Goal: Book appointment/travel/reservation

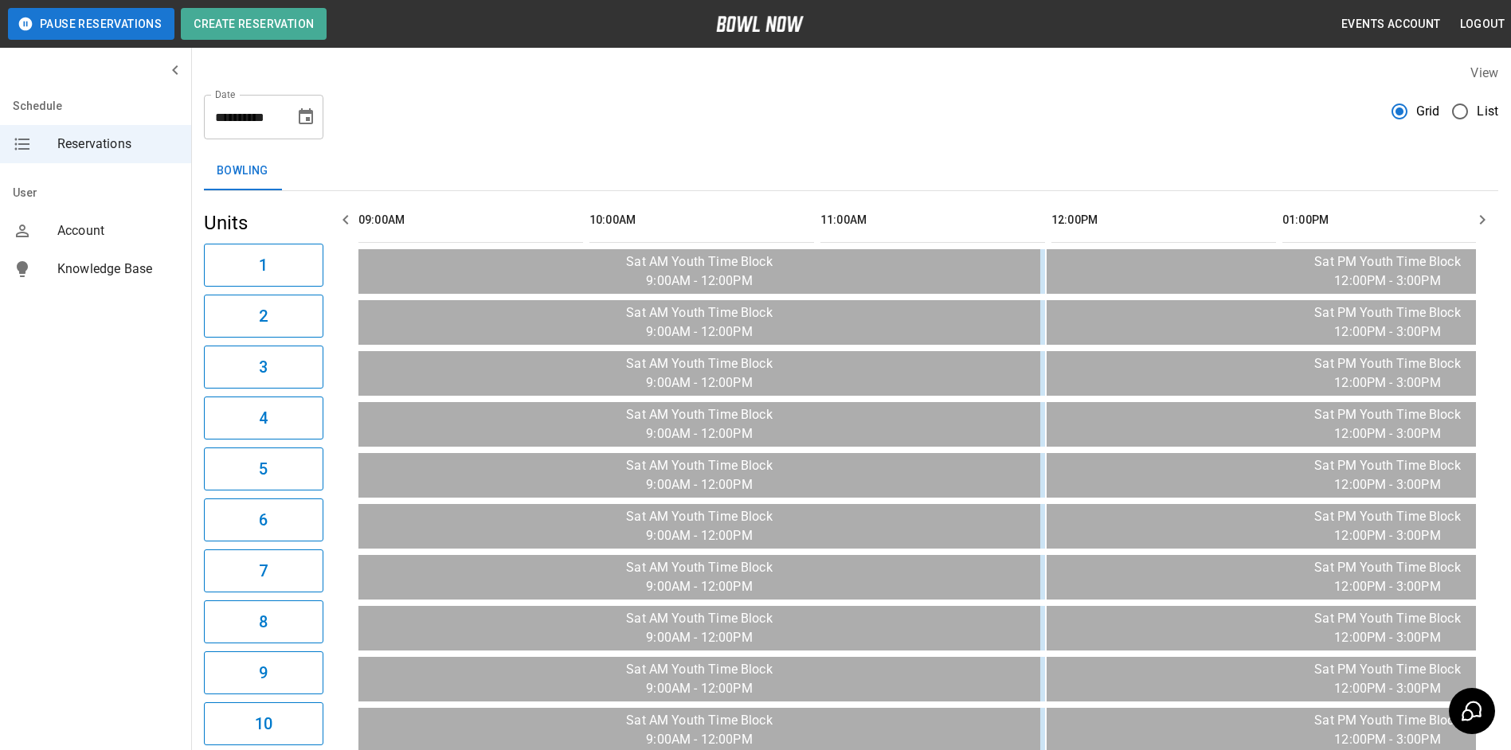
click at [1471, 220] on button "button" at bounding box center [1483, 220] width 32 height 32
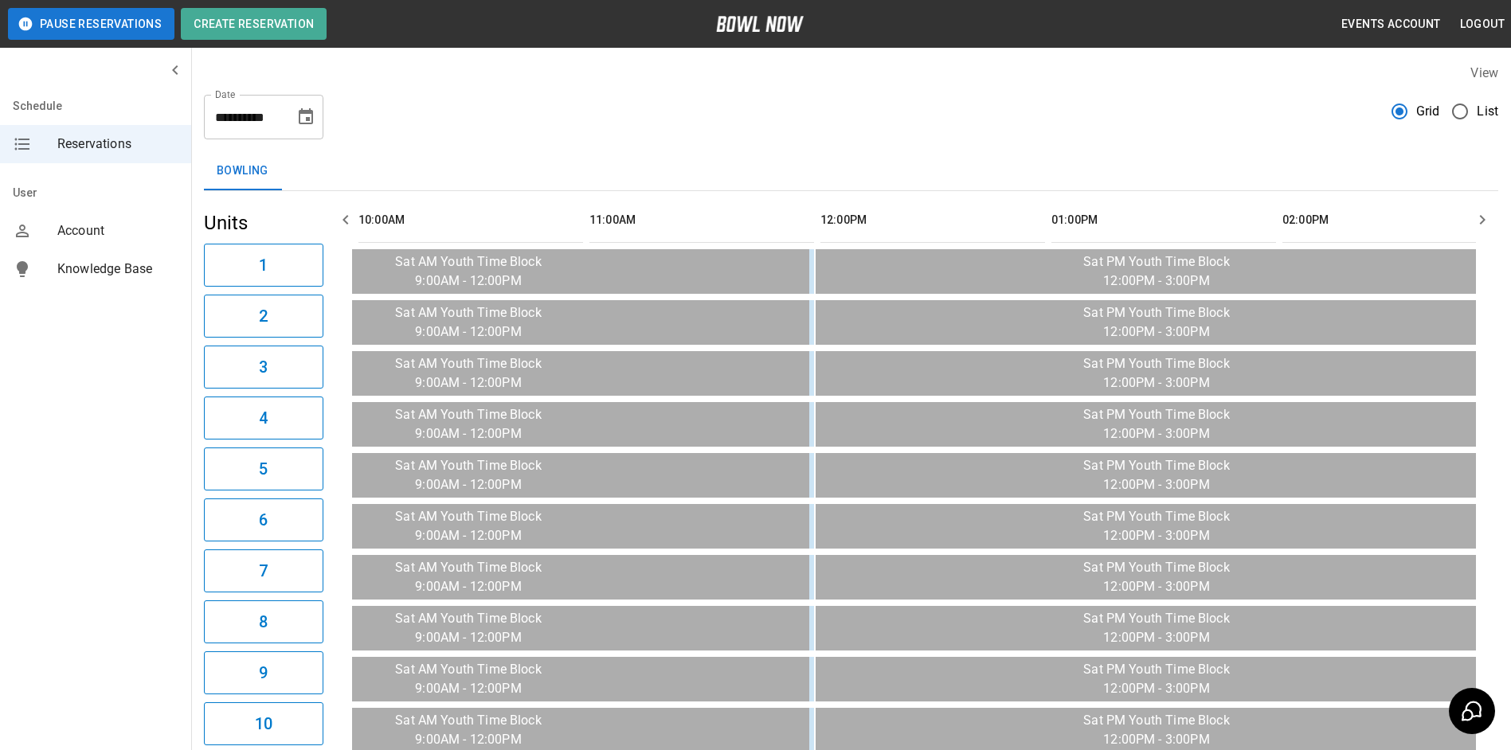
click at [1475, 220] on icon "button" at bounding box center [1482, 219] width 19 height 19
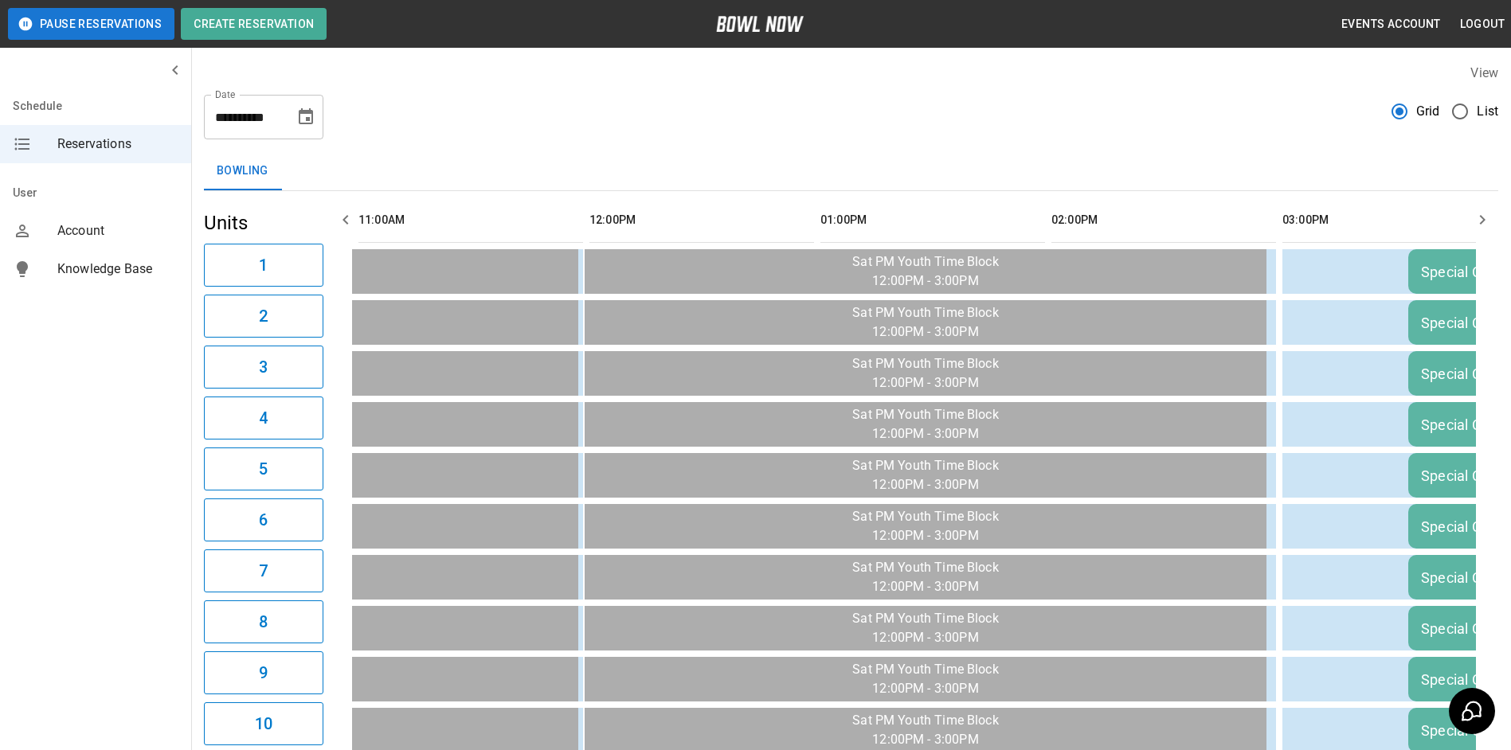
click at [1475, 220] on icon "button" at bounding box center [1482, 219] width 19 height 19
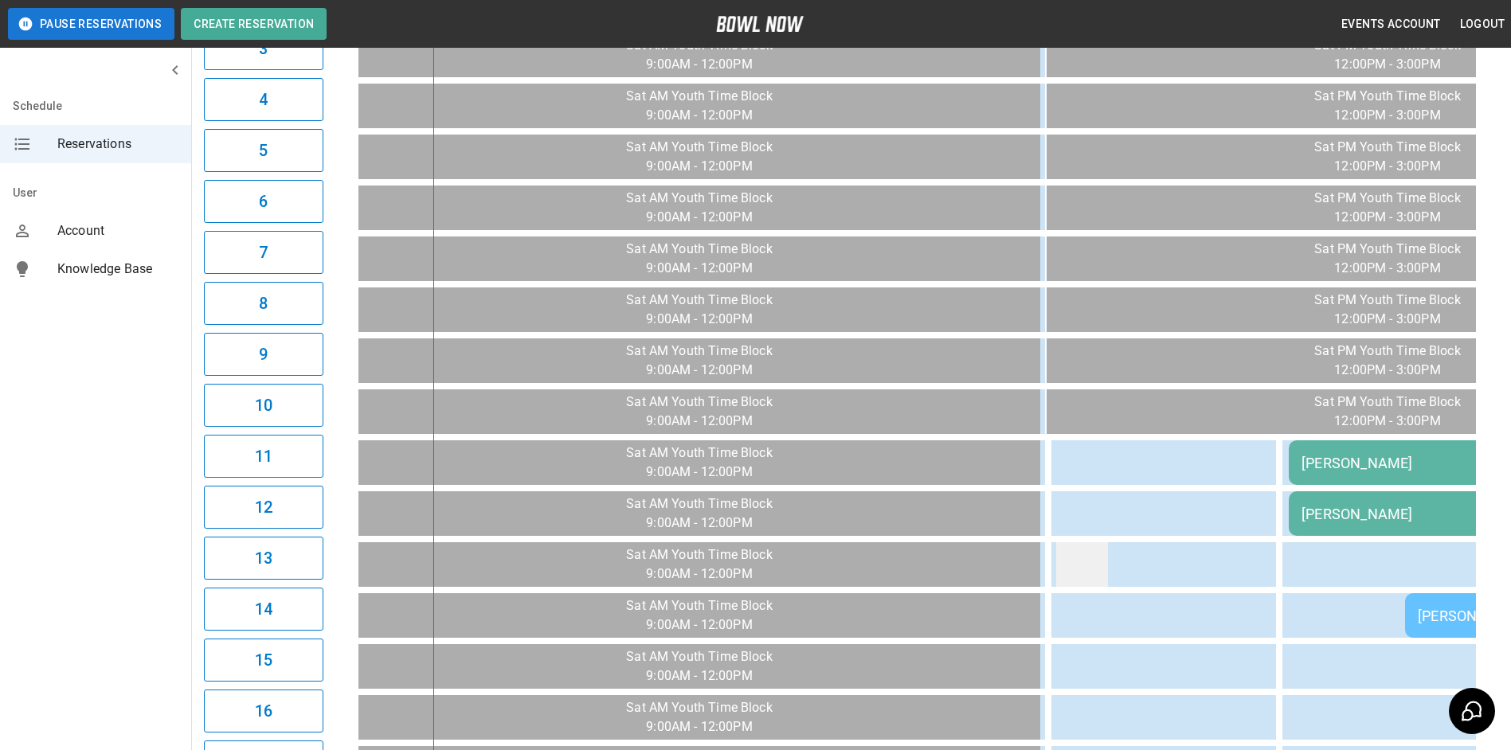
scroll to position [0, 0]
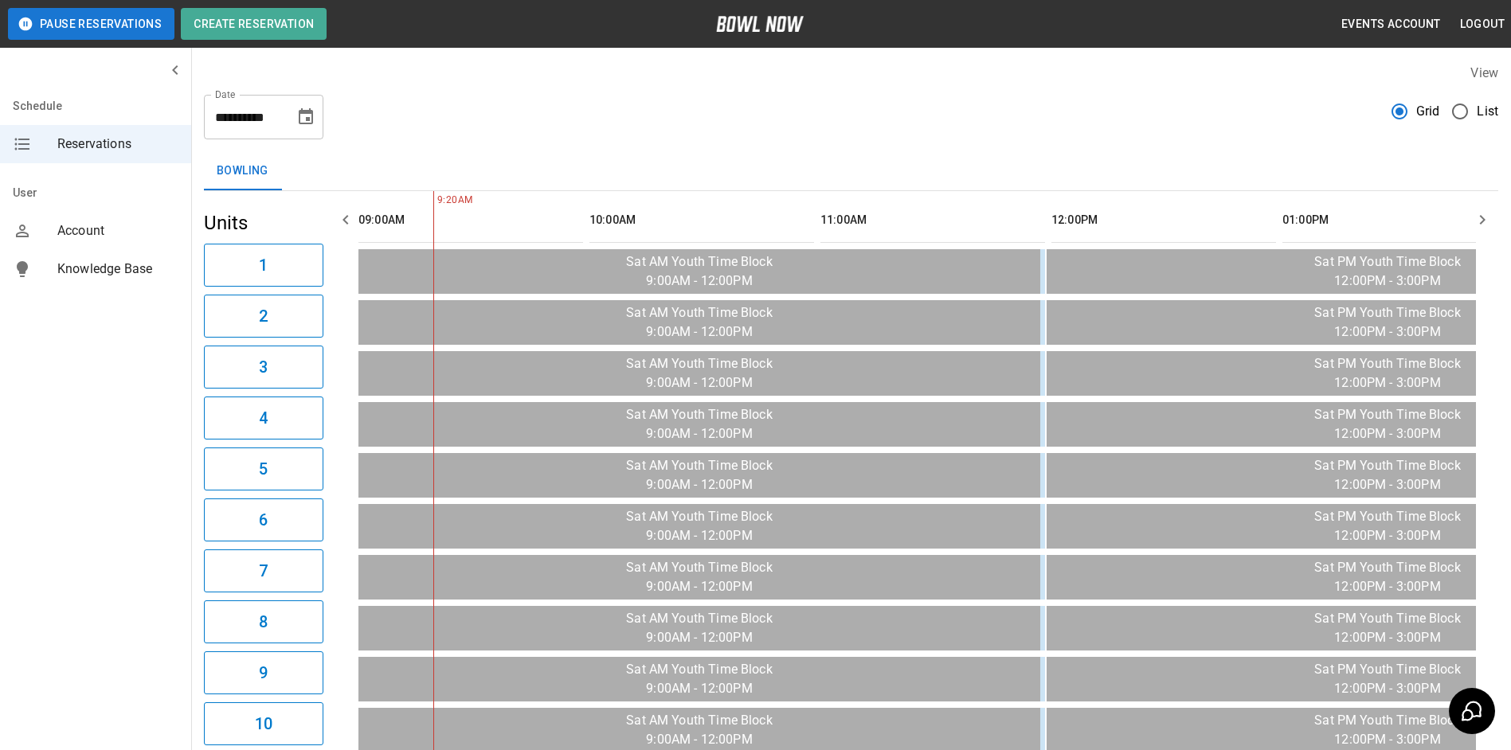
click at [315, 115] on button "Choose date, selected date is Sep 27, 2025" at bounding box center [306, 117] width 32 height 32
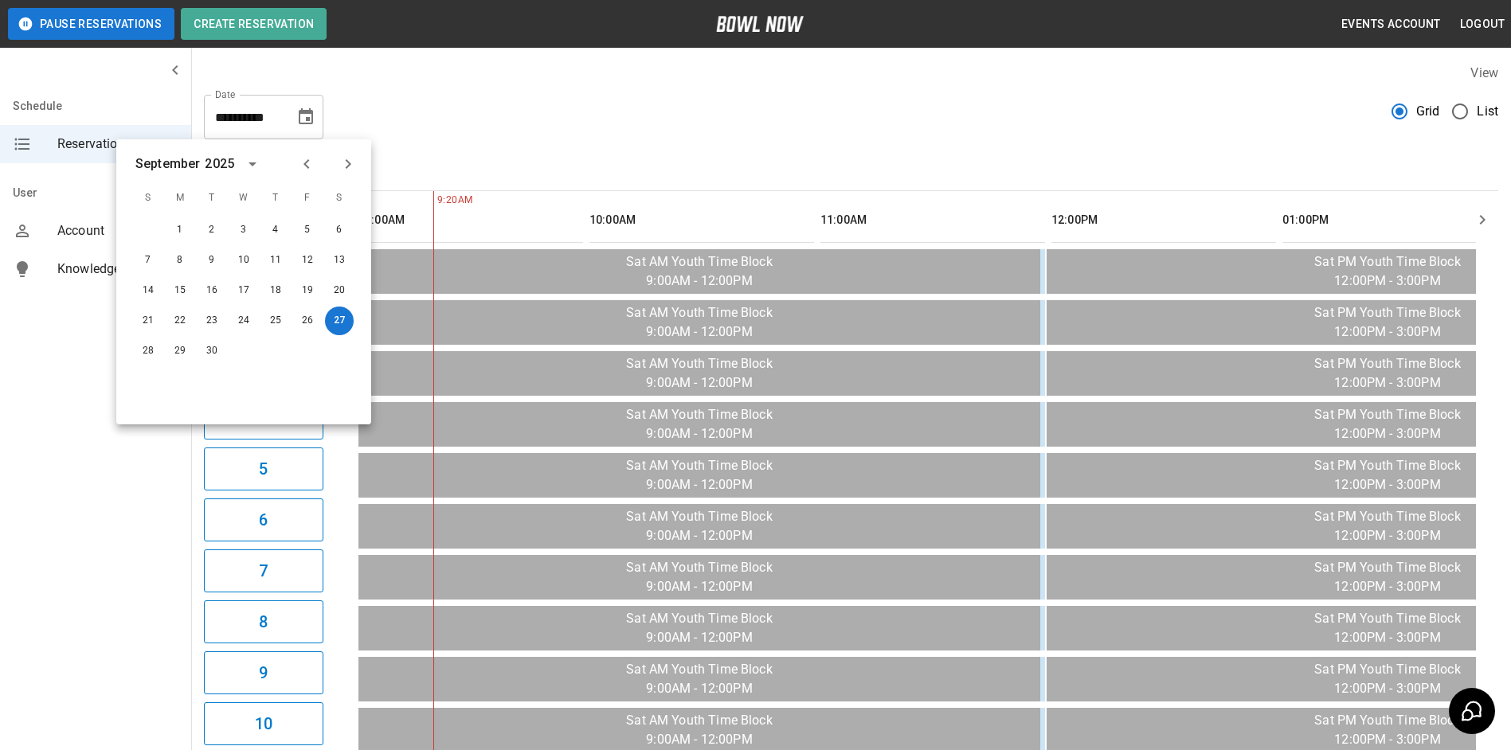
click at [346, 165] on icon "Next month" at bounding box center [348, 164] width 19 height 19
click at [313, 172] on icon "Previous month" at bounding box center [306, 164] width 19 height 19
drag, startPoint x: 410, startPoint y: 127, endPoint x: 396, endPoint y: 107, distance: 25.2
click at [406, 119] on div "**********" at bounding box center [851, 110] width 1295 height 57
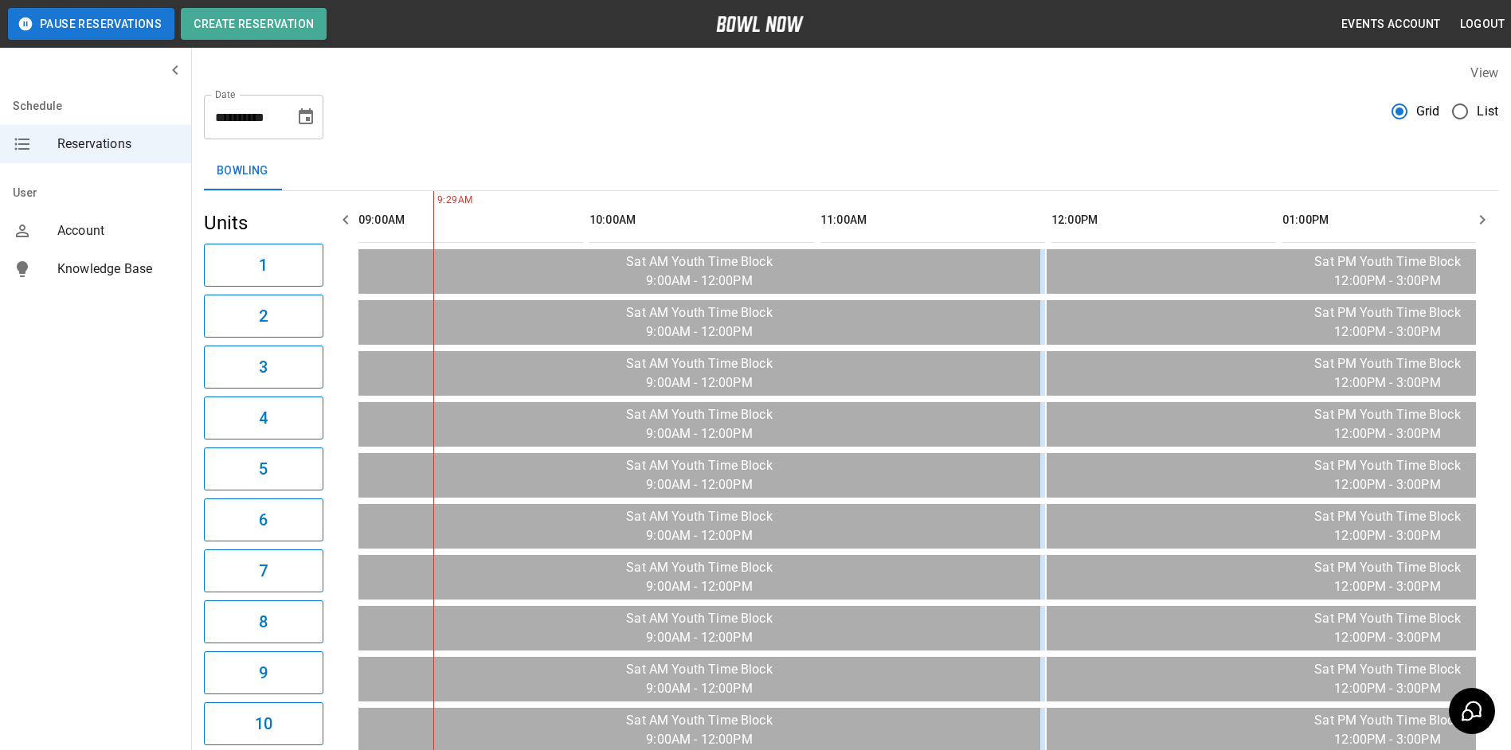
click at [1487, 216] on icon "button" at bounding box center [1482, 219] width 19 height 19
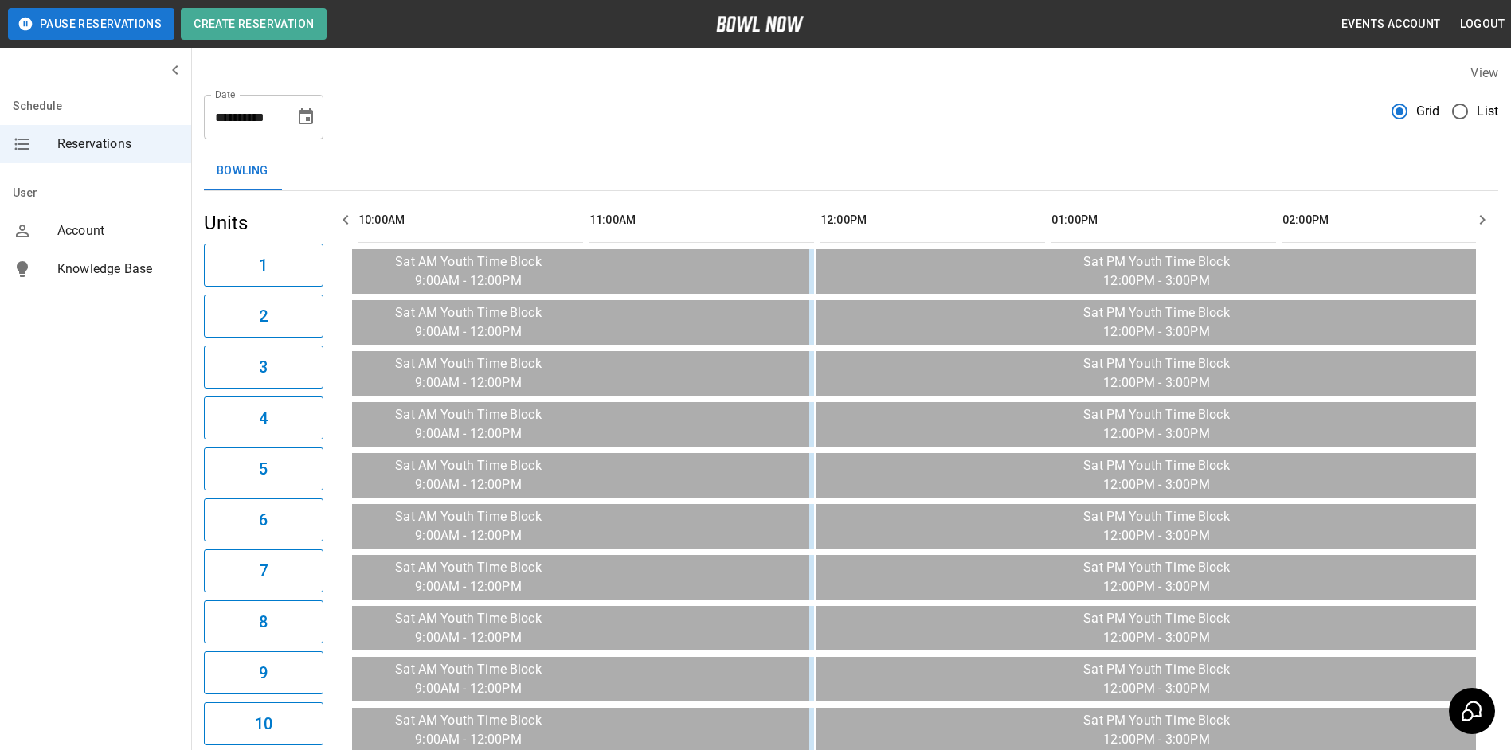
click at [1487, 212] on icon "button" at bounding box center [1482, 219] width 19 height 19
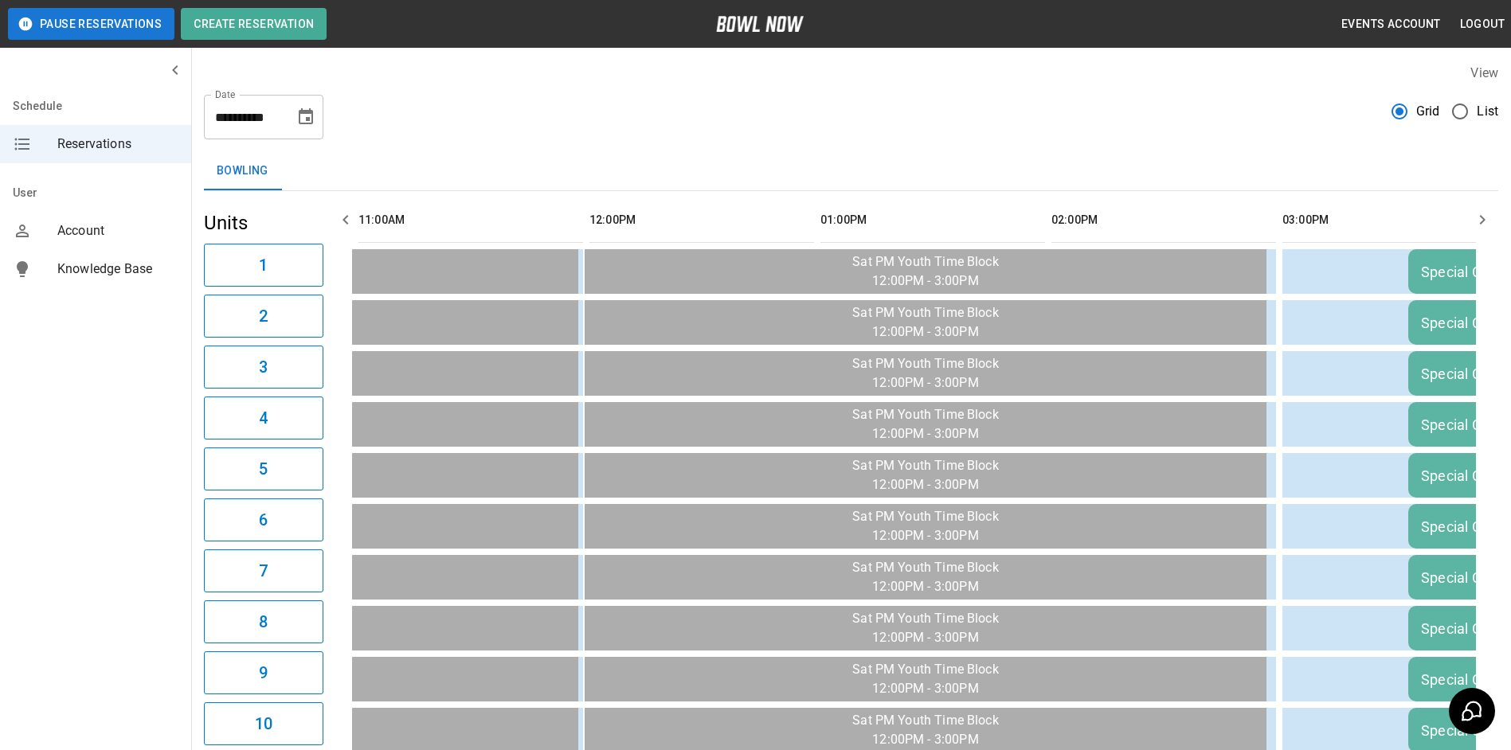
click at [1488, 211] on icon "button" at bounding box center [1482, 219] width 19 height 19
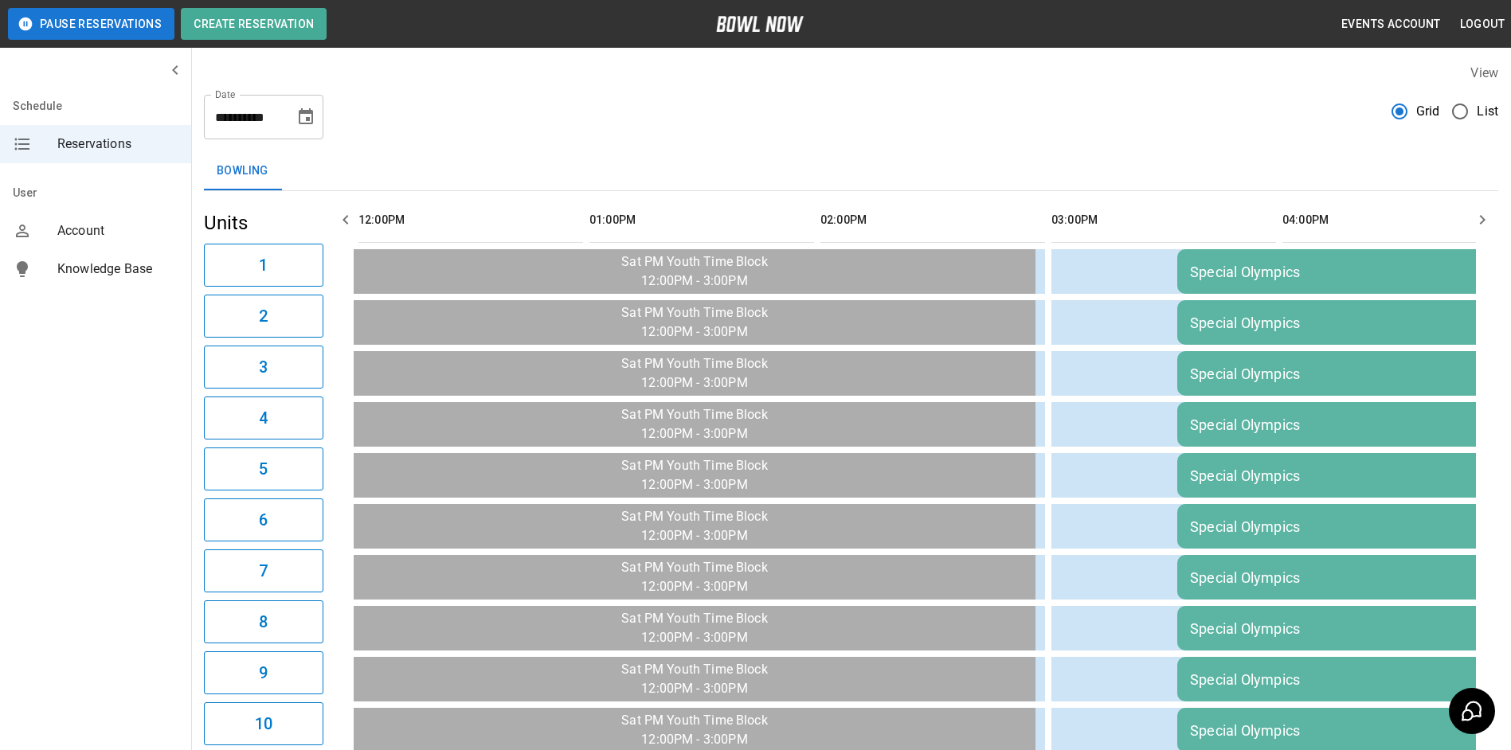
click at [1488, 211] on icon "button" at bounding box center [1482, 219] width 19 height 19
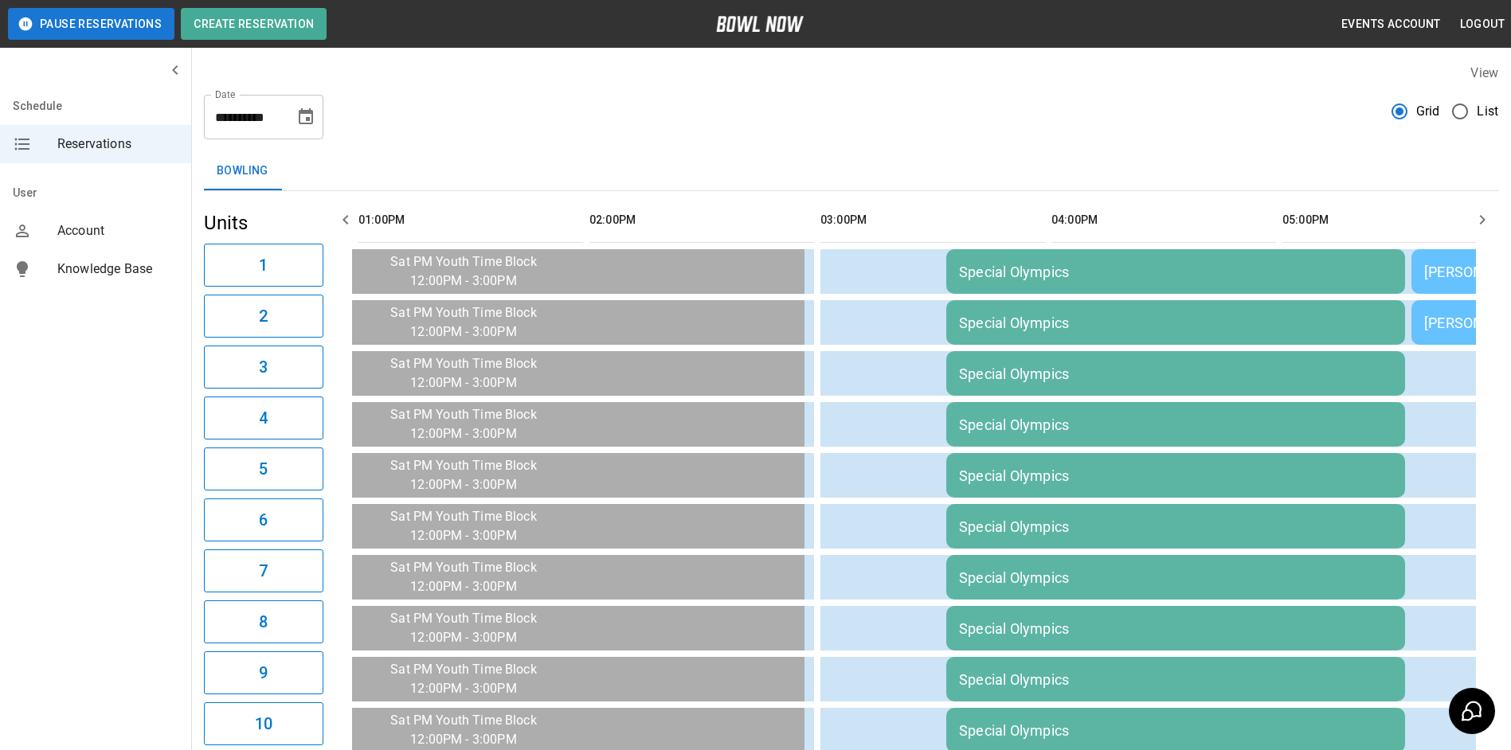
click at [1488, 211] on icon "button" at bounding box center [1482, 219] width 19 height 19
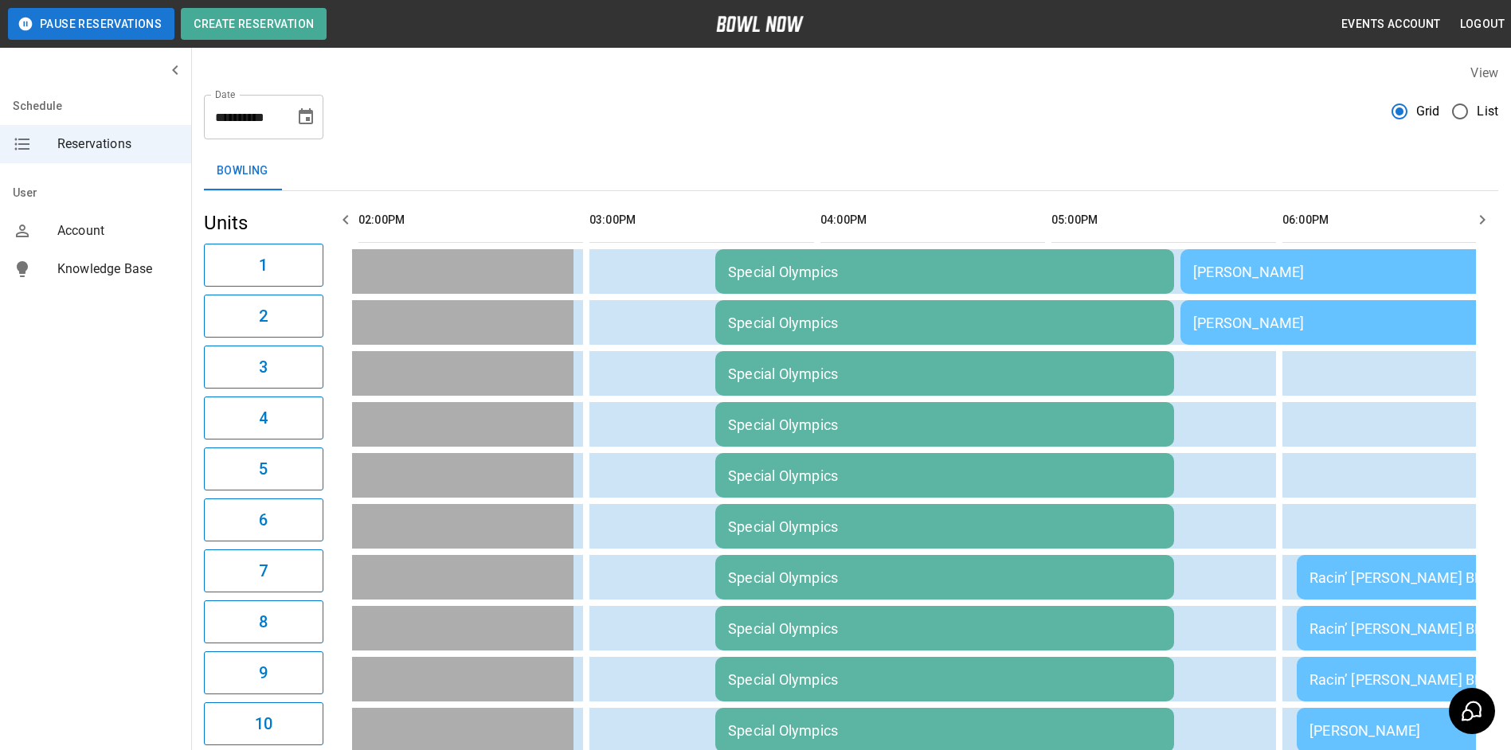
click at [1488, 211] on icon "button" at bounding box center [1482, 219] width 19 height 19
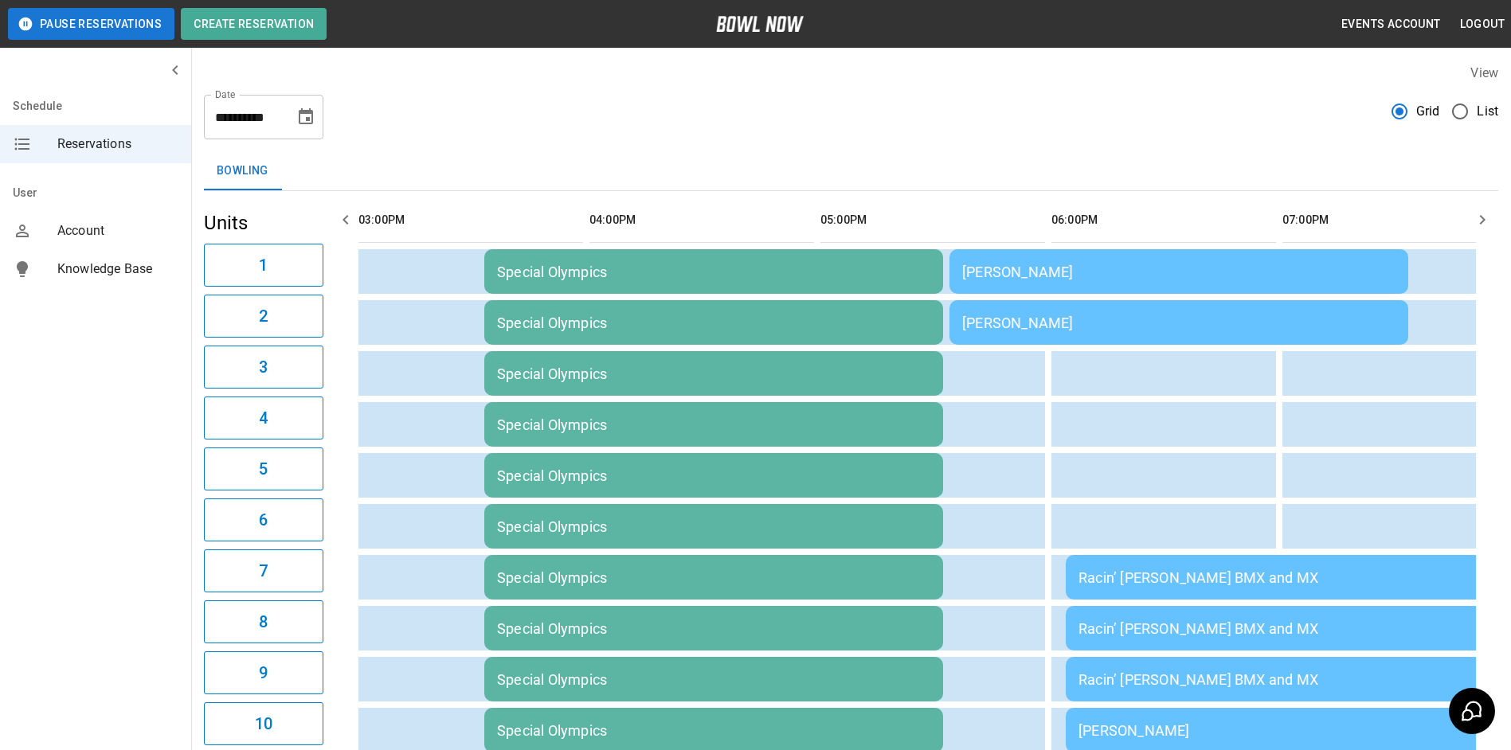
click at [1487, 211] on icon "button" at bounding box center [1482, 219] width 19 height 19
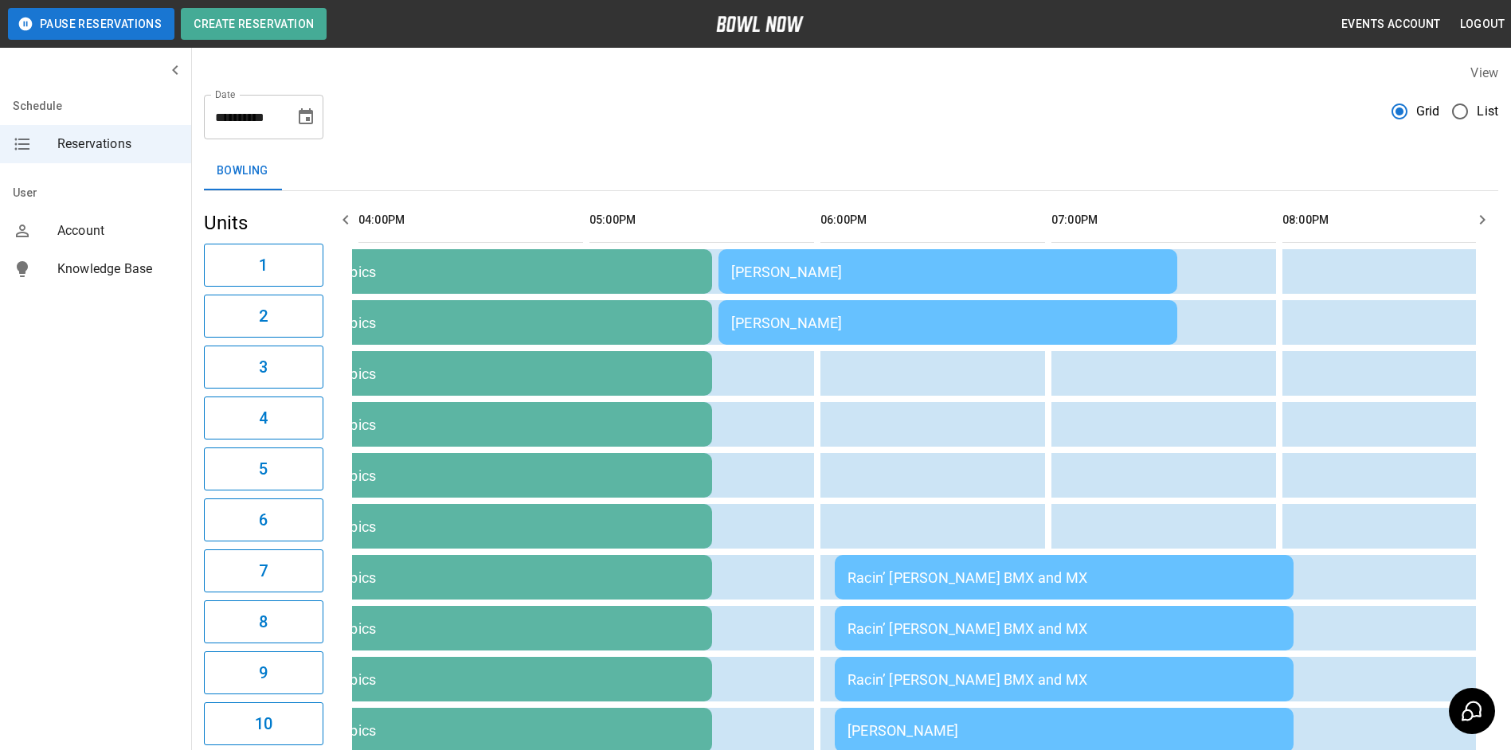
click at [1487, 211] on icon "button" at bounding box center [1482, 219] width 19 height 19
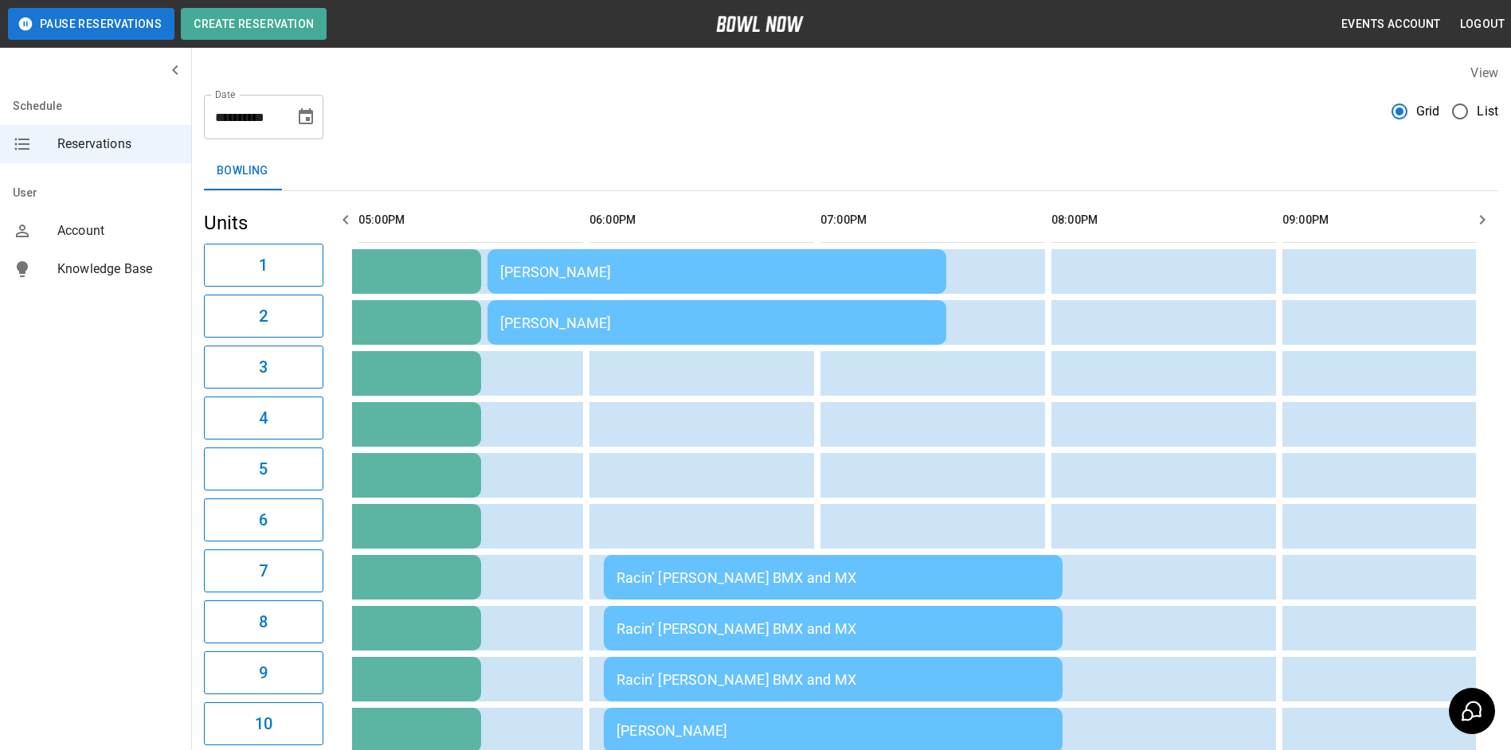
click at [1487, 211] on icon "button" at bounding box center [1482, 219] width 19 height 19
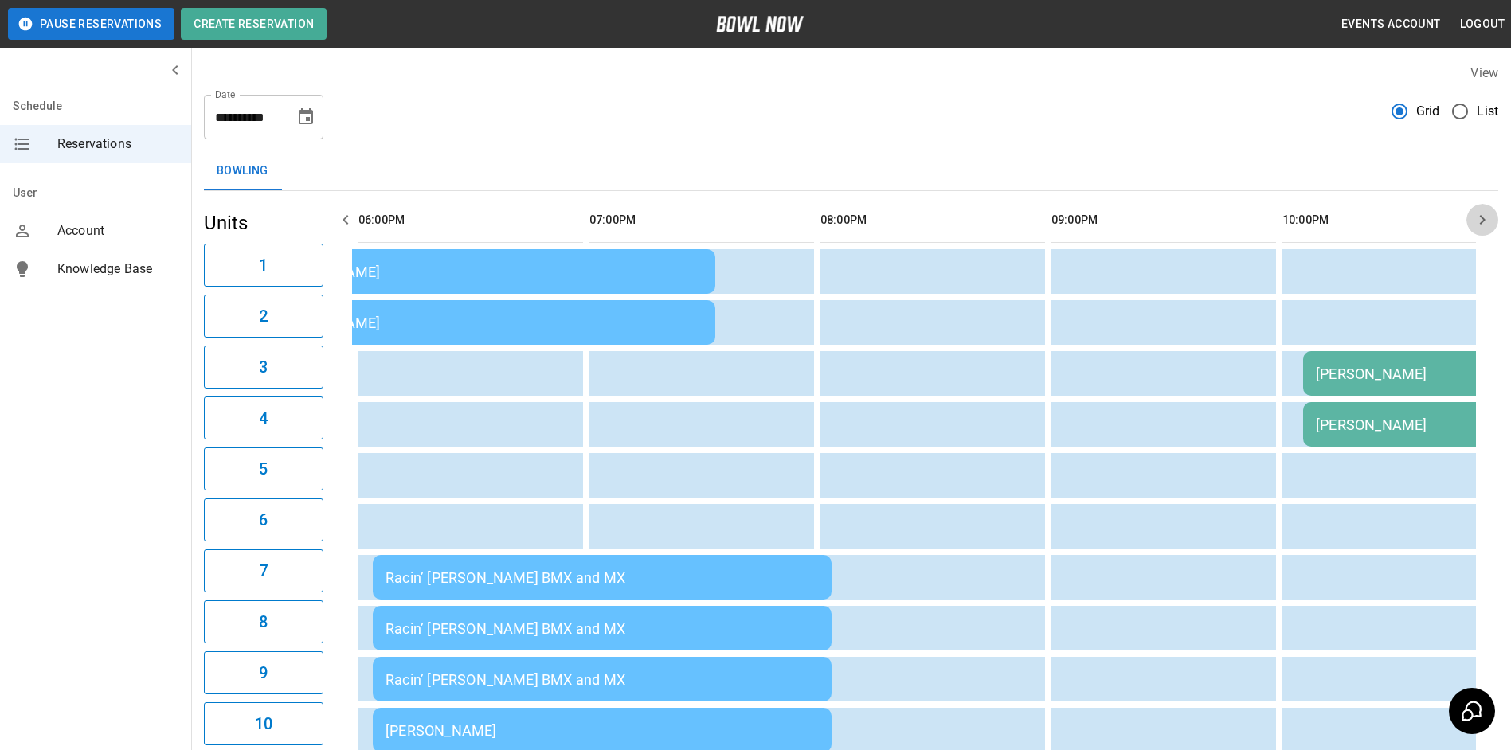
click at [1487, 211] on icon "button" at bounding box center [1482, 219] width 19 height 19
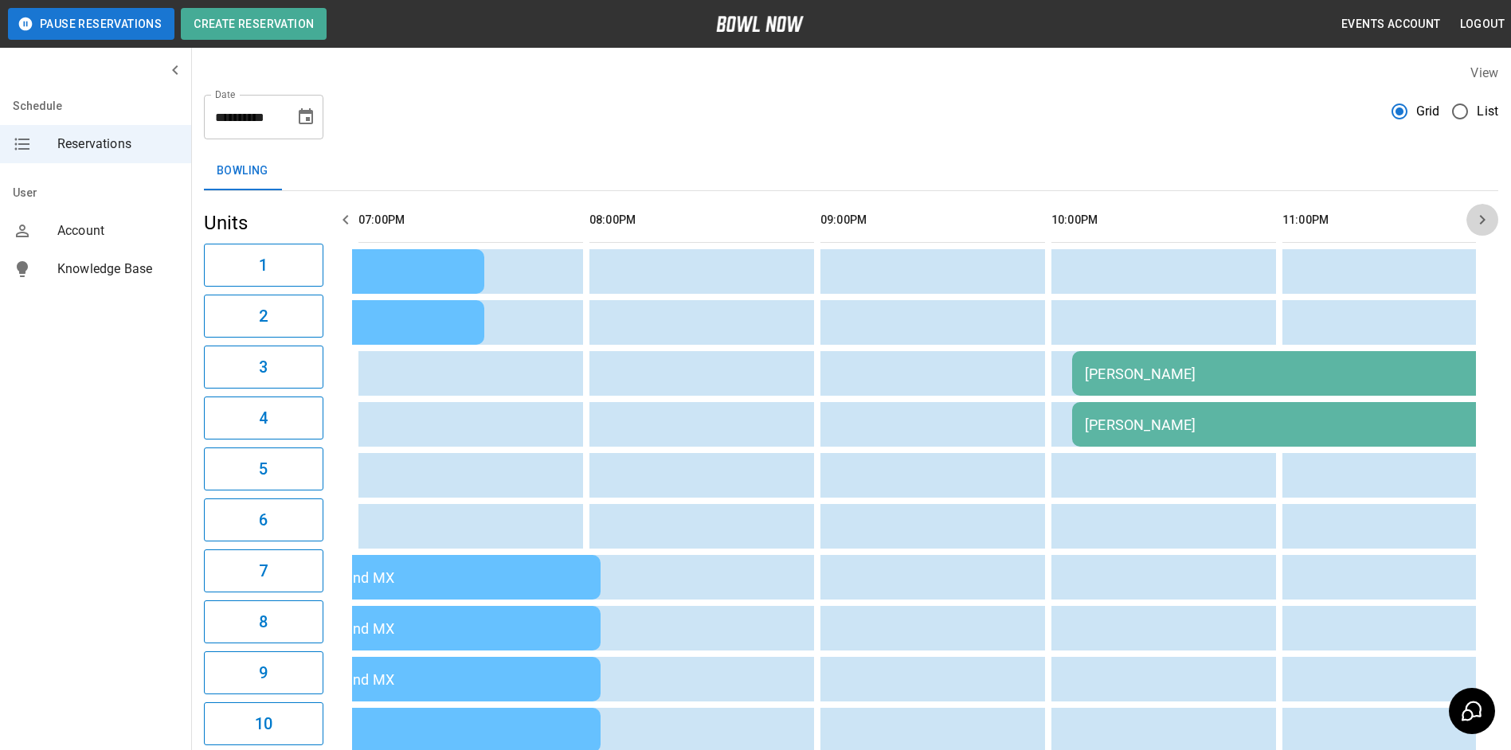
click at [1487, 211] on icon "button" at bounding box center [1482, 219] width 19 height 19
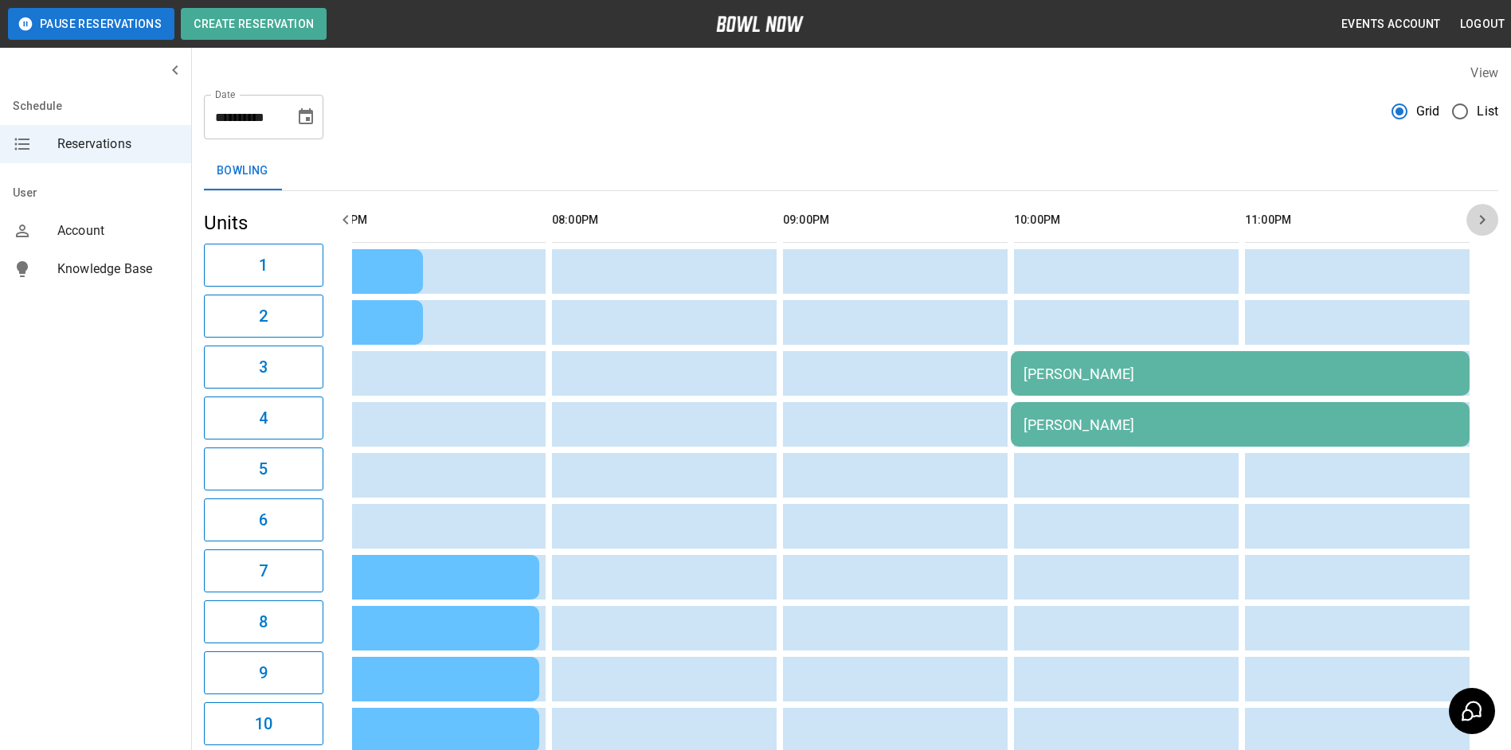
click at [1487, 211] on icon "button" at bounding box center [1482, 219] width 19 height 19
click at [335, 217] on button "button" at bounding box center [346, 220] width 32 height 32
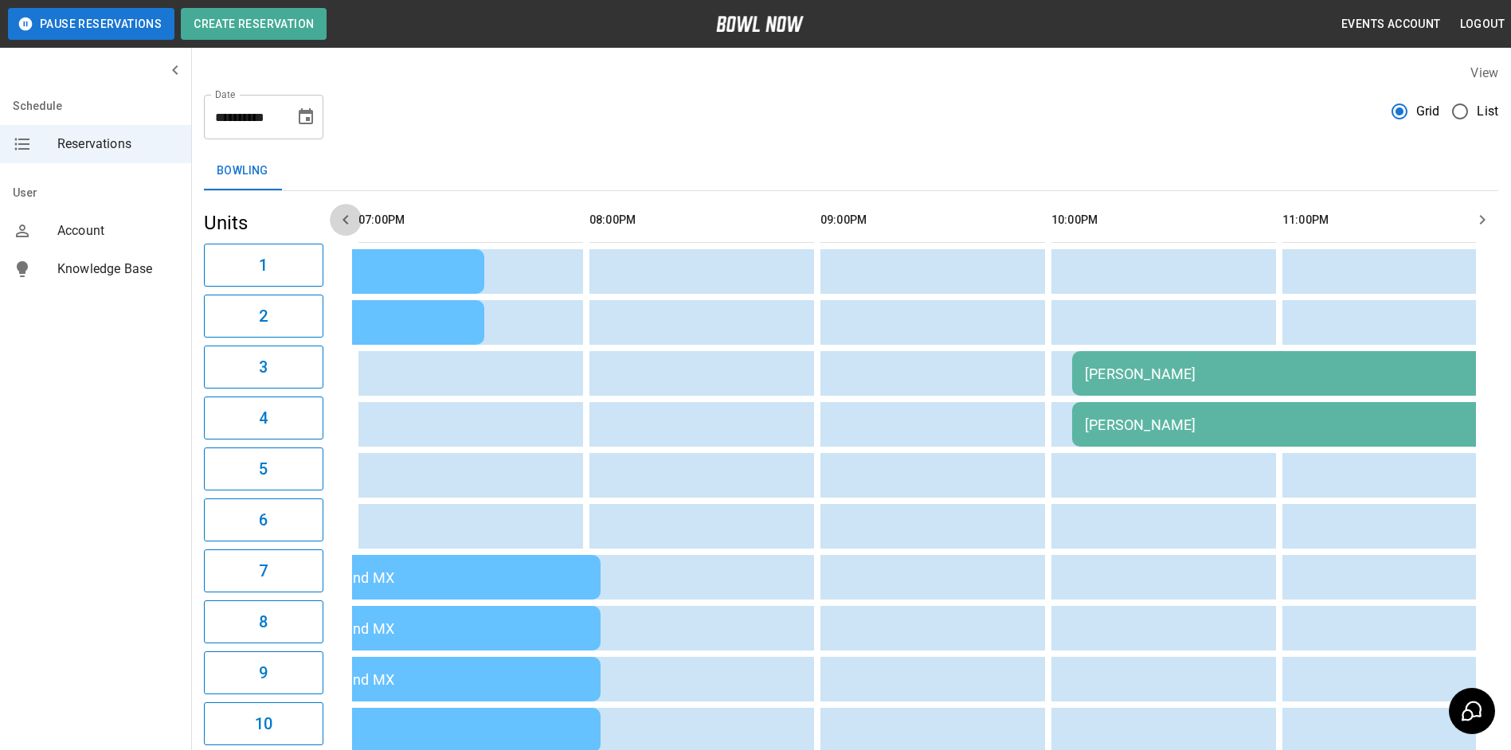
click at [352, 222] on icon "button" at bounding box center [345, 219] width 19 height 19
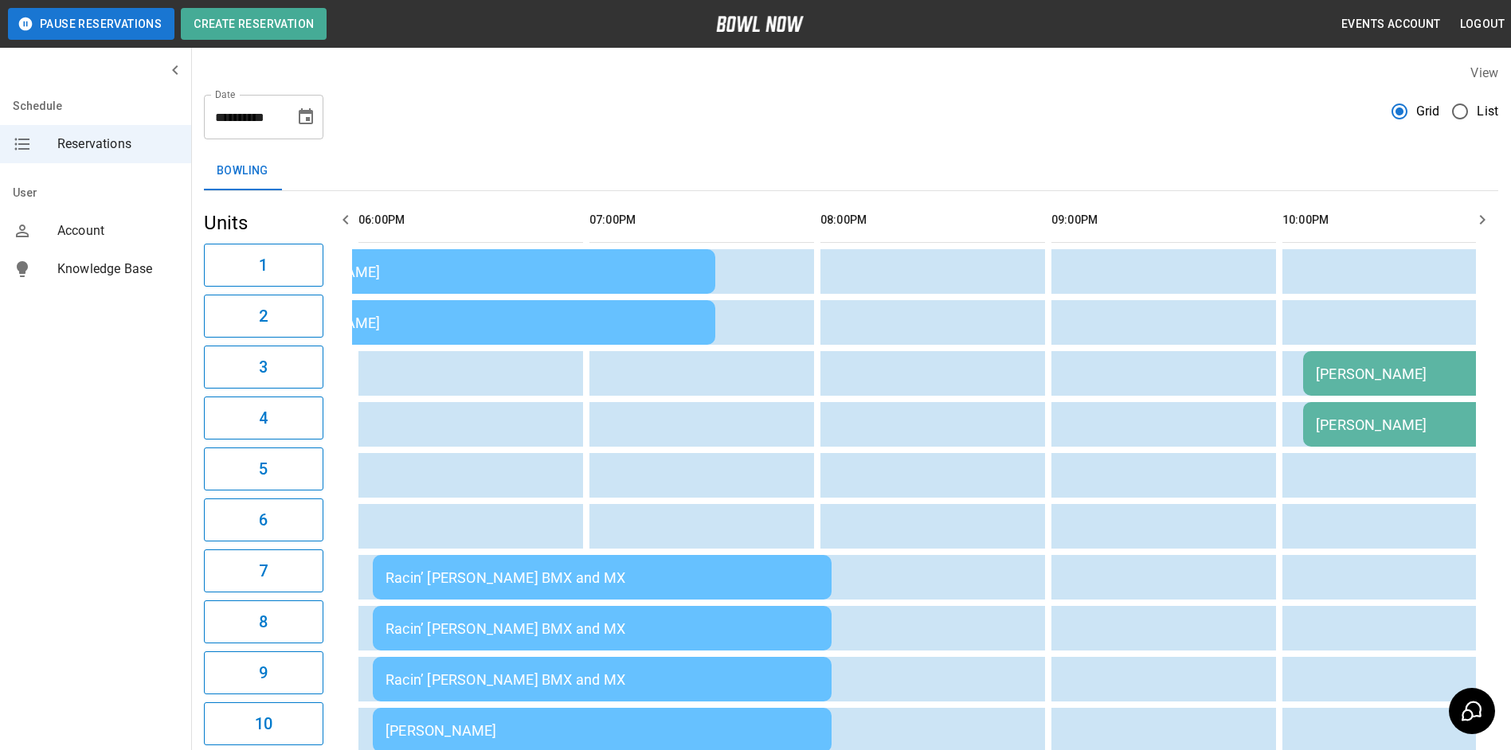
click at [348, 222] on icon "button" at bounding box center [345, 219] width 19 height 19
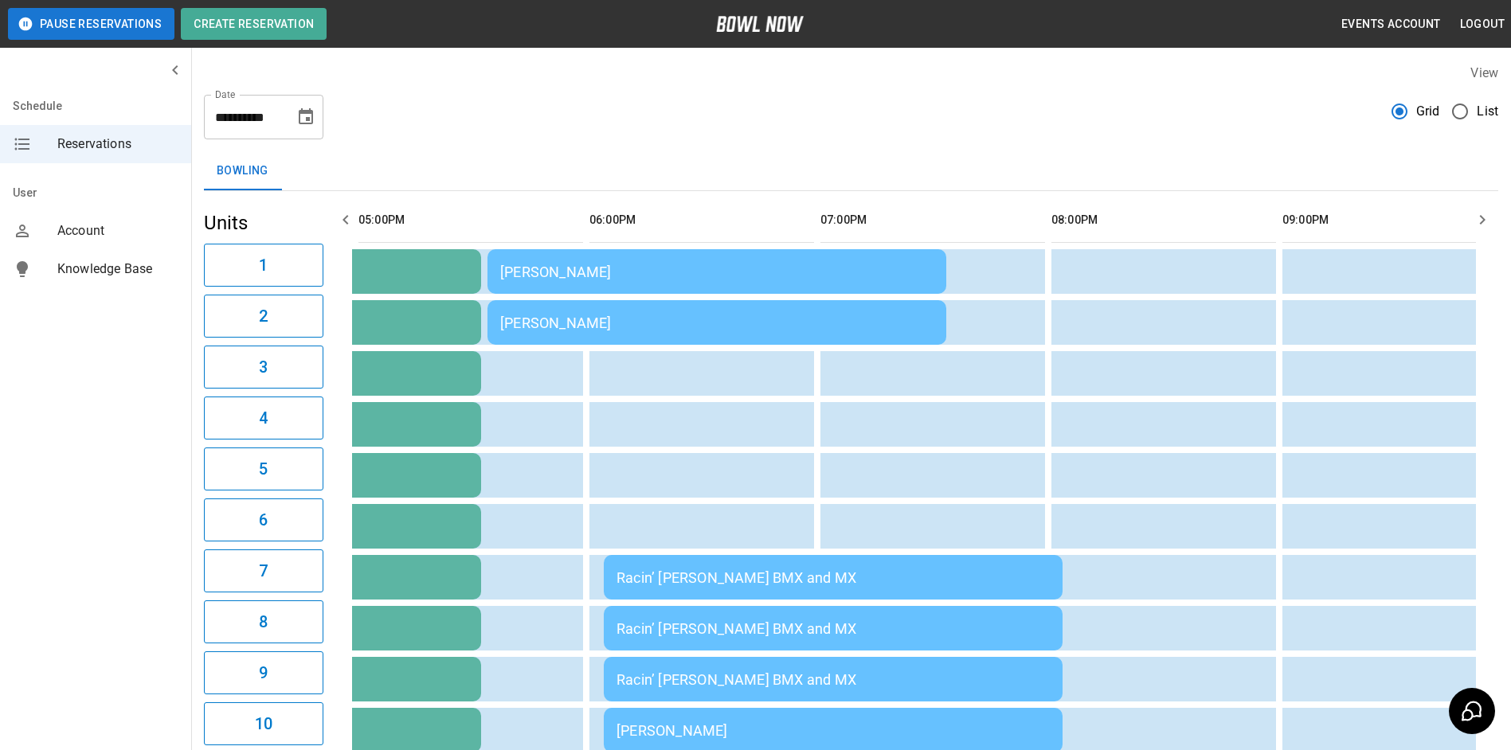
click at [345, 222] on icon "button" at bounding box center [346, 220] width 6 height 10
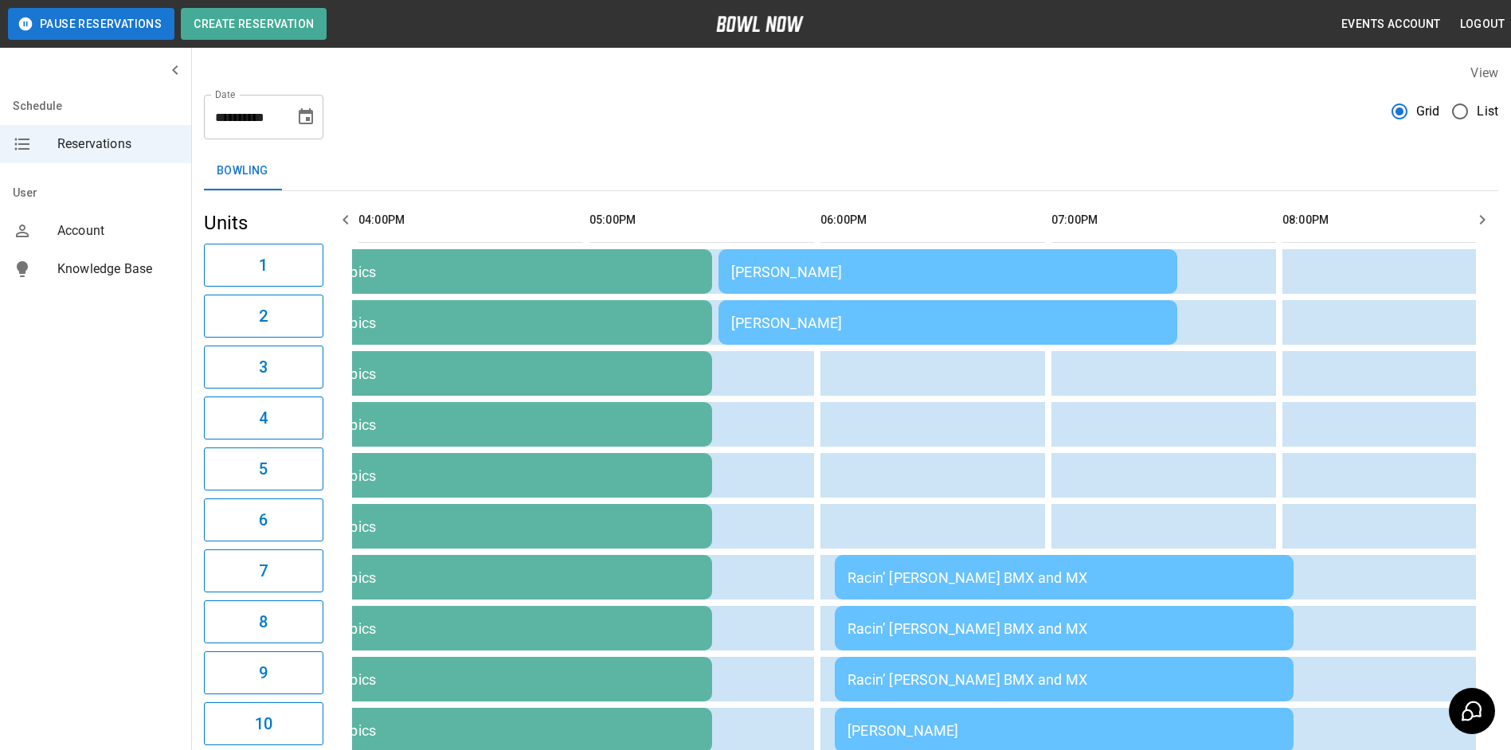
click at [347, 219] on icon "button" at bounding box center [345, 219] width 19 height 19
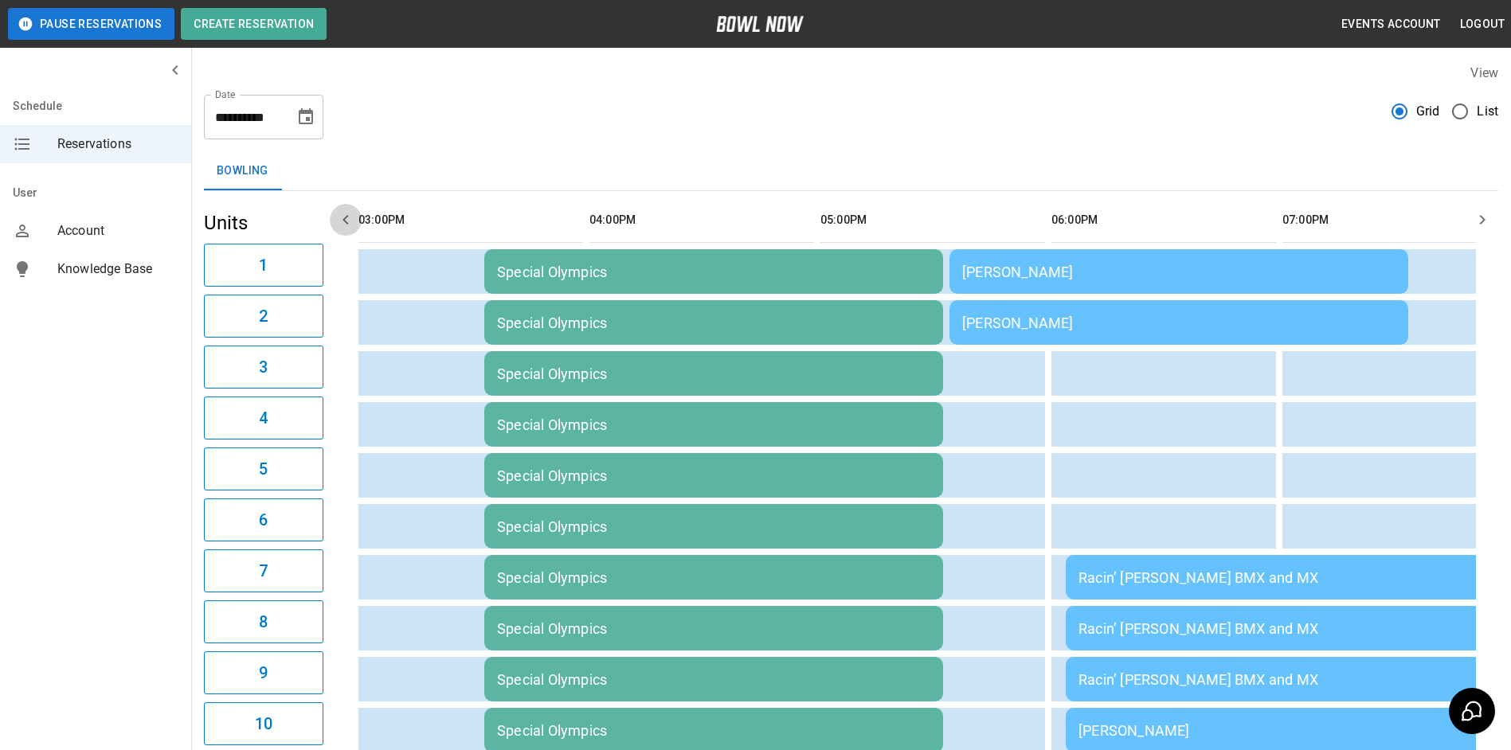
click at [347, 219] on icon "button" at bounding box center [345, 219] width 19 height 19
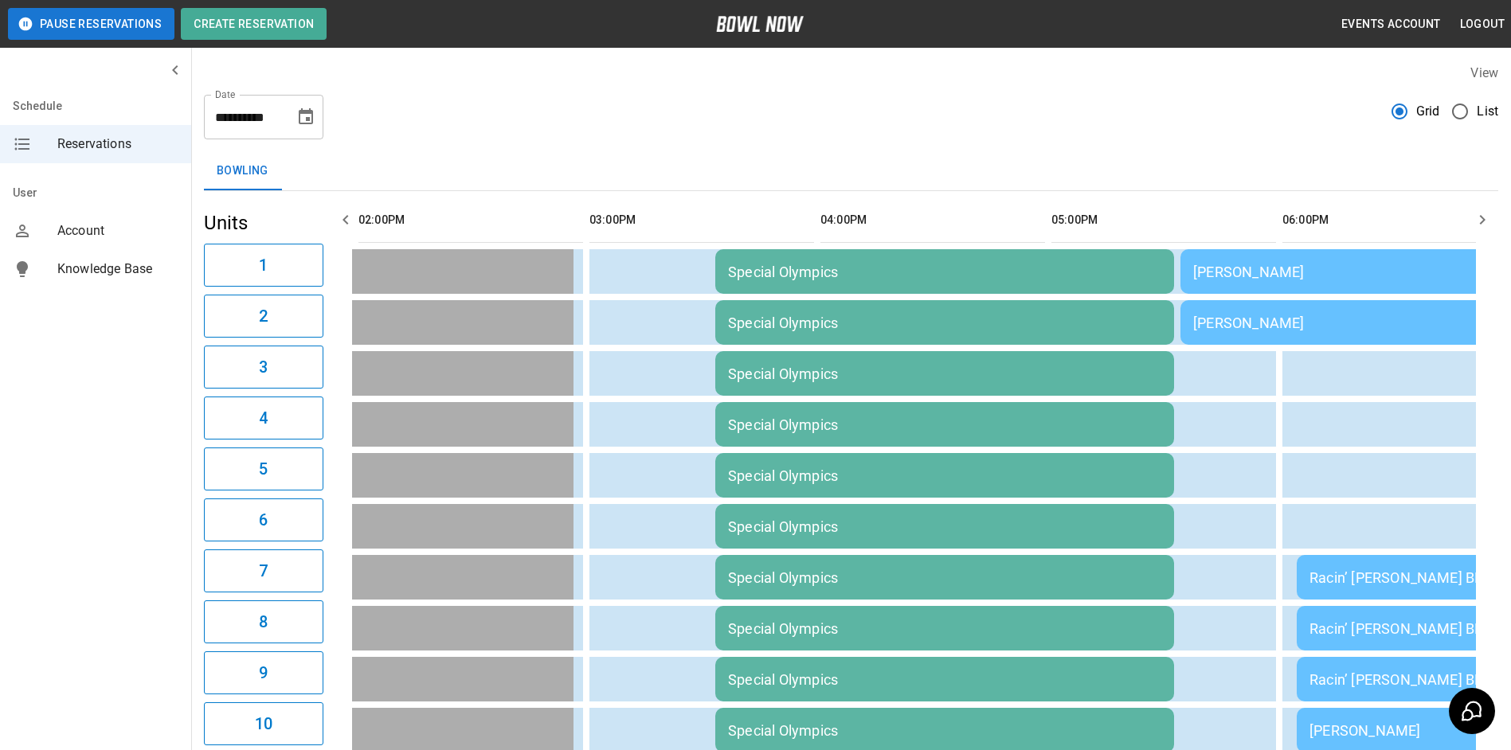
click at [347, 218] on icon "button" at bounding box center [345, 219] width 19 height 19
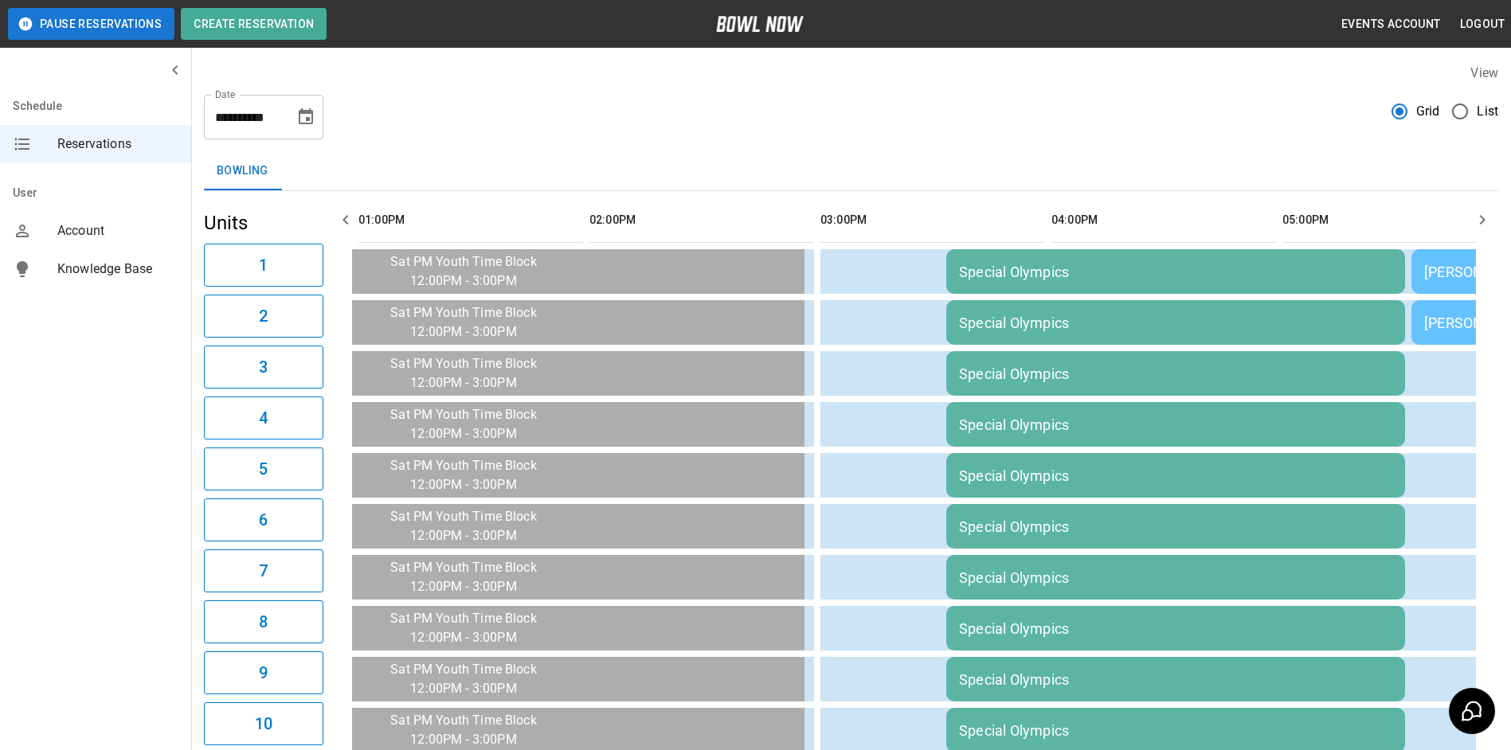
click at [347, 218] on icon "button" at bounding box center [345, 219] width 19 height 19
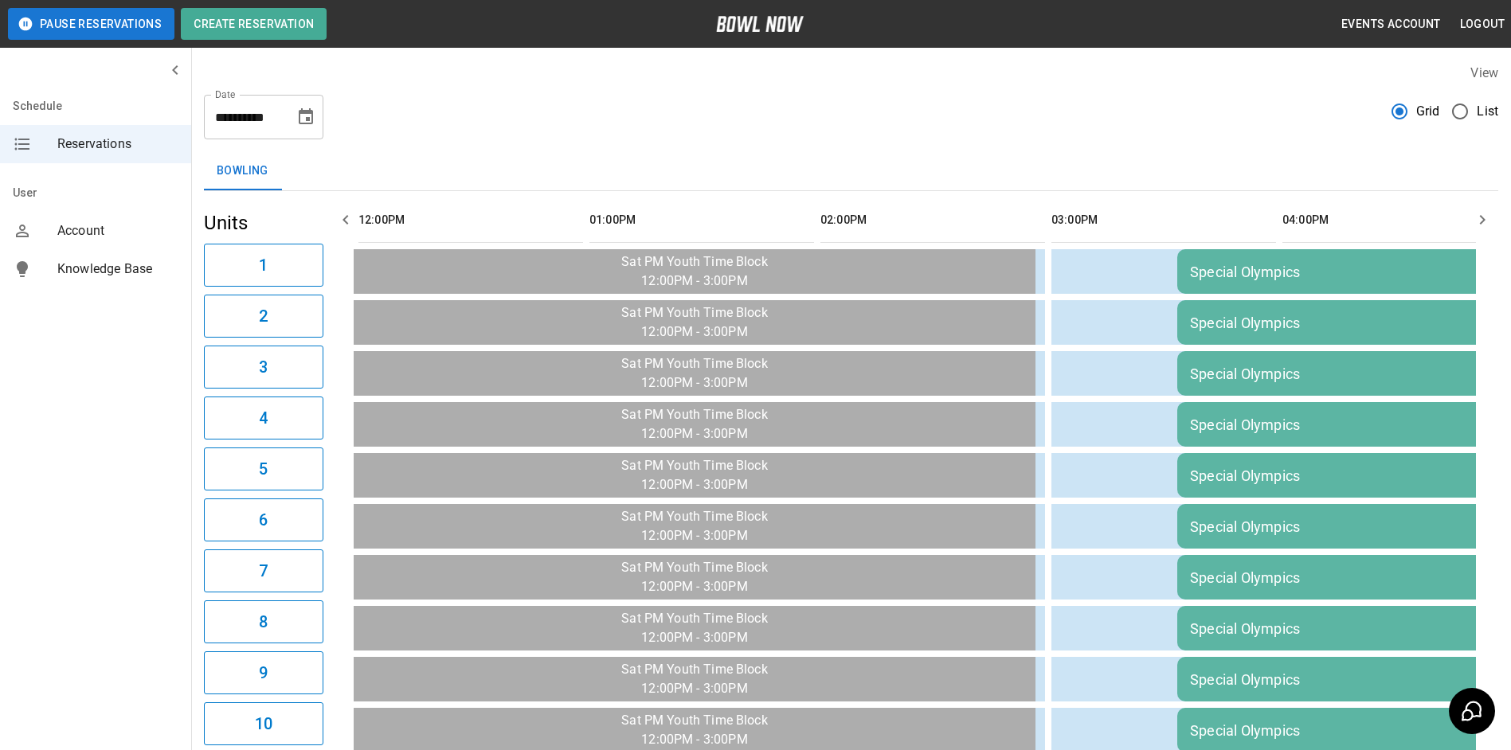
click at [347, 218] on icon "button" at bounding box center [345, 219] width 19 height 19
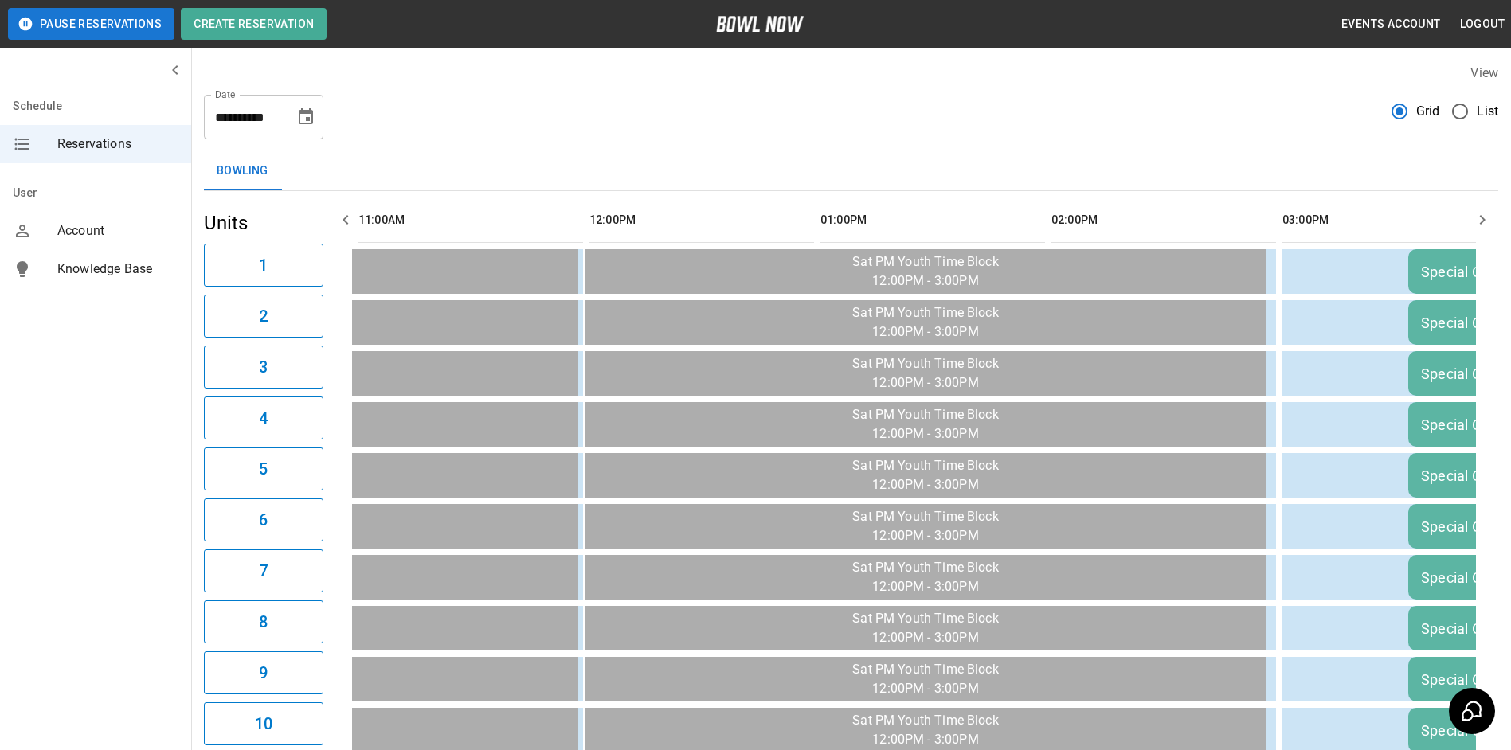
click at [347, 218] on icon "button" at bounding box center [345, 219] width 19 height 19
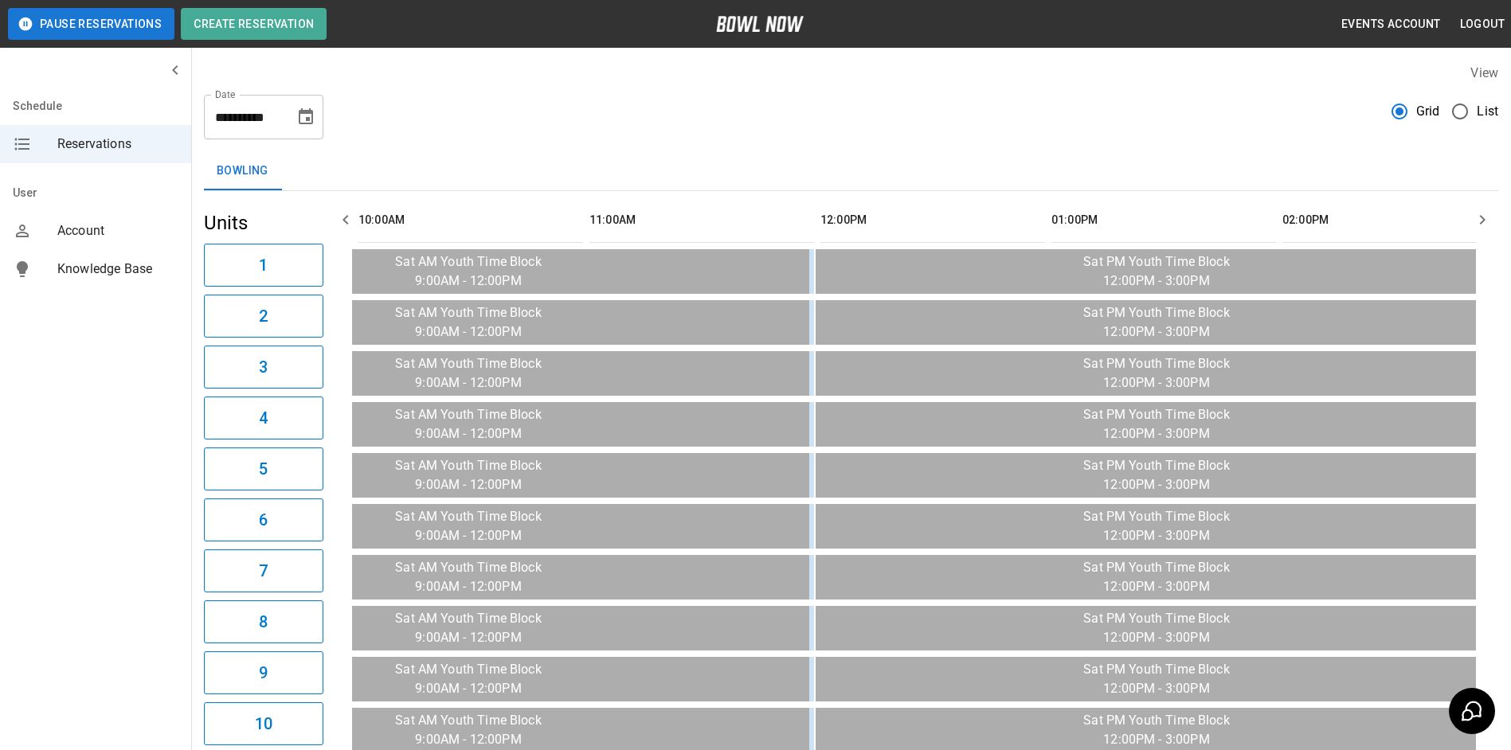
click at [347, 218] on icon "button" at bounding box center [345, 219] width 19 height 19
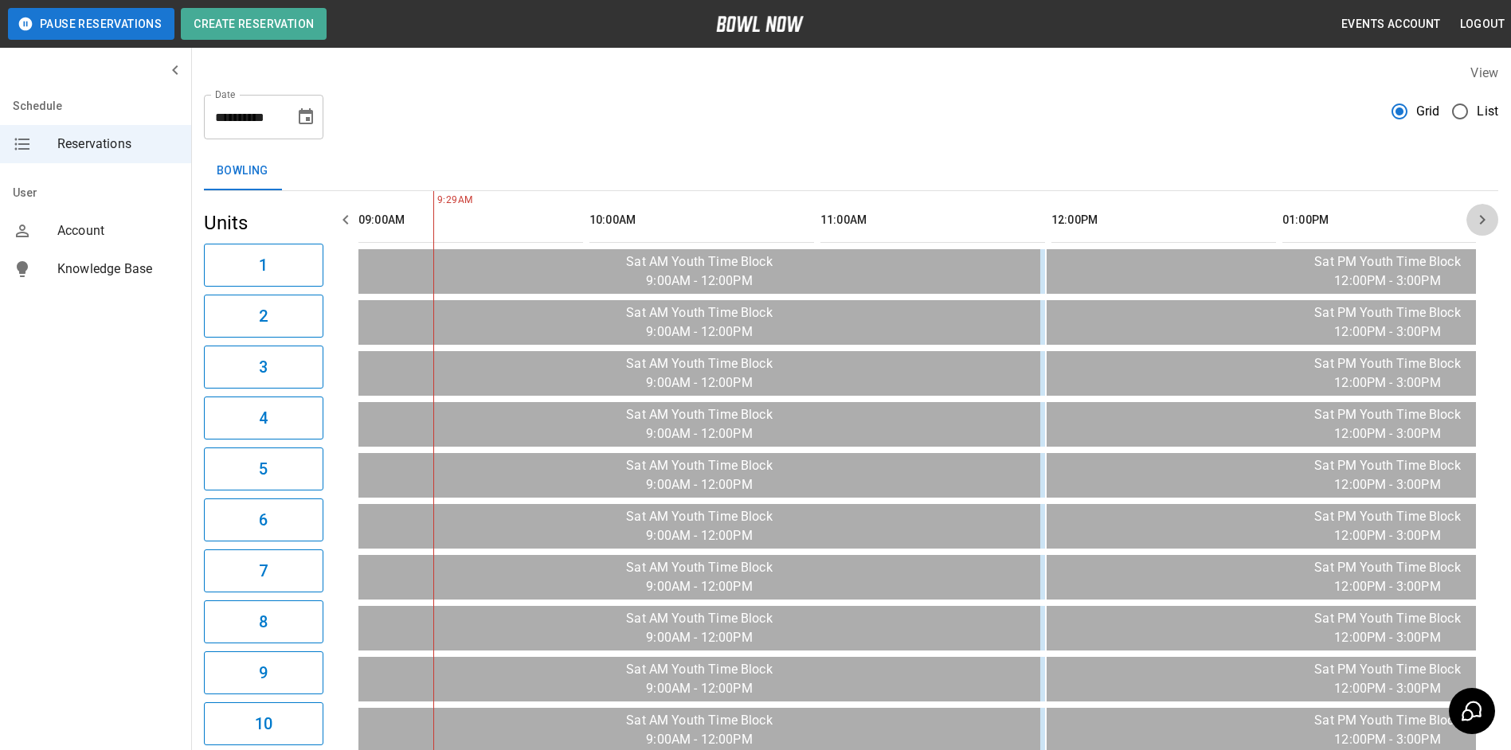
drag, startPoint x: 1482, startPoint y: 206, endPoint x: 1456, endPoint y: 210, distance: 25.8
click at [1481, 206] on button "button" at bounding box center [1483, 220] width 32 height 32
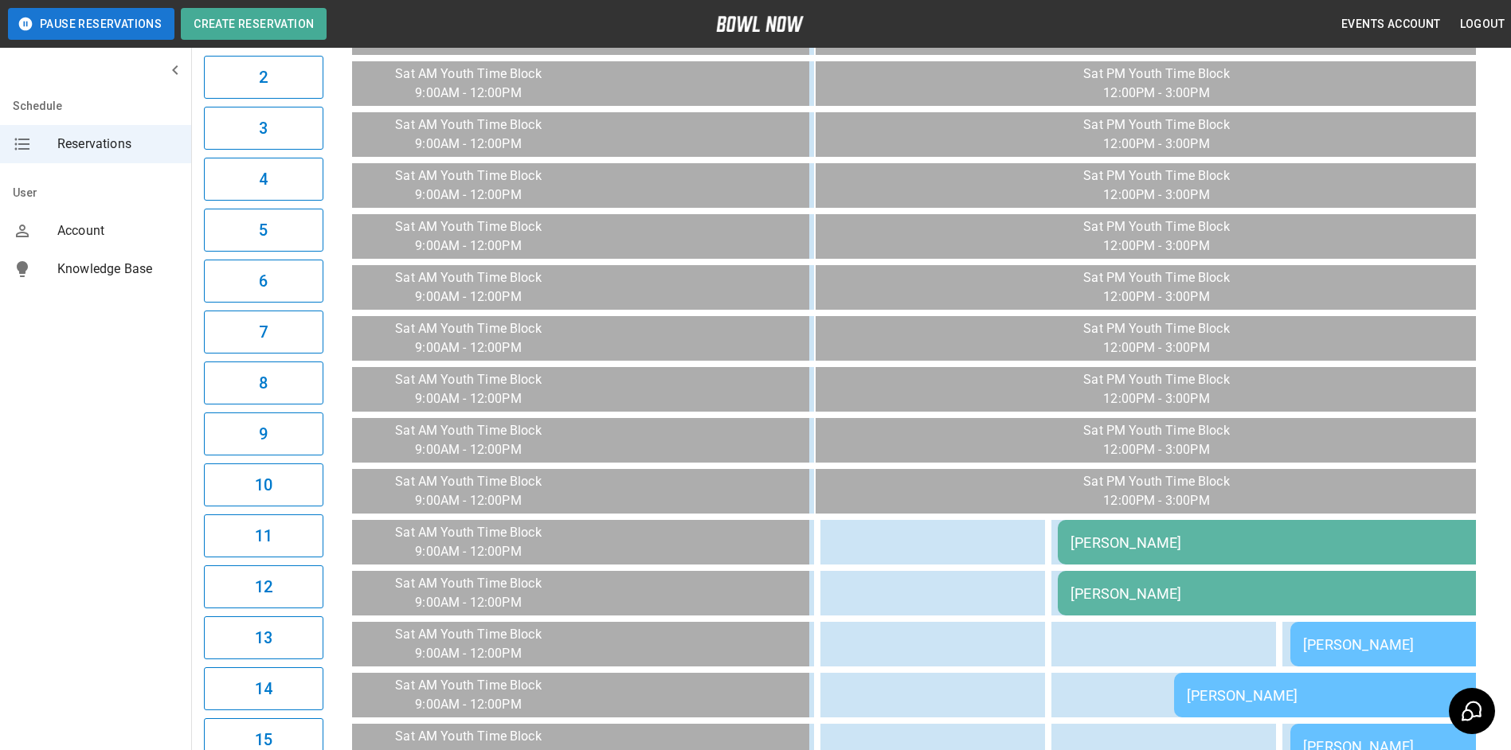
scroll to position [0, 0]
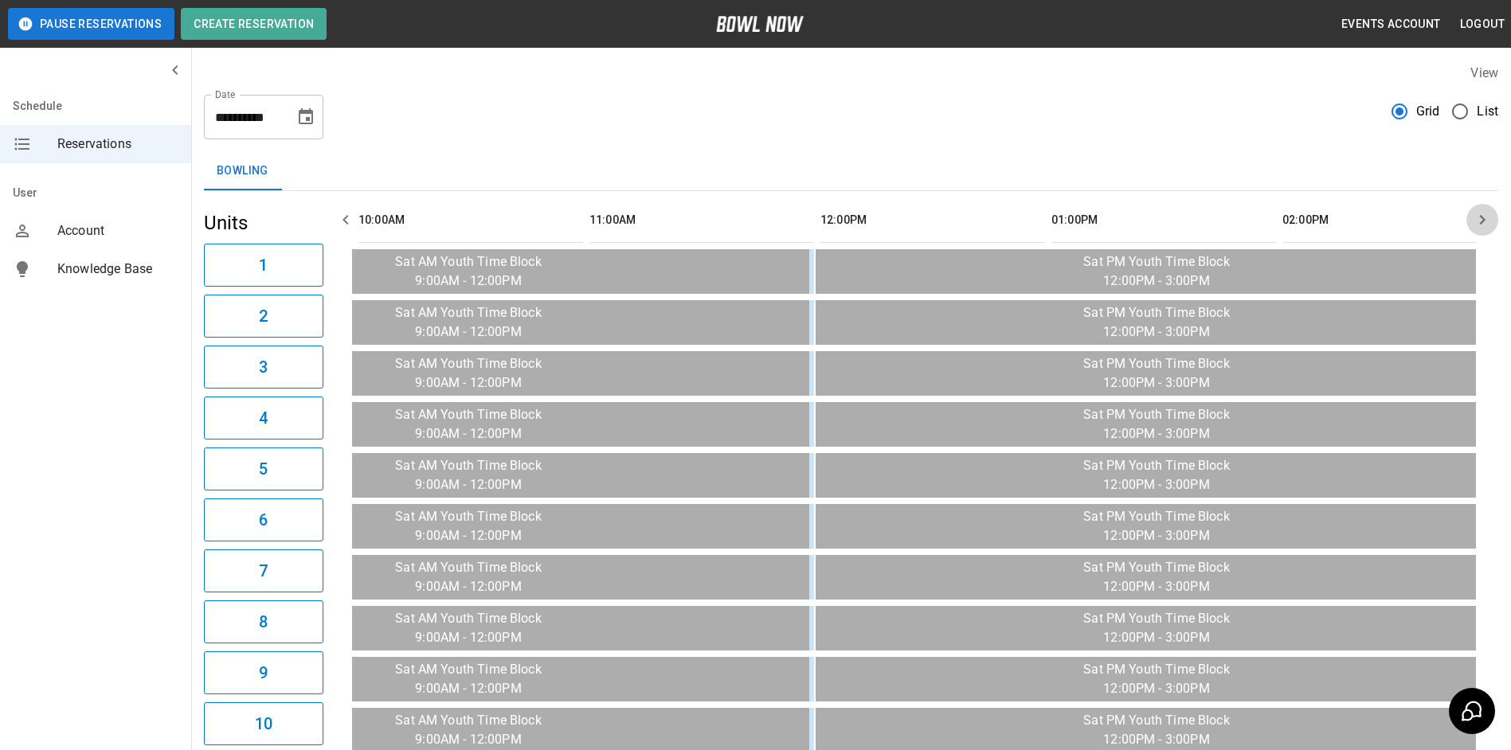
click at [1476, 211] on icon "button" at bounding box center [1482, 219] width 19 height 19
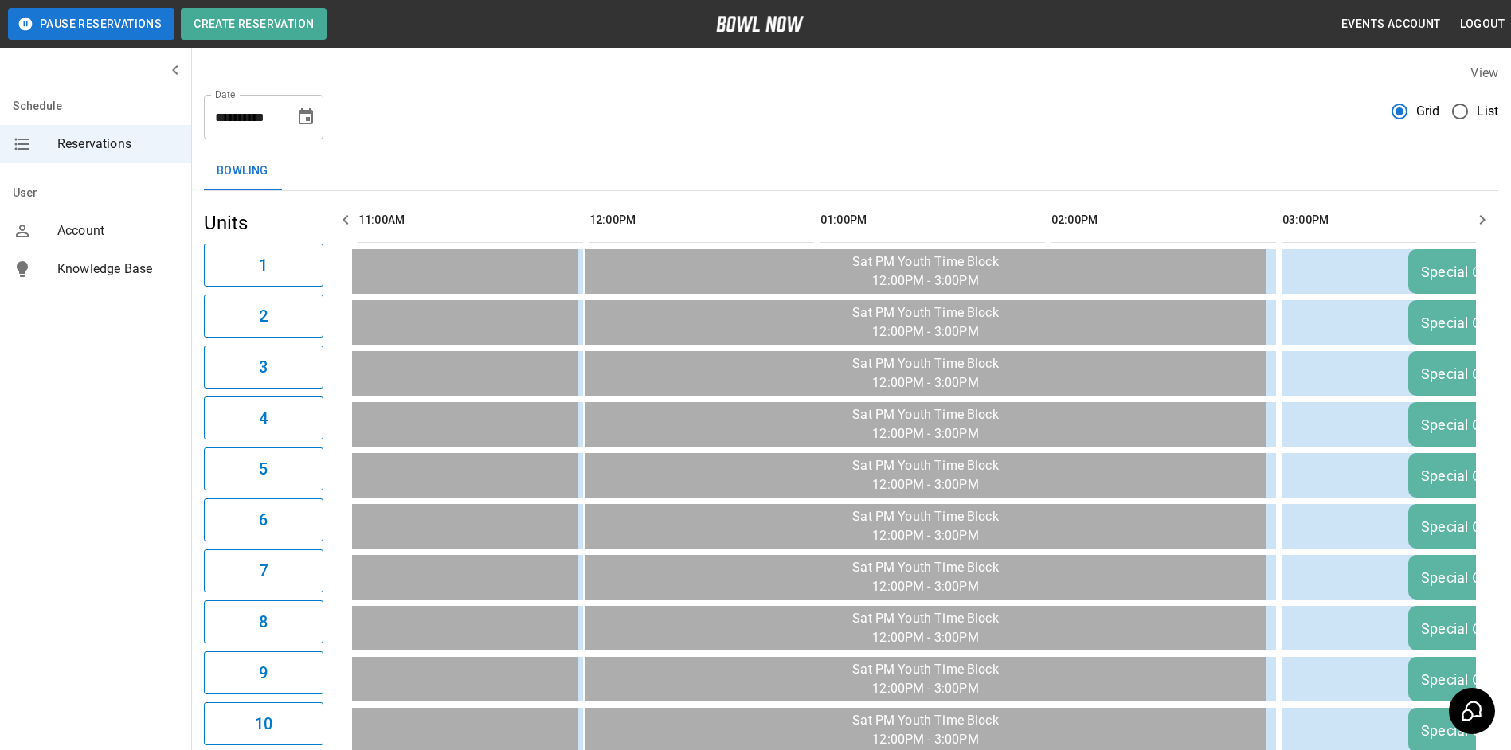
click at [1477, 211] on icon "button" at bounding box center [1482, 219] width 19 height 19
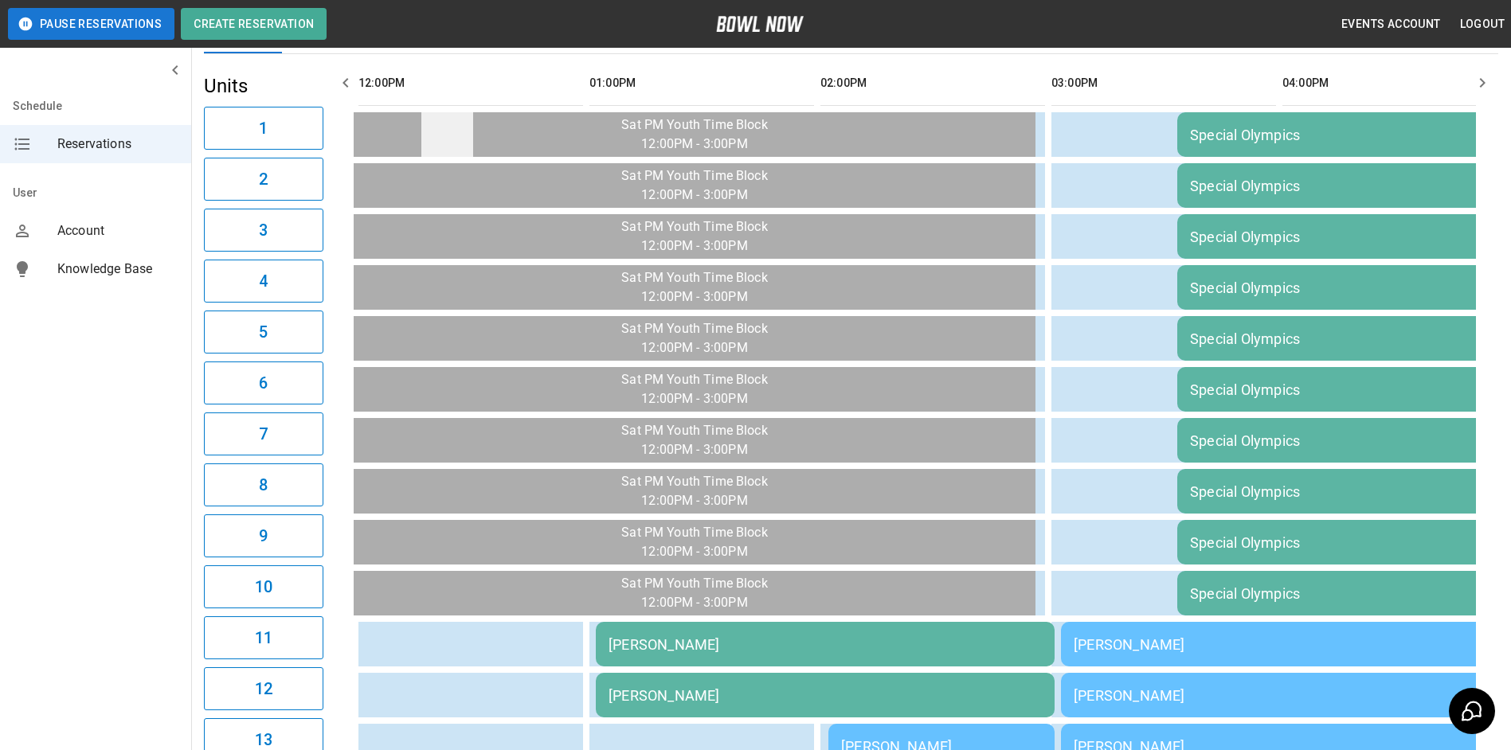
scroll to position [94, 0]
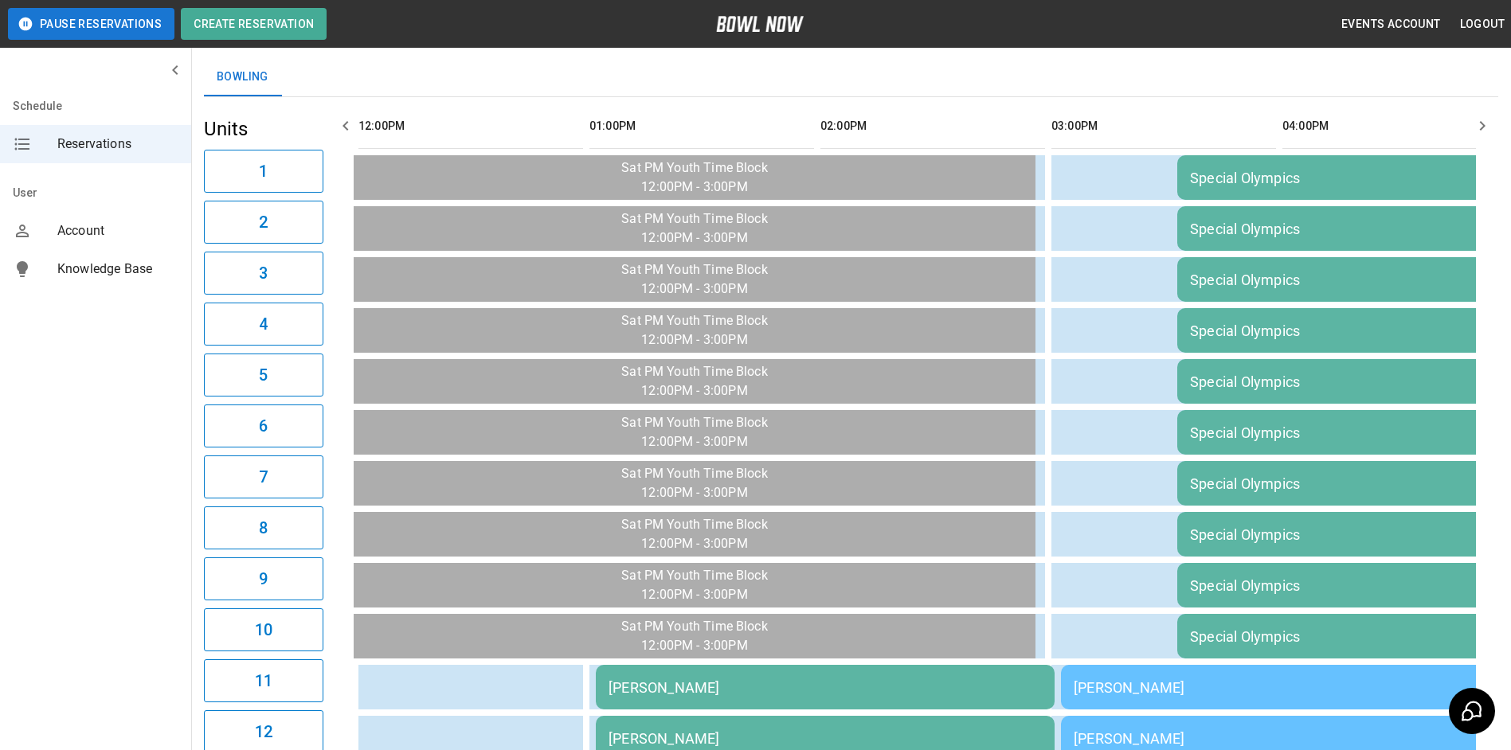
click at [366, 112] on th "sticky table" at bounding box center [389, 126] width 52 height 45
click at [347, 131] on icon "button" at bounding box center [345, 125] width 19 height 19
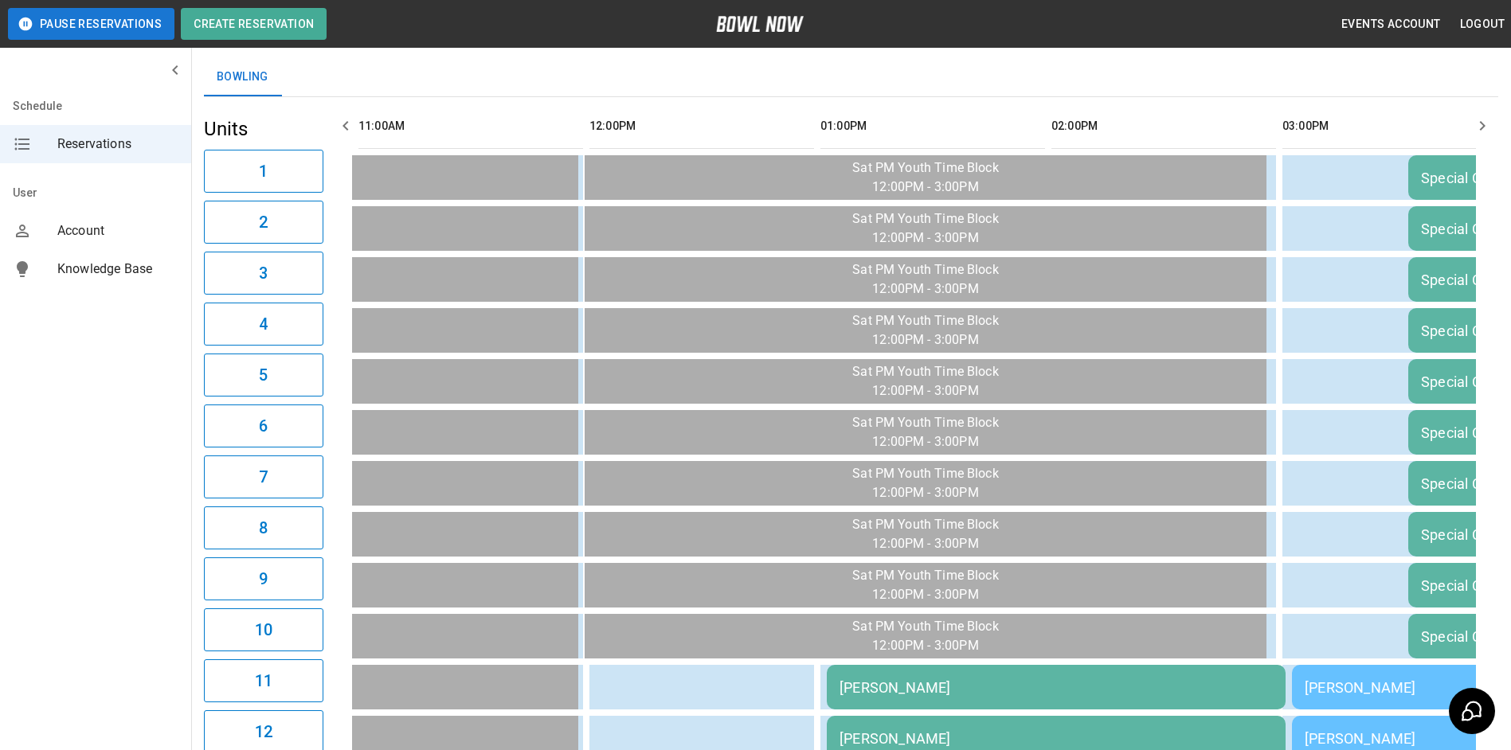
click at [347, 130] on icon "button" at bounding box center [345, 125] width 19 height 19
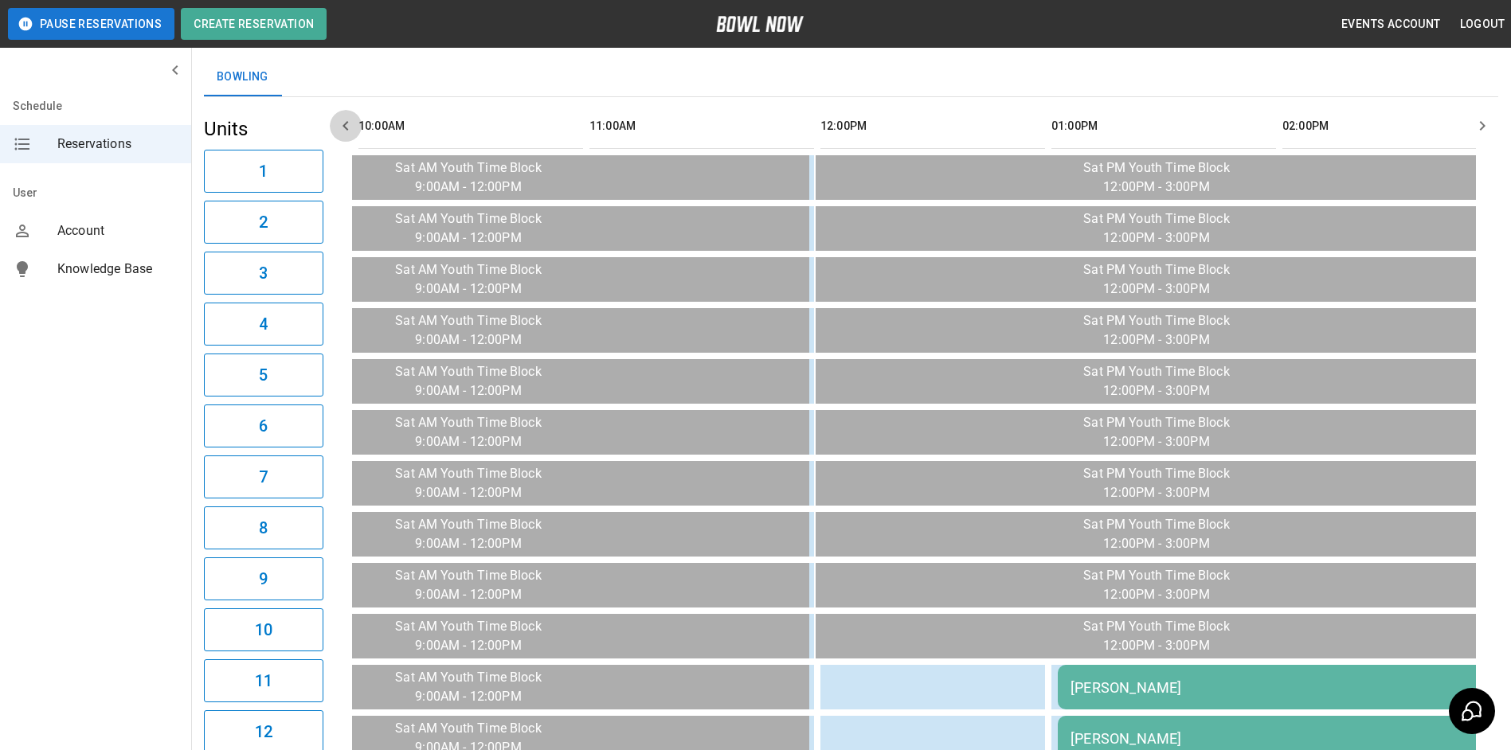
click at [347, 129] on icon "button" at bounding box center [346, 126] width 6 height 10
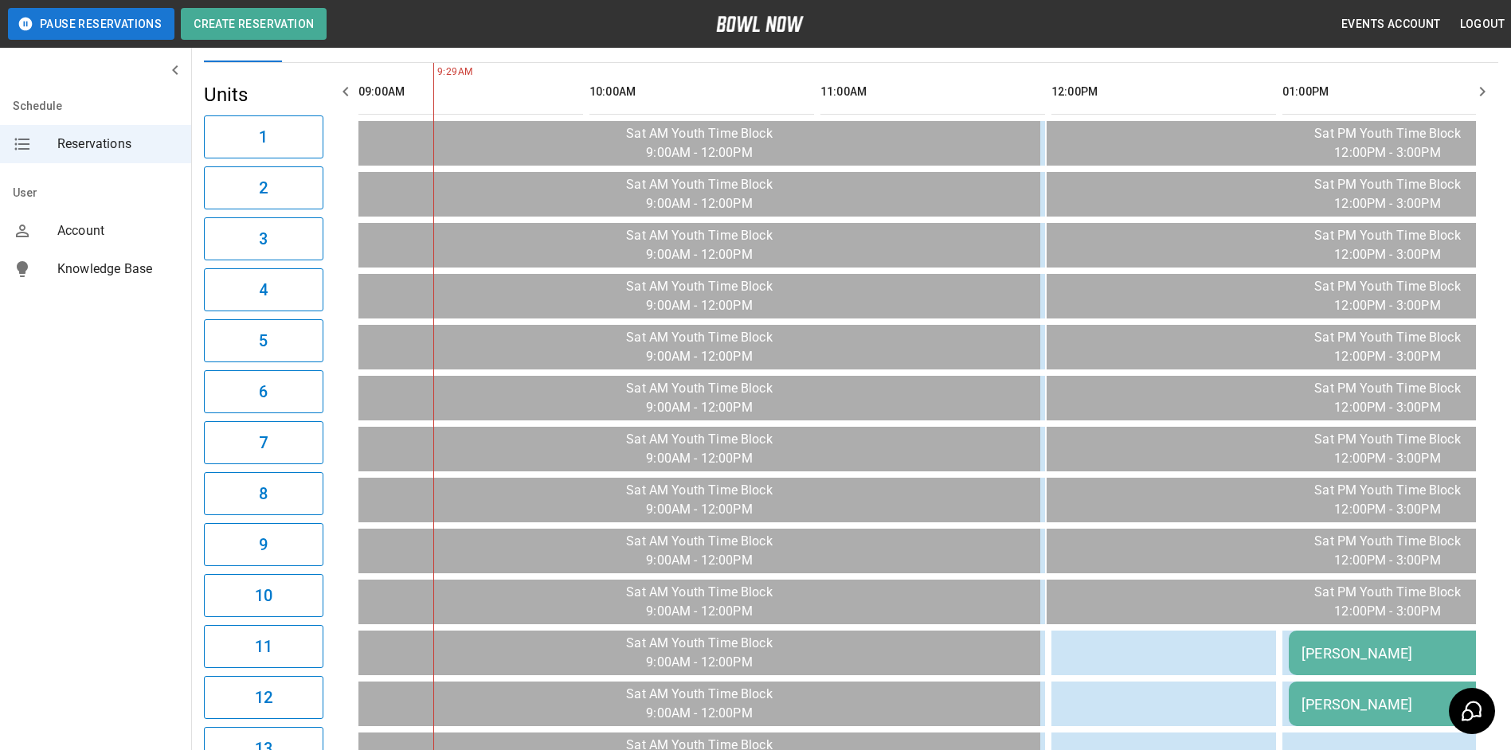
scroll to position [94, 0]
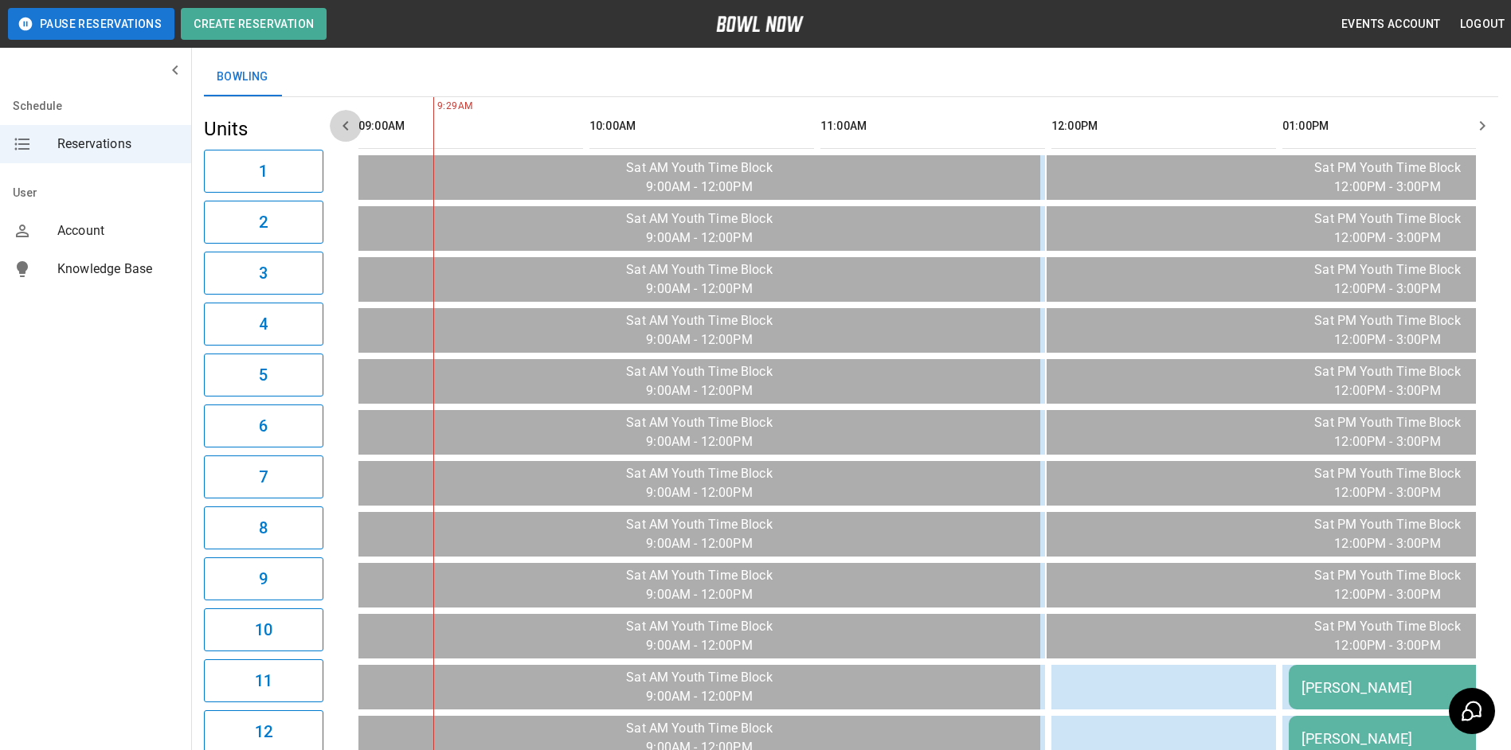
drag, startPoint x: 353, startPoint y: 130, endPoint x: 348, endPoint y: 123, distance: 8.6
click at [350, 123] on icon "button" at bounding box center [345, 125] width 19 height 19
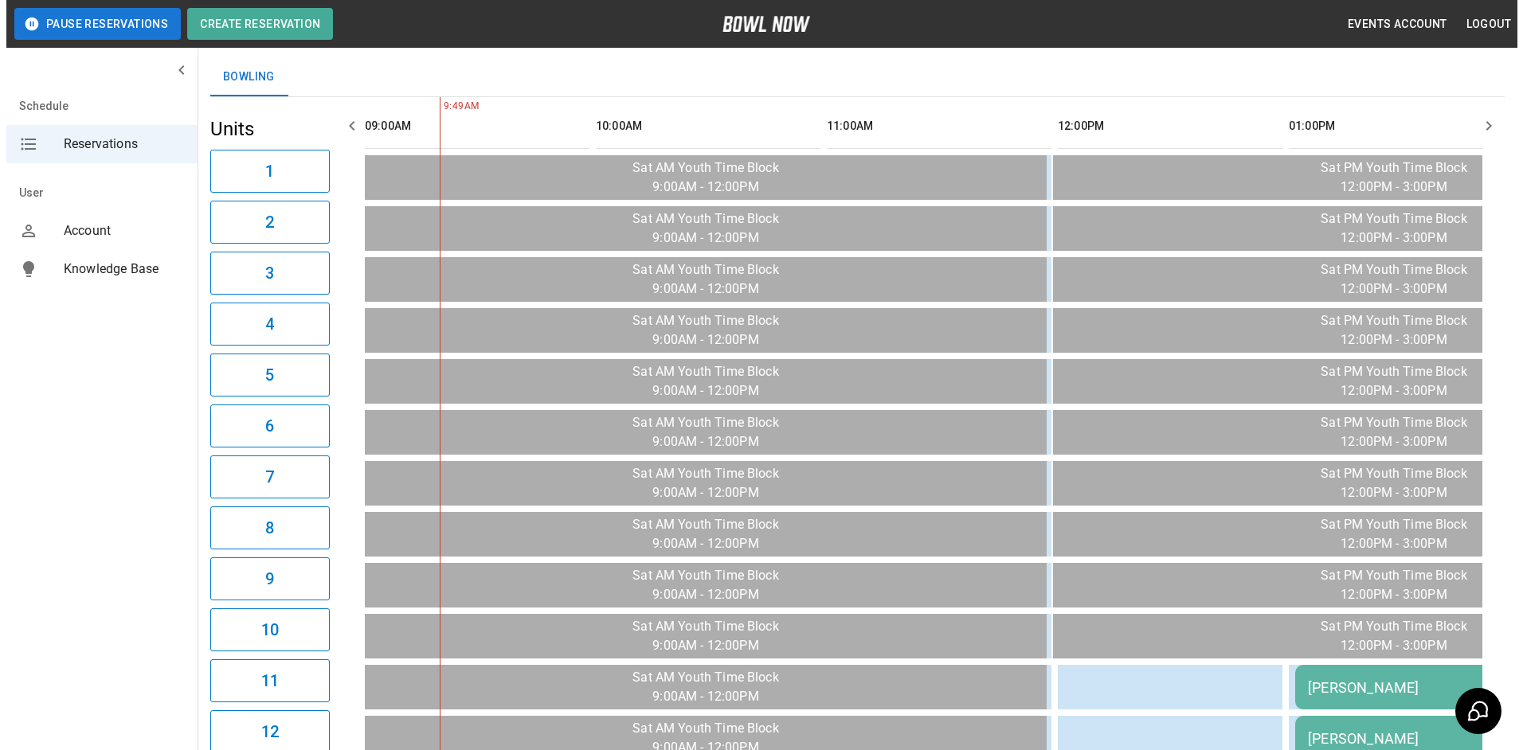
scroll to position [492, 0]
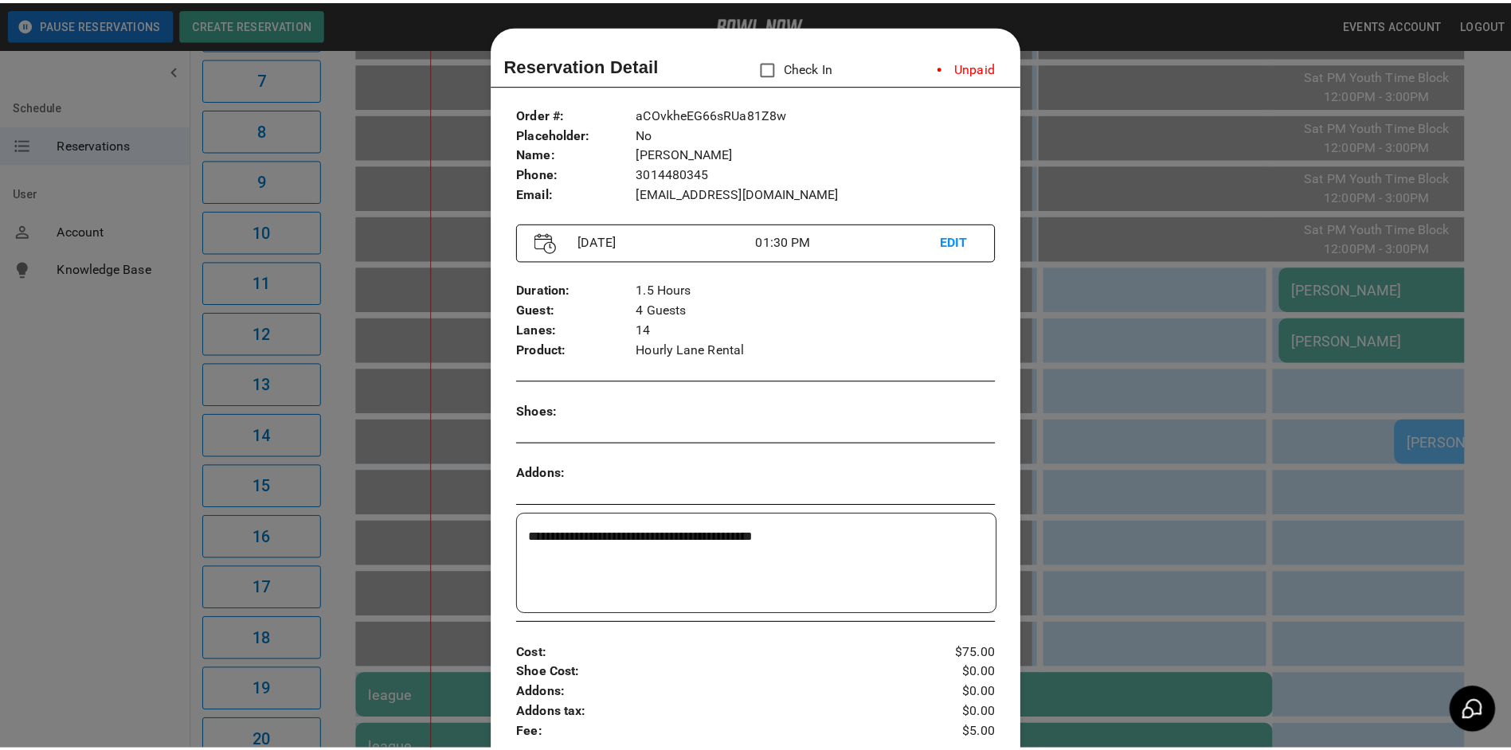
scroll to position [25, 0]
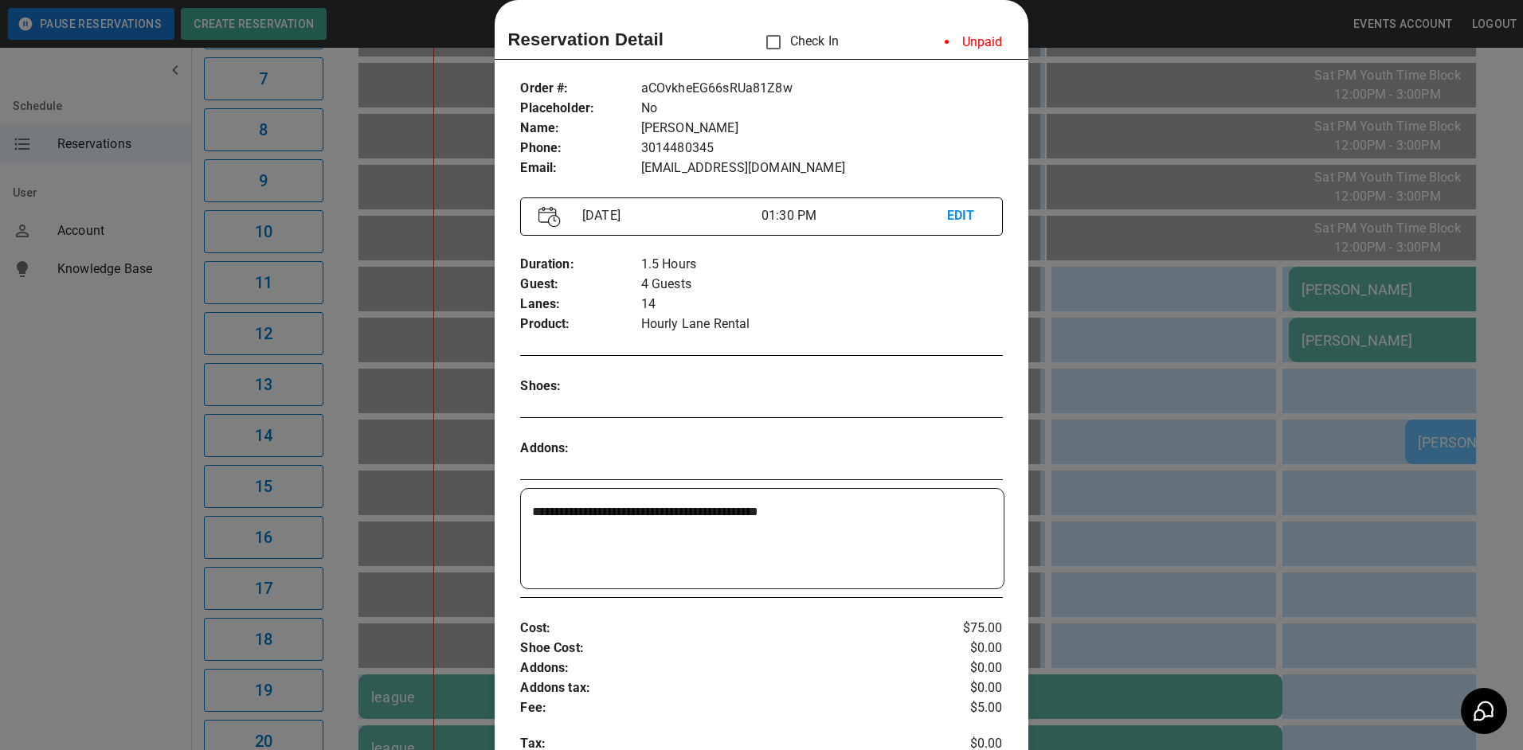
drag, startPoint x: 1387, startPoint y: 403, endPoint x: 1283, endPoint y: 302, distance: 145.4
click at [1386, 401] on div at bounding box center [761, 375] width 1523 height 750
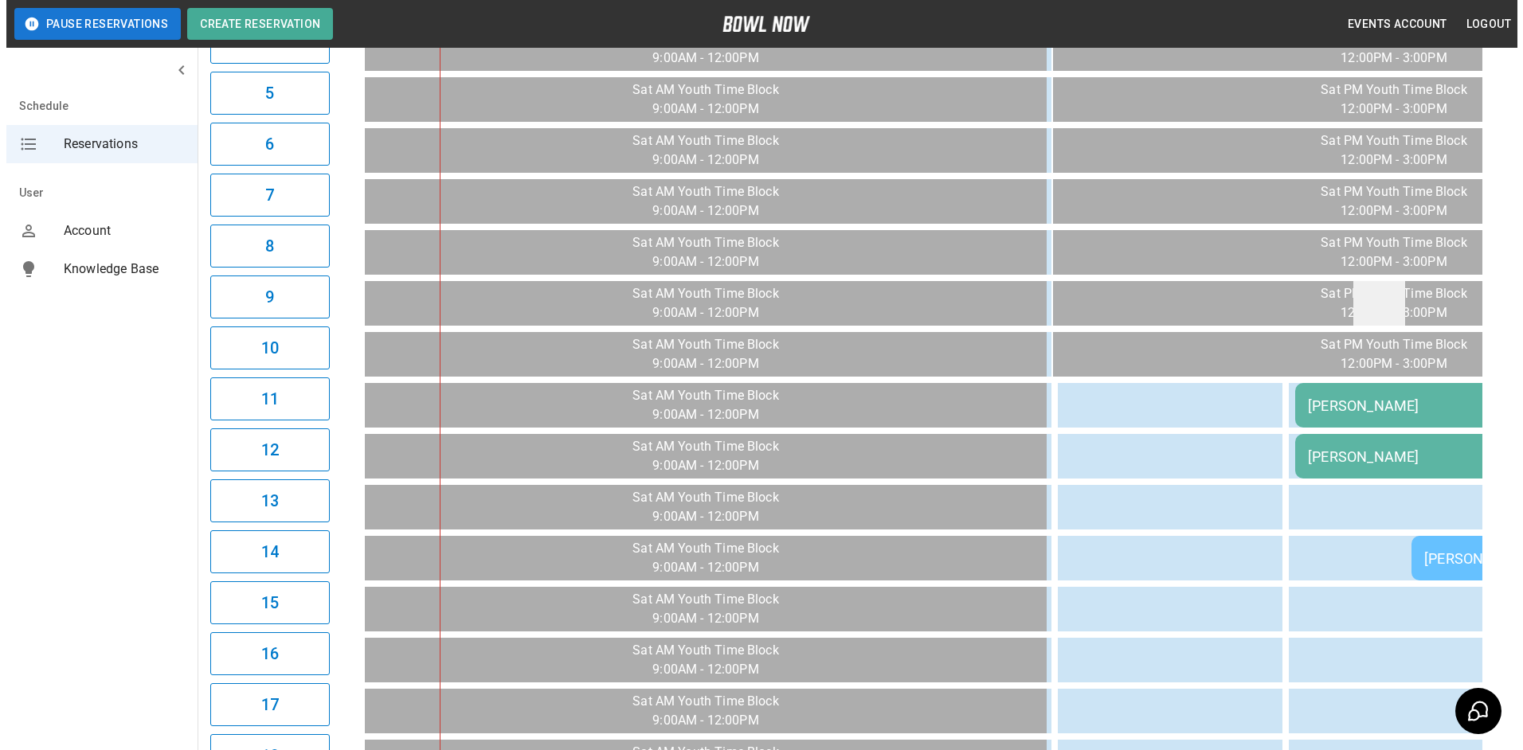
scroll to position [333, 0]
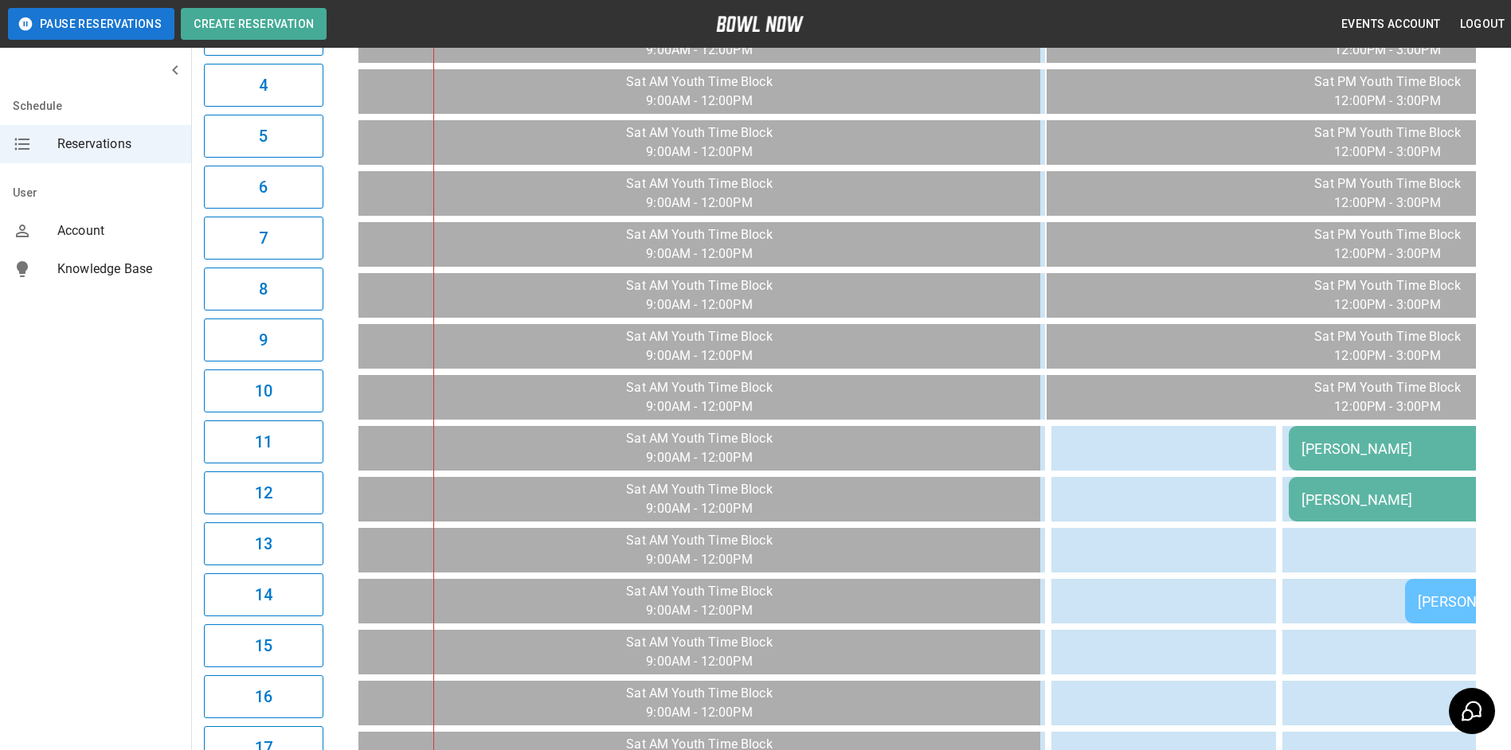
click at [1308, 453] on div "[PERSON_NAME]" at bounding box center [1518, 449] width 433 height 17
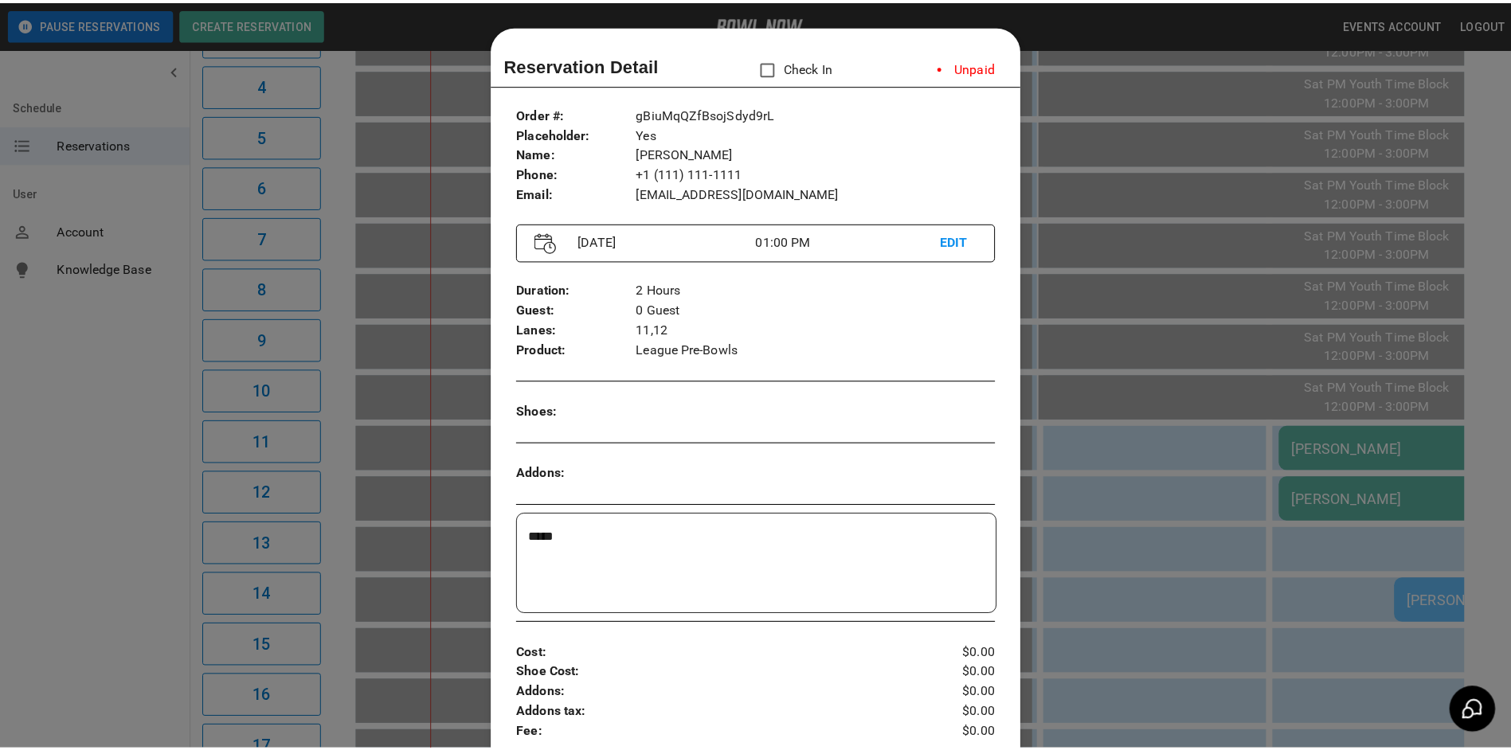
scroll to position [25, 0]
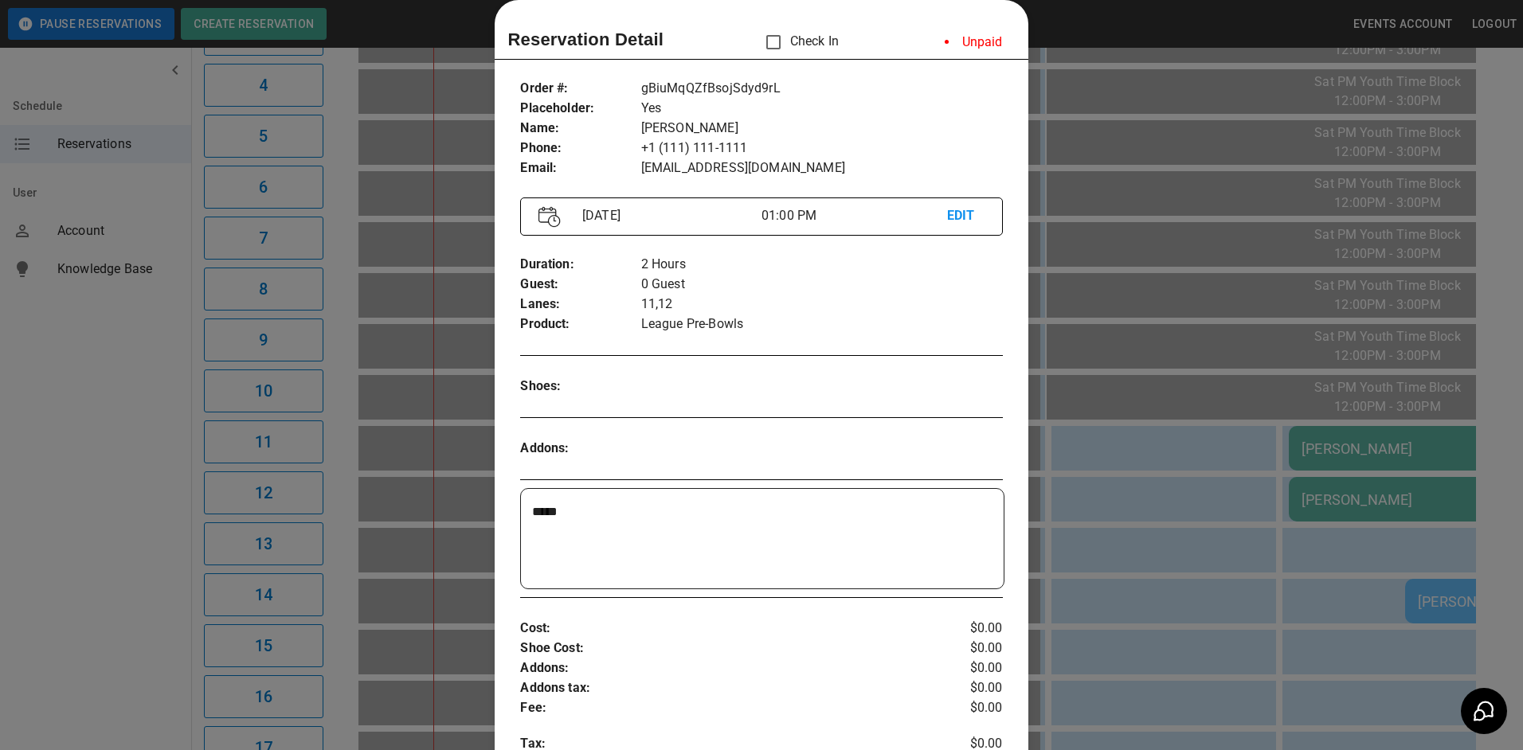
click at [1335, 352] on div at bounding box center [761, 375] width 1523 height 750
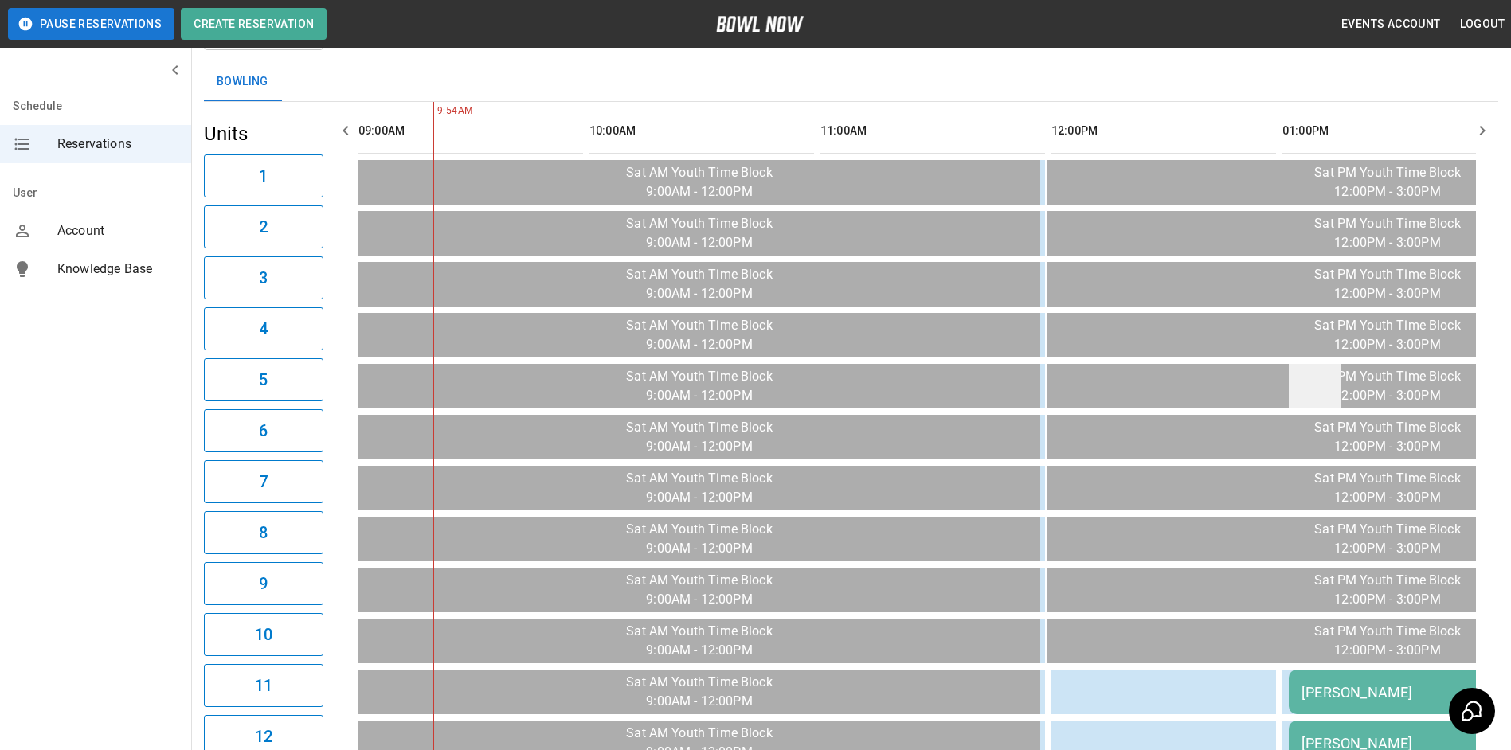
scroll to position [0, 0]
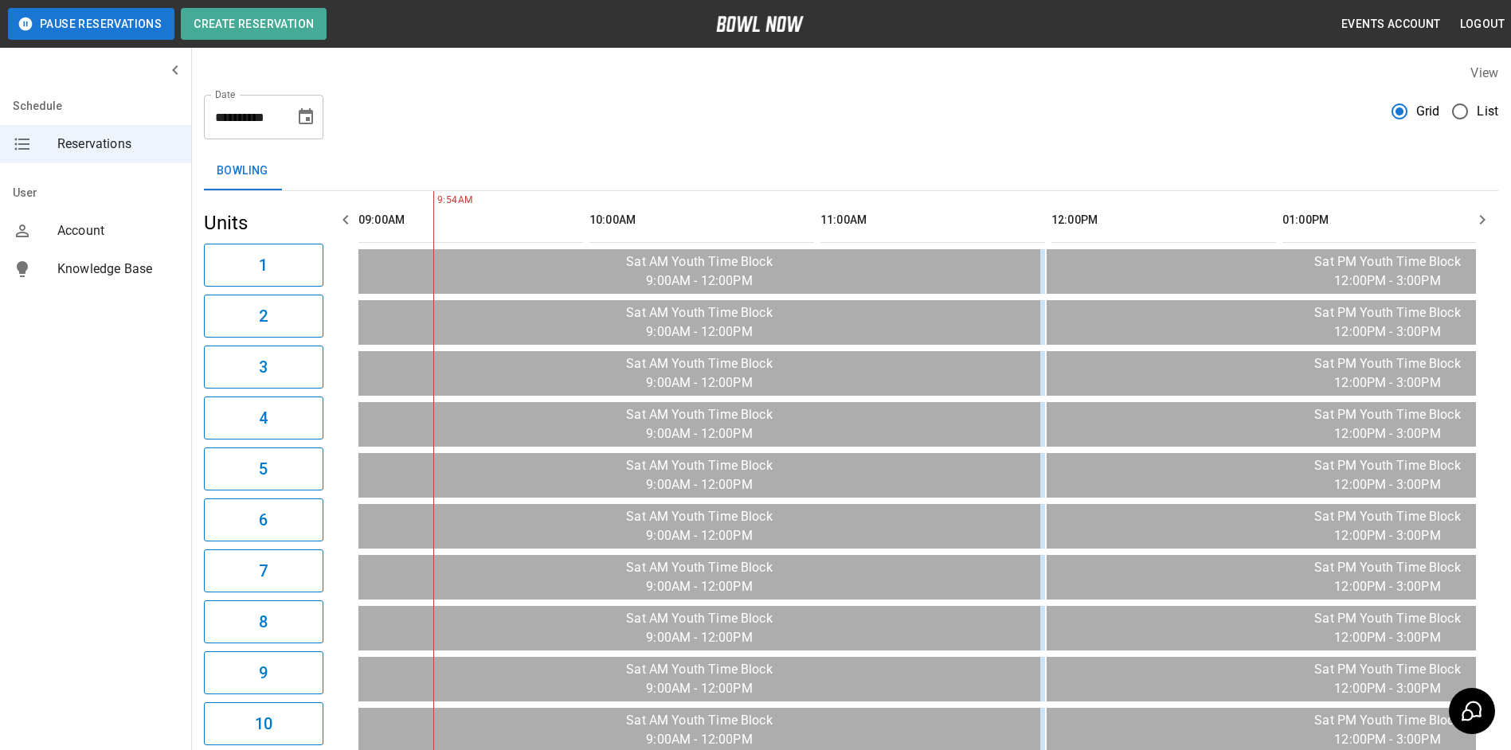
click at [1485, 224] on icon "button" at bounding box center [1482, 219] width 19 height 19
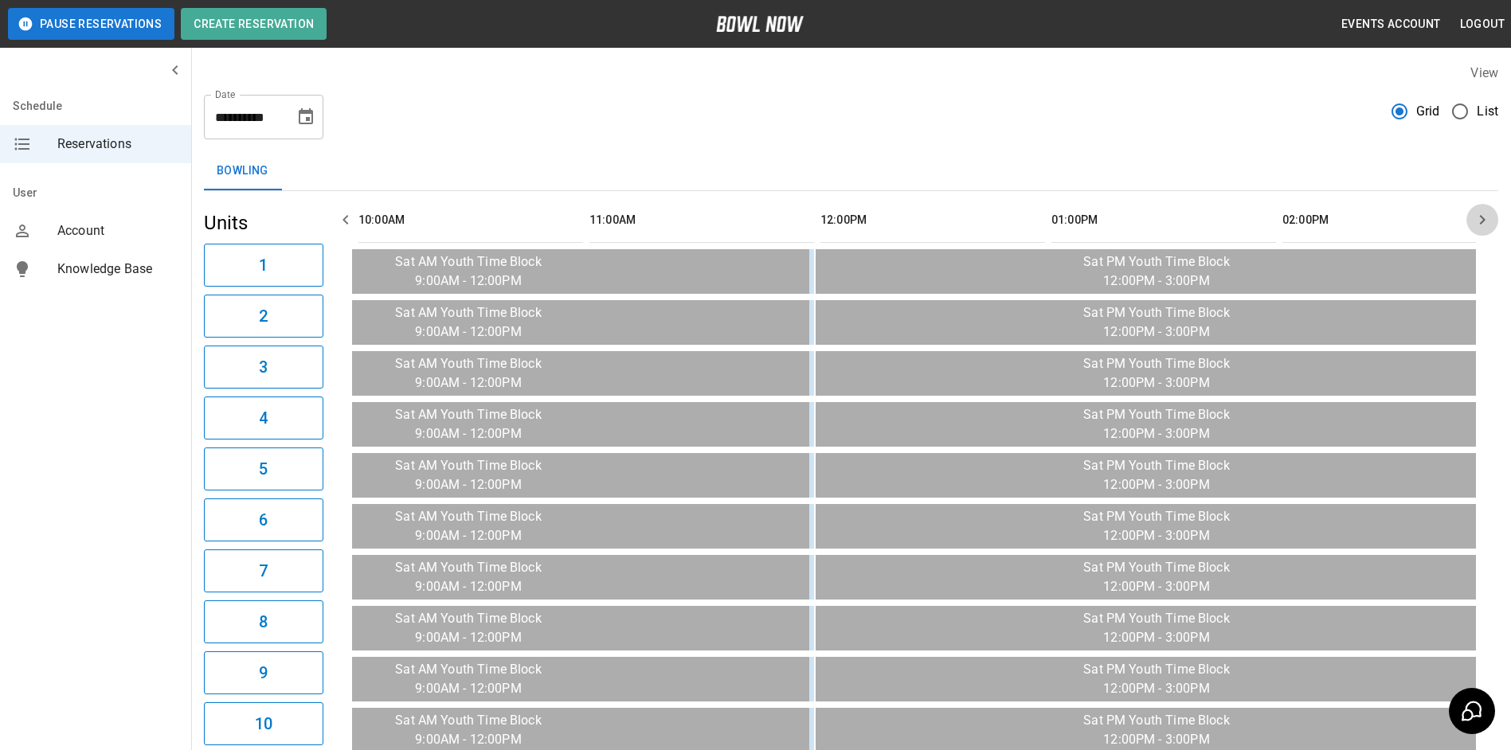
click at [1485, 224] on icon "button" at bounding box center [1482, 219] width 19 height 19
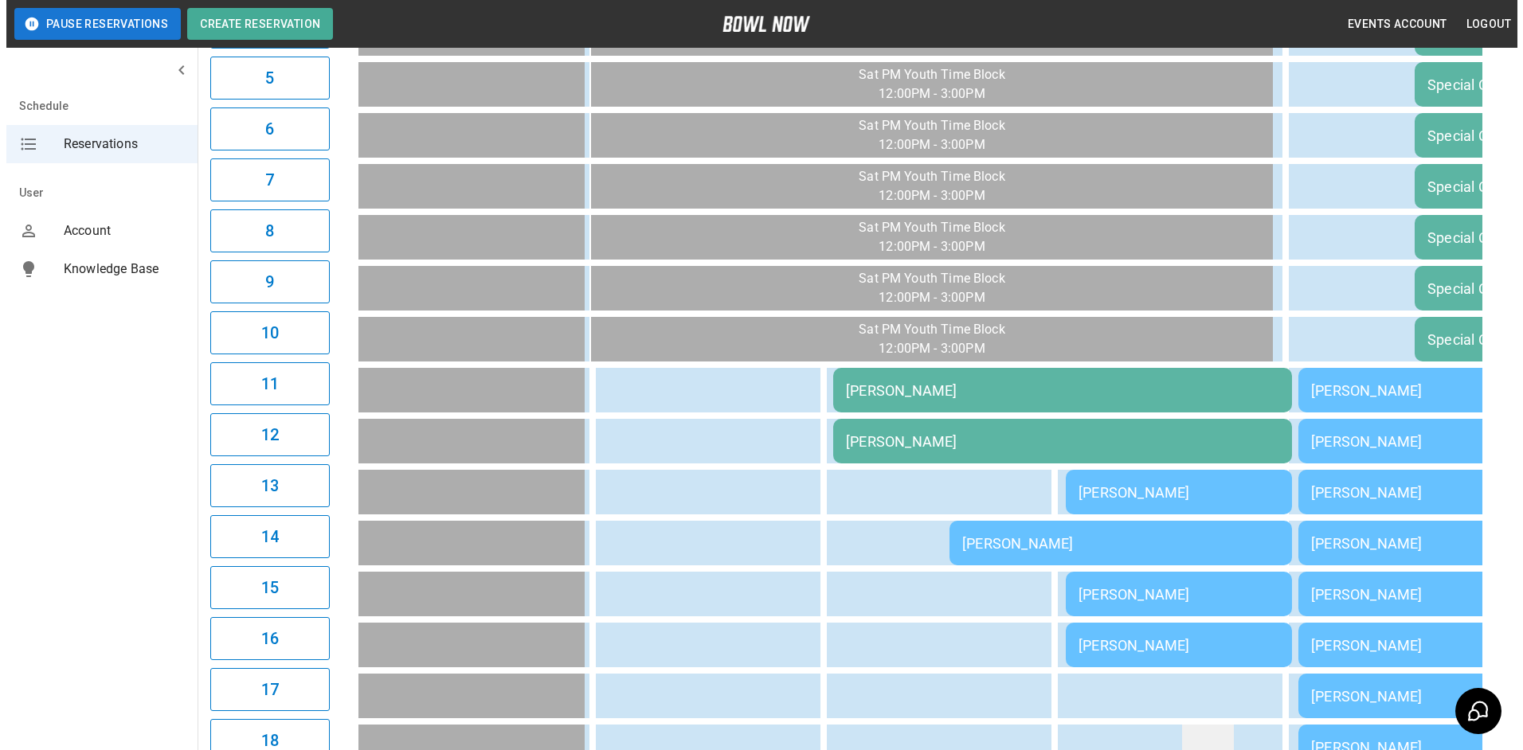
scroll to position [637, 0]
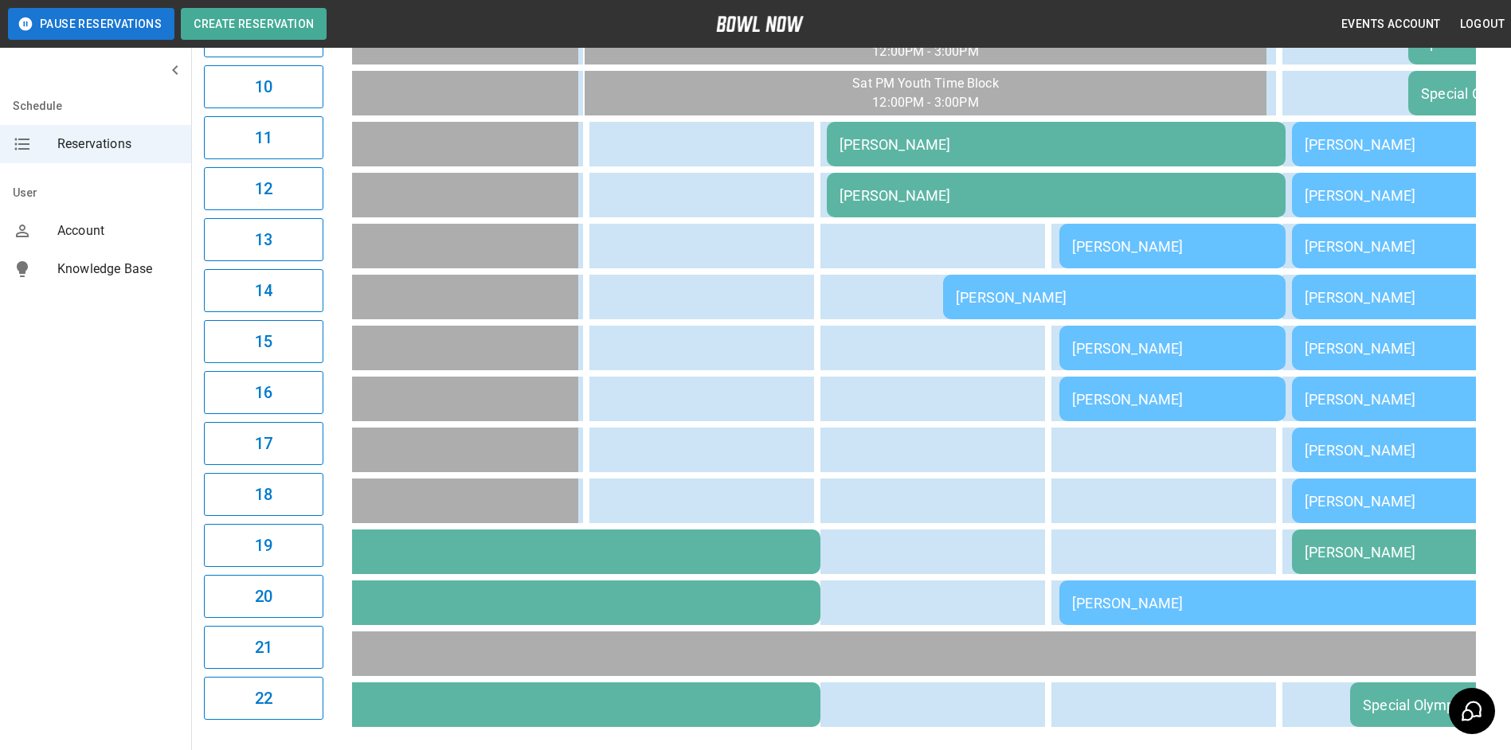
click at [1201, 593] on td "[PERSON_NAME]" at bounding box center [1289, 603] width 459 height 45
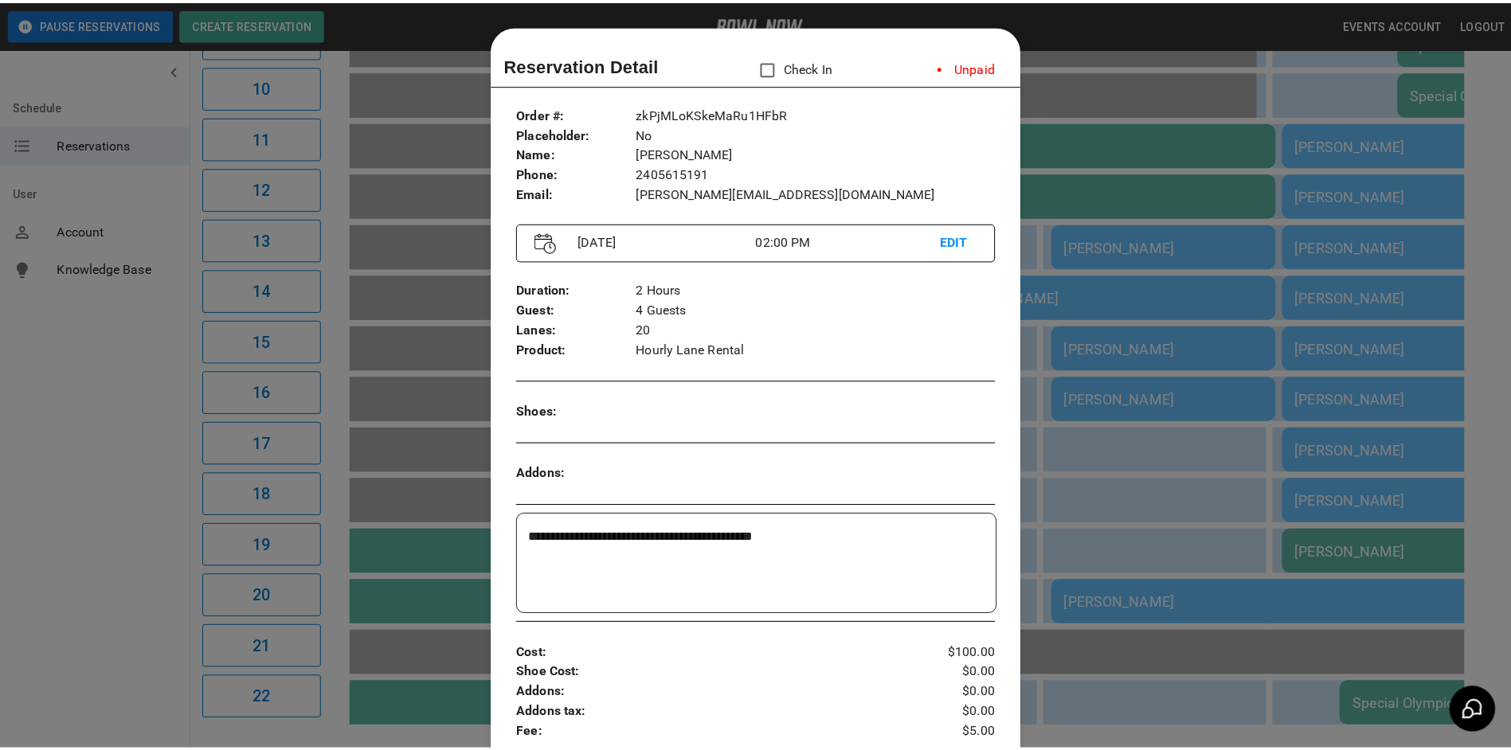
scroll to position [25, 0]
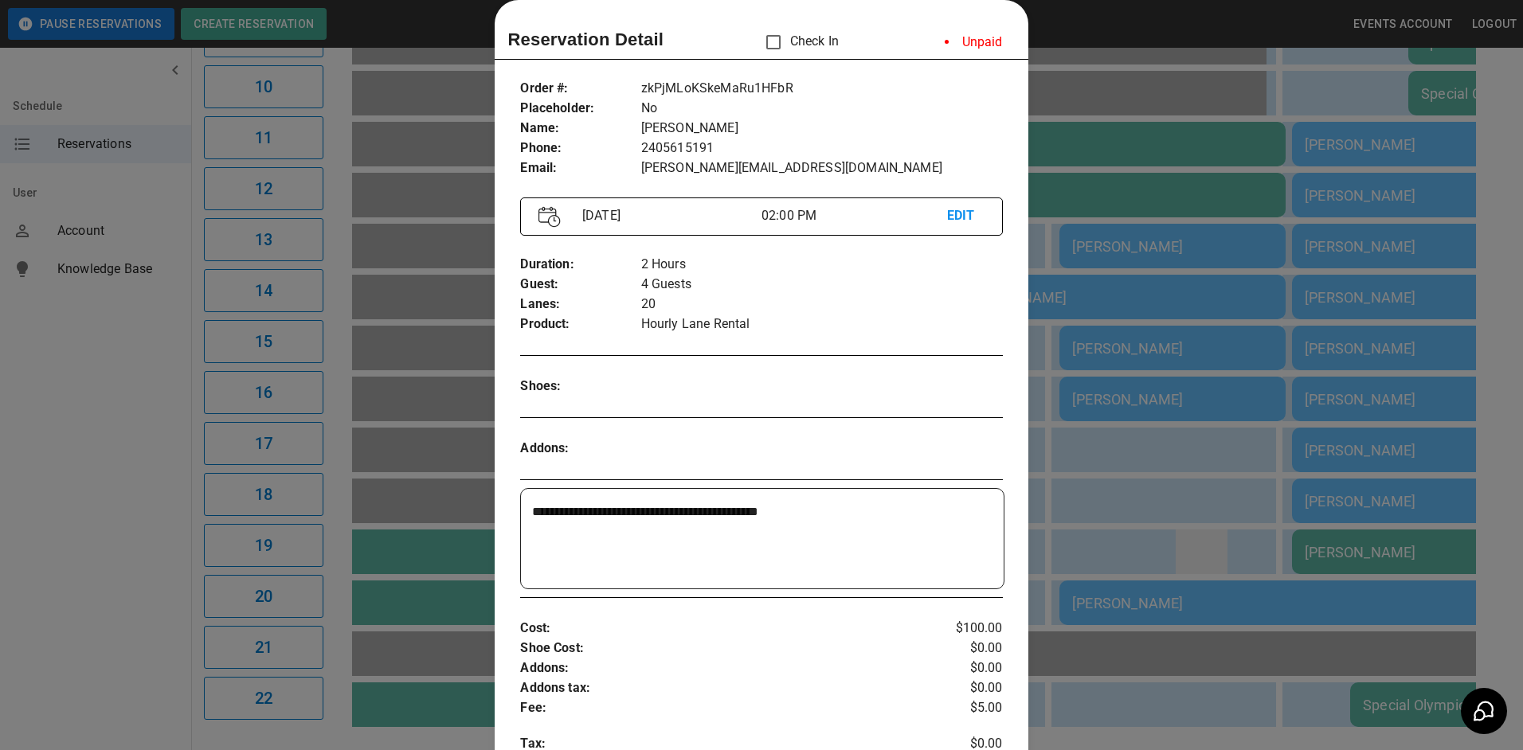
drag, startPoint x: 1213, startPoint y: 550, endPoint x: 1218, endPoint y: 536, distance: 14.6
click at [1214, 547] on div at bounding box center [761, 375] width 1523 height 750
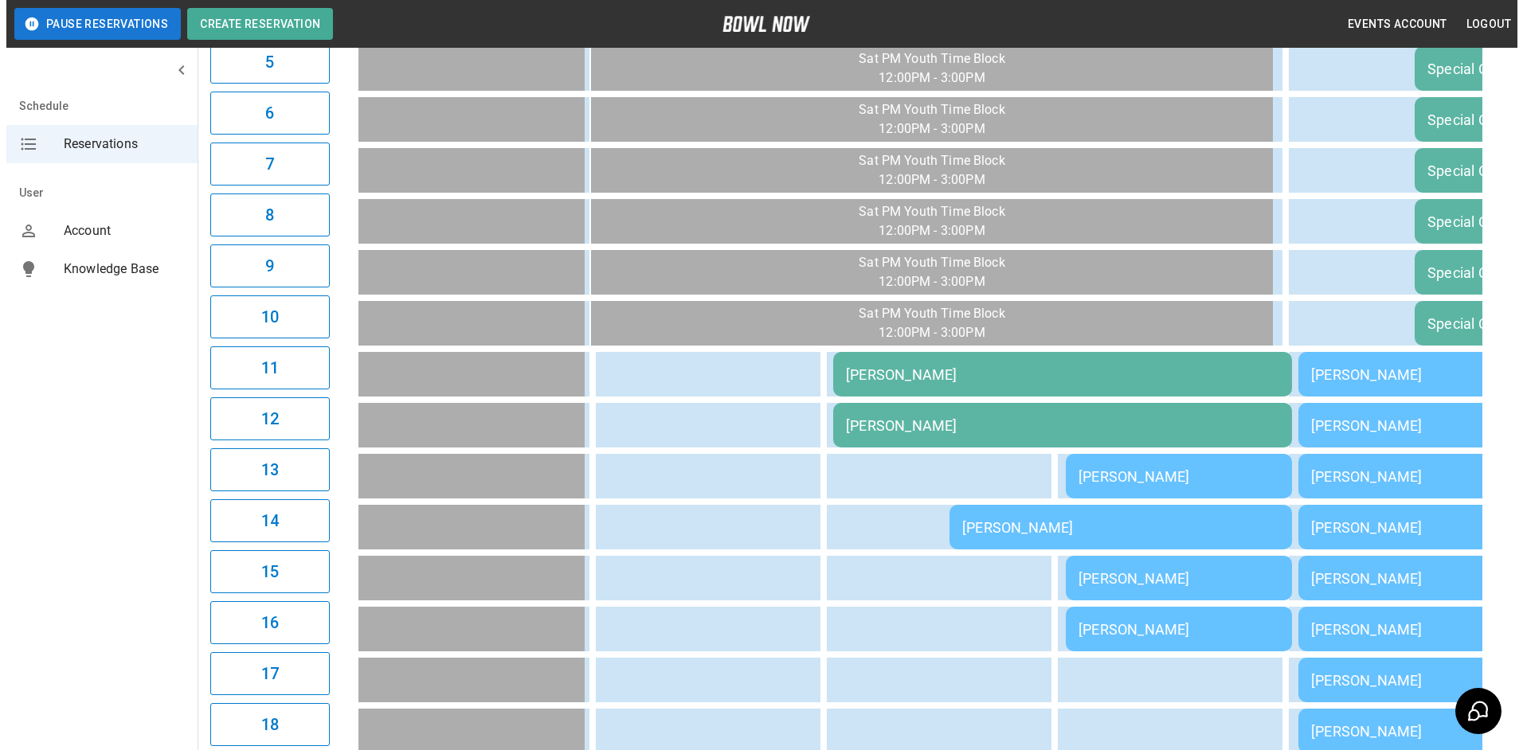
scroll to position [398, 0]
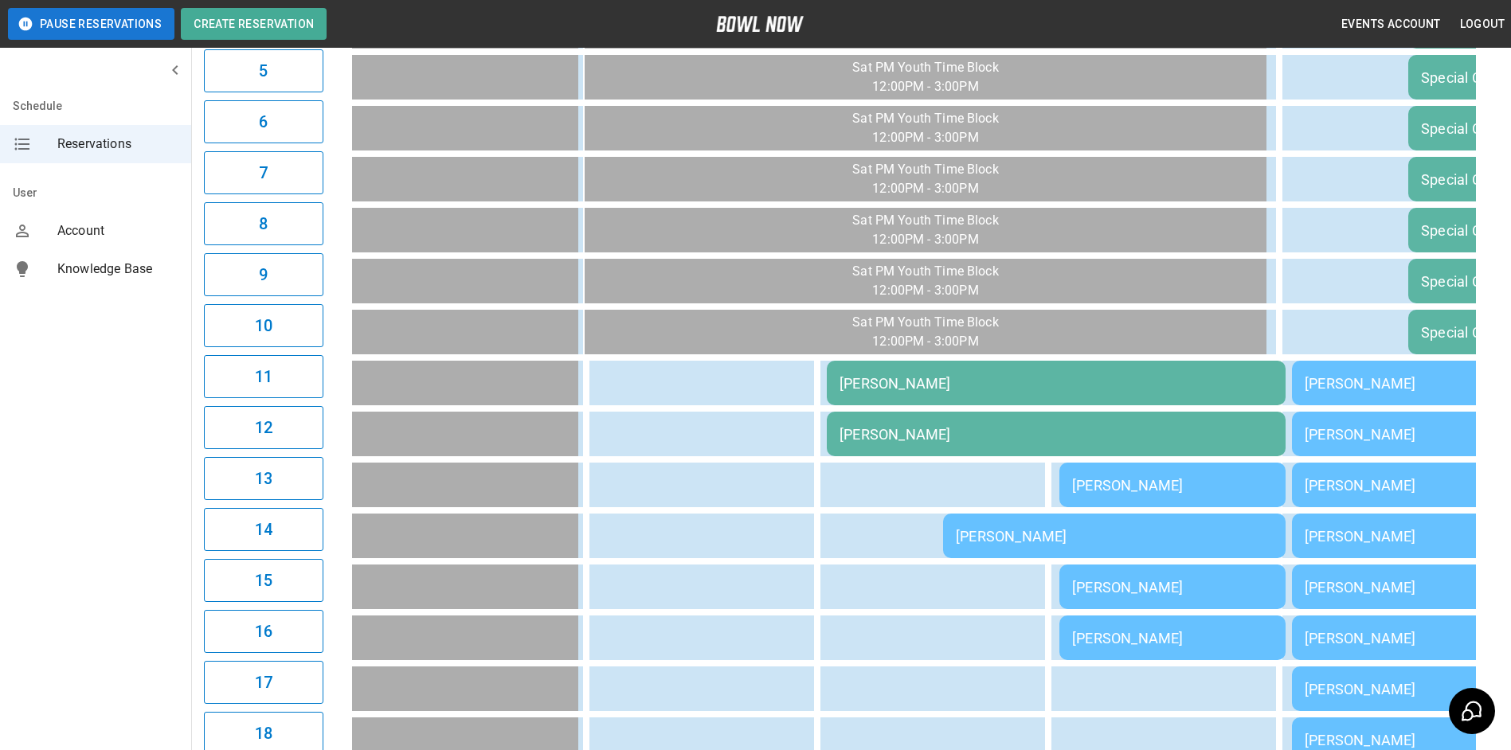
click at [1397, 386] on div "[PERSON_NAME]" at bounding box center [1521, 383] width 433 height 17
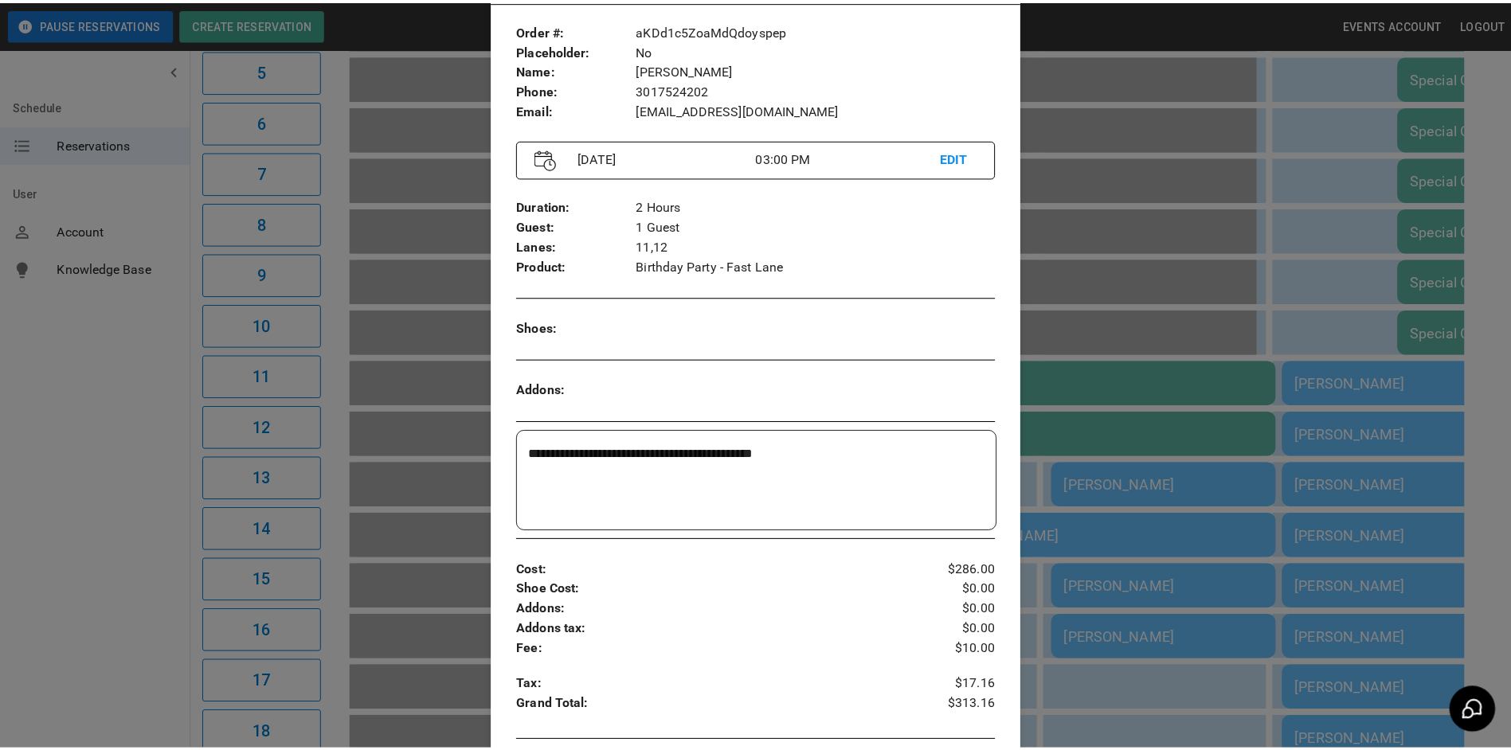
scroll to position [105, 0]
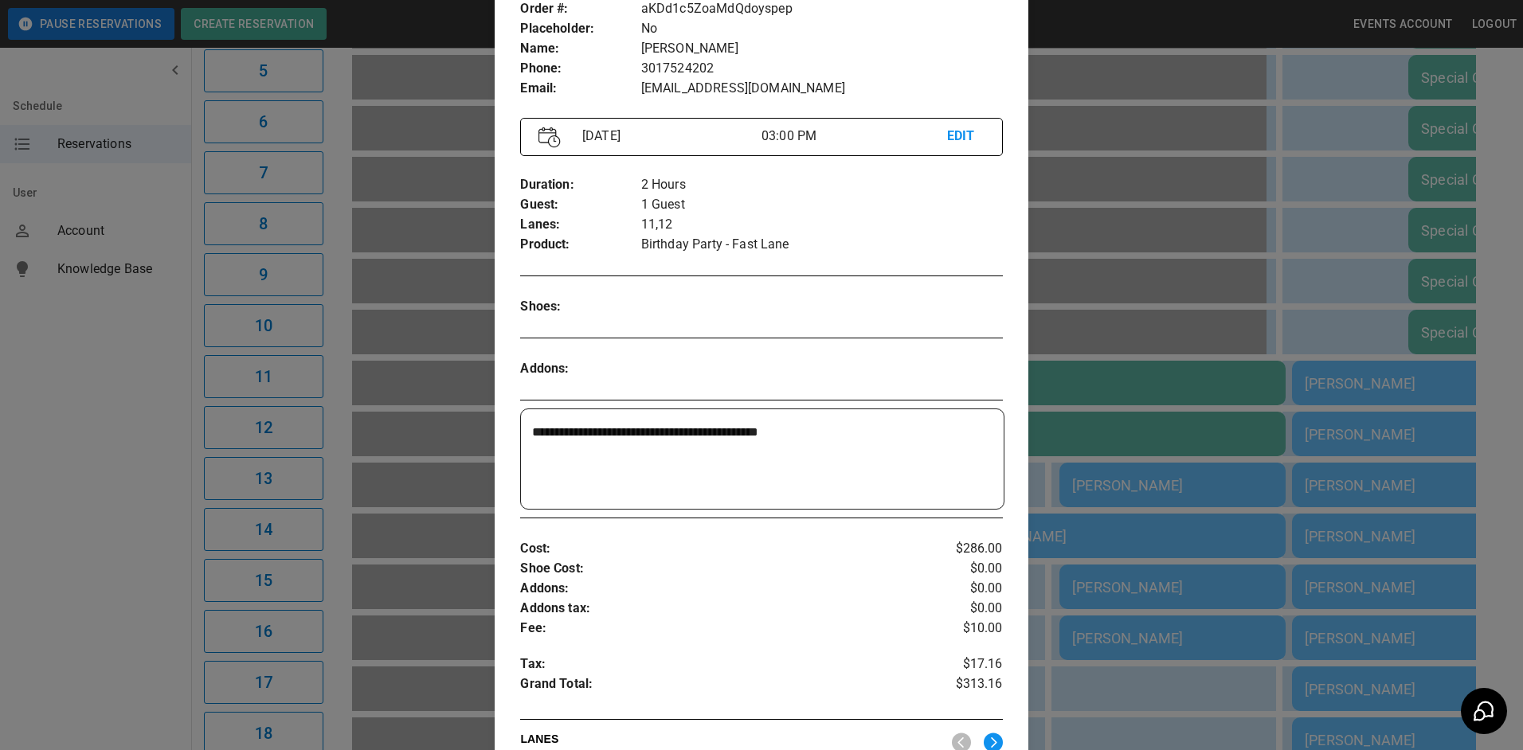
click at [1059, 510] on div at bounding box center [761, 375] width 1523 height 750
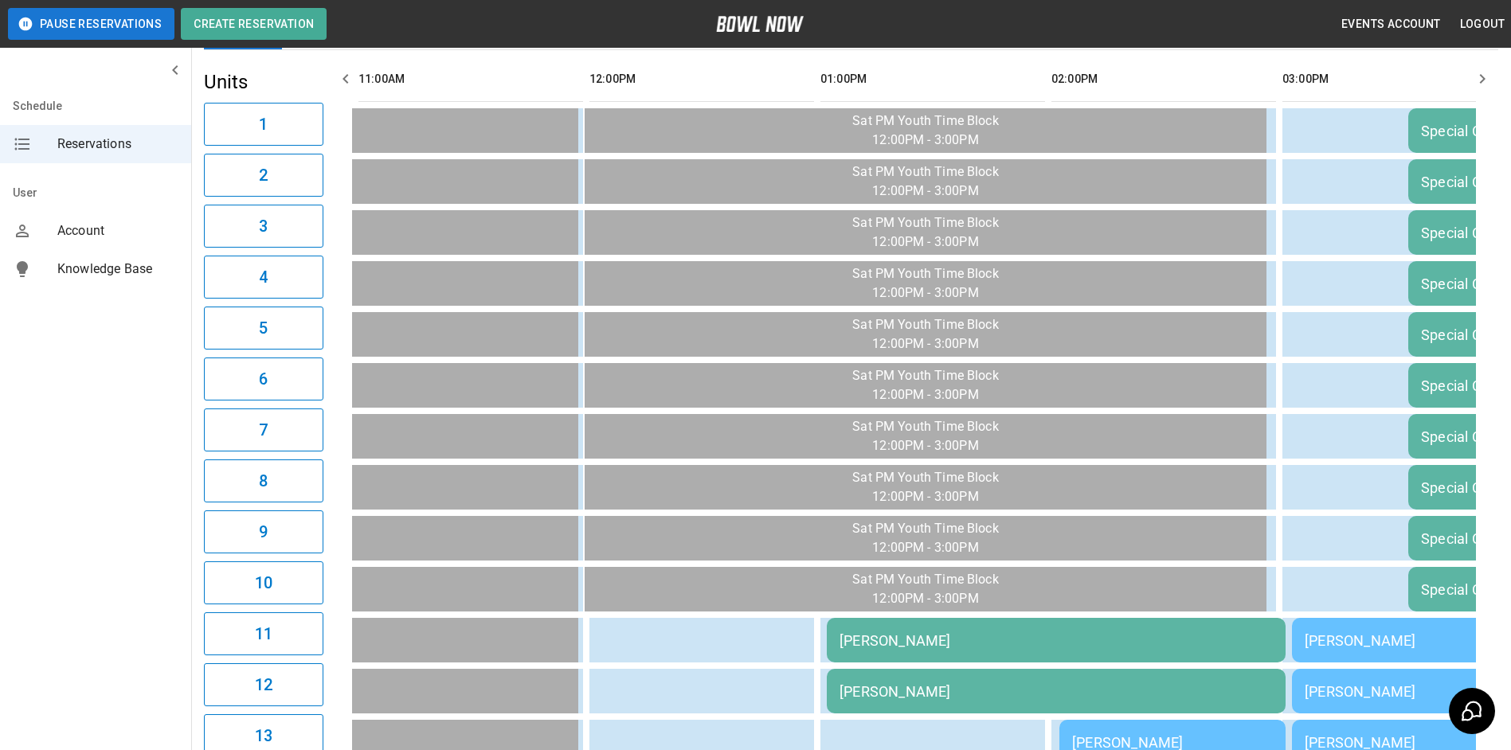
scroll to position [0, 0]
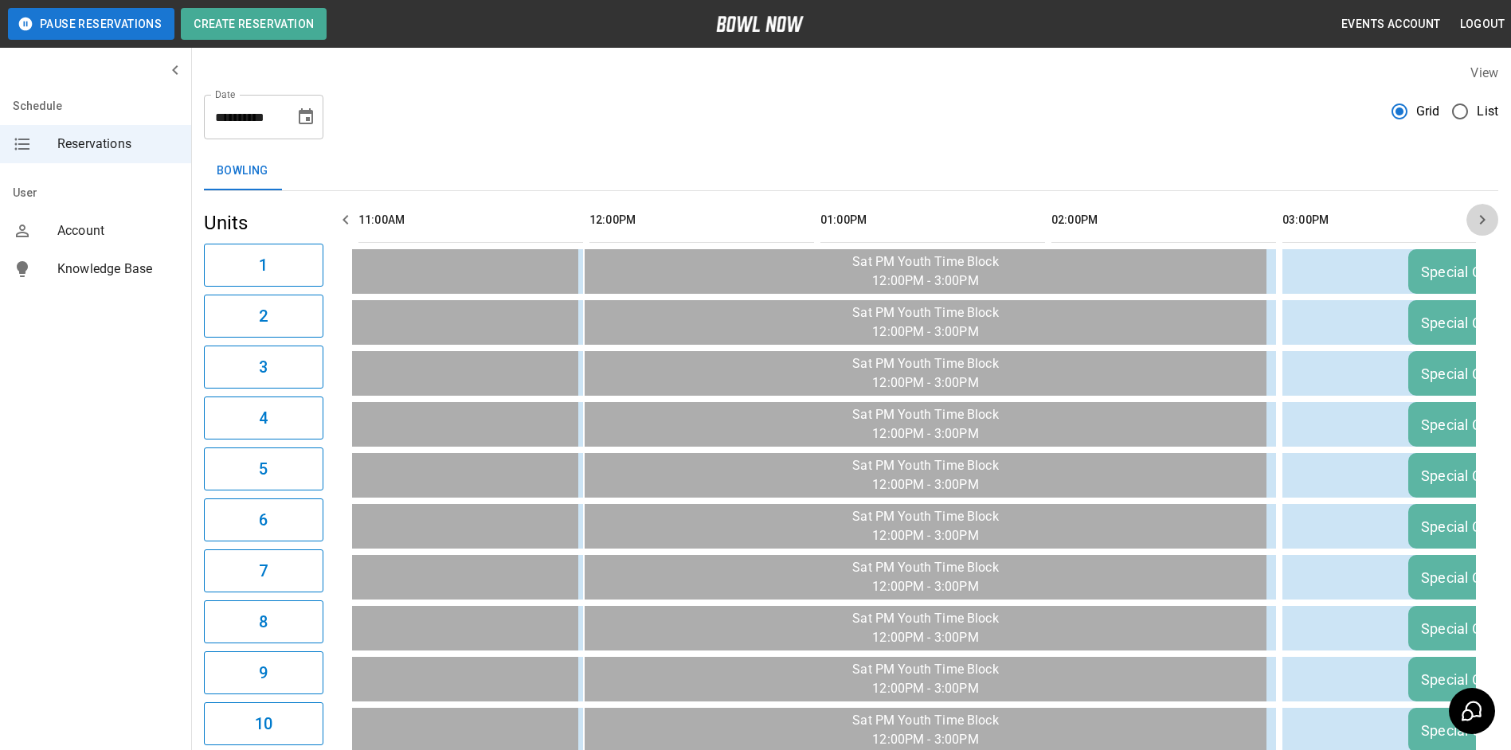
click at [1471, 210] on button "button" at bounding box center [1483, 220] width 32 height 32
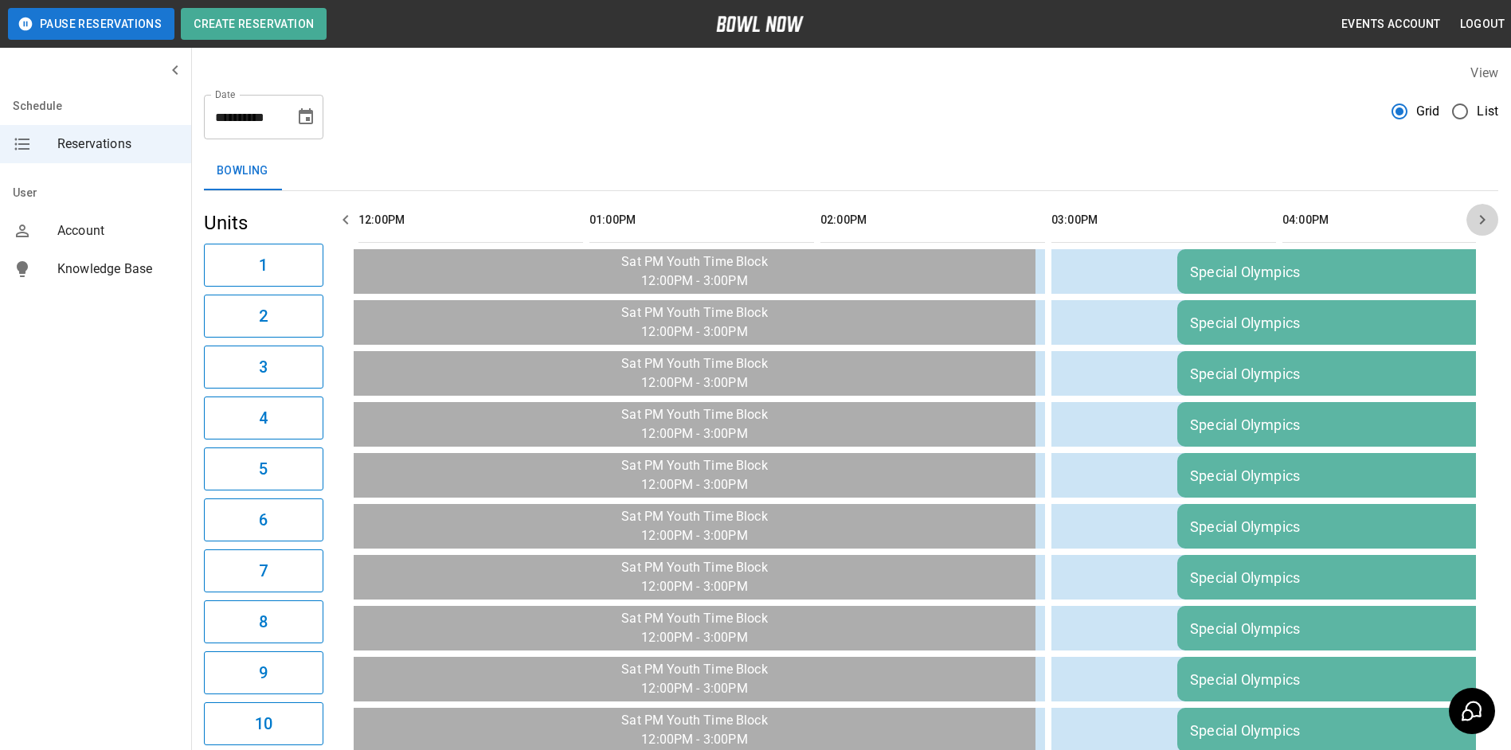
click at [1475, 210] on button "button" at bounding box center [1483, 220] width 32 height 32
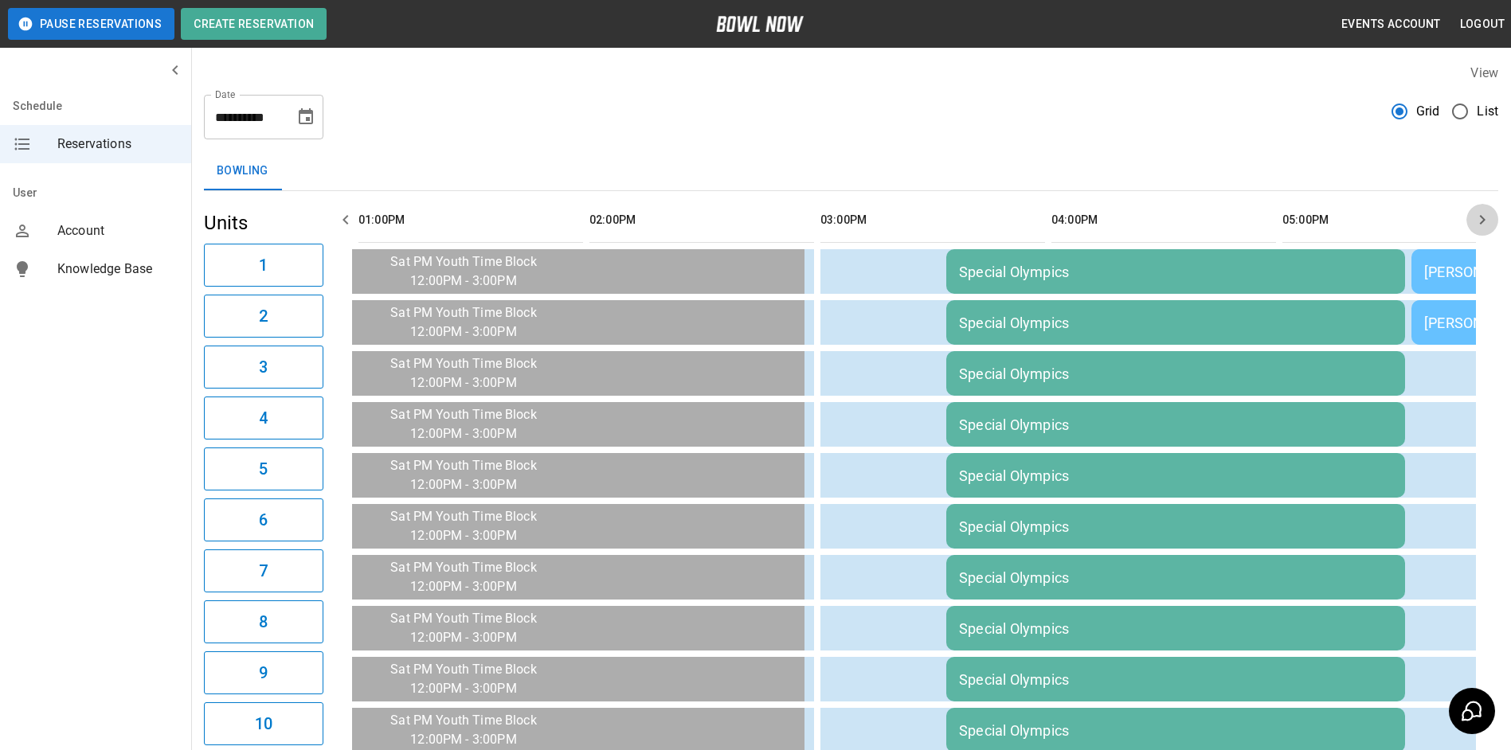
click at [1480, 211] on button "button" at bounding box center [1483, 220] width 32 height 32
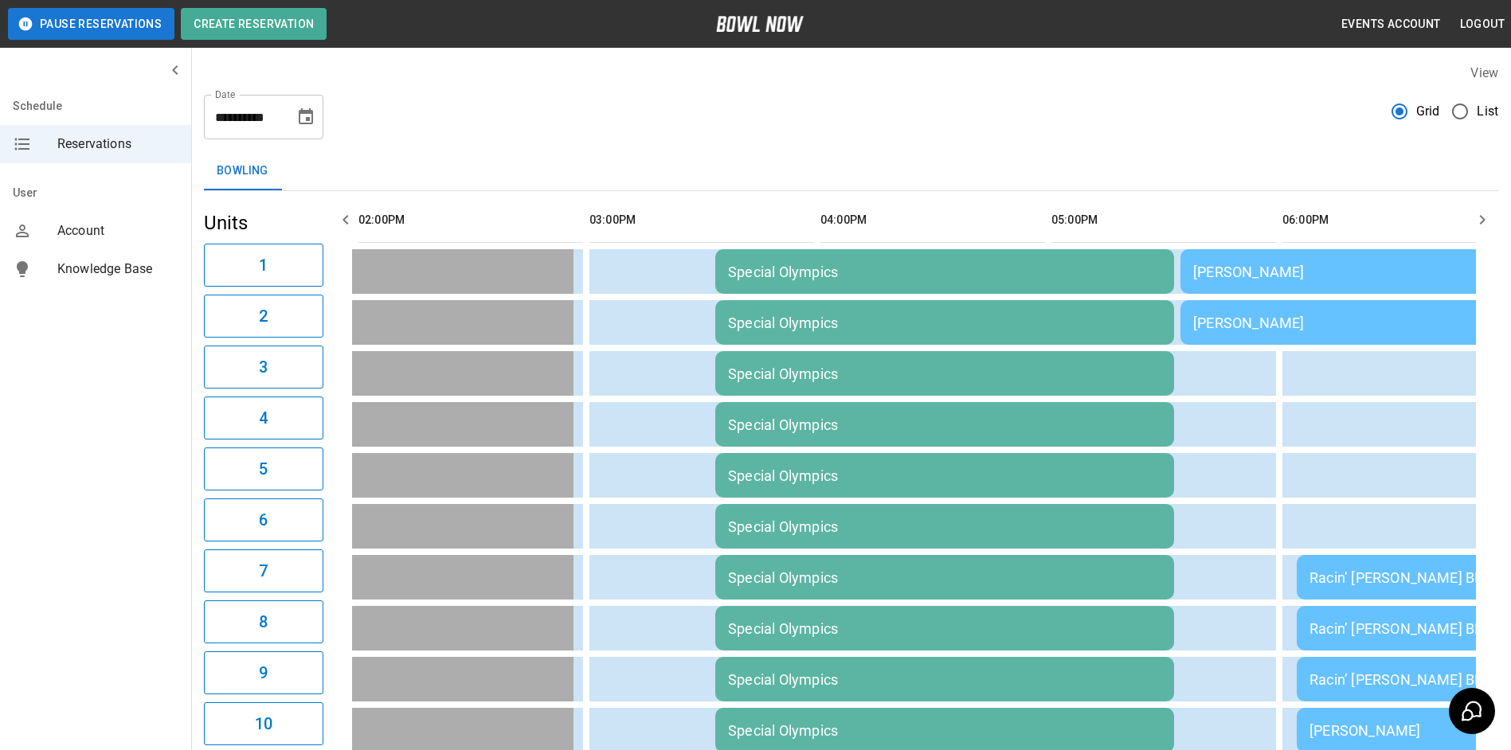
click at [1480, 211] on icon "button" at bounding box center [1482, 219] width 19 height 19
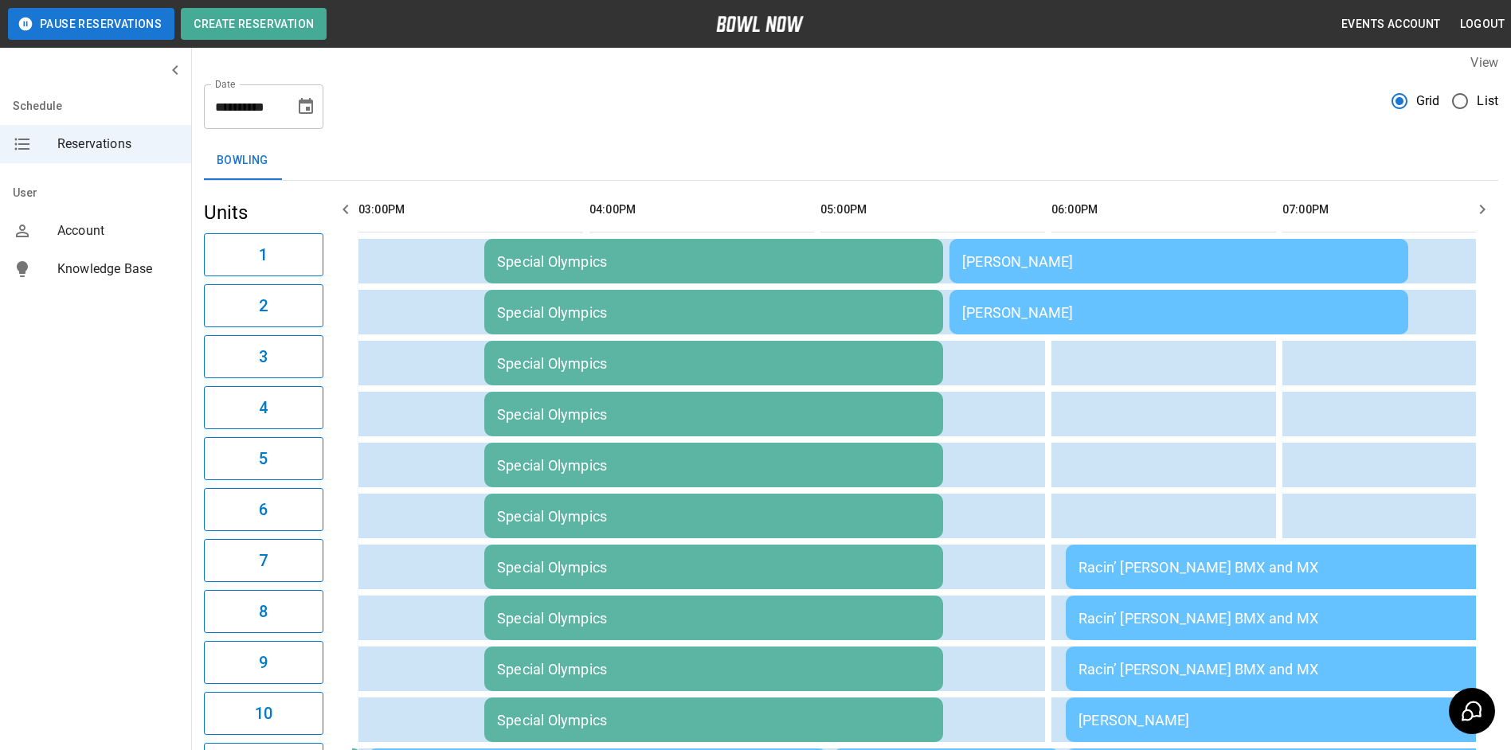
scroll to position [0, 0]
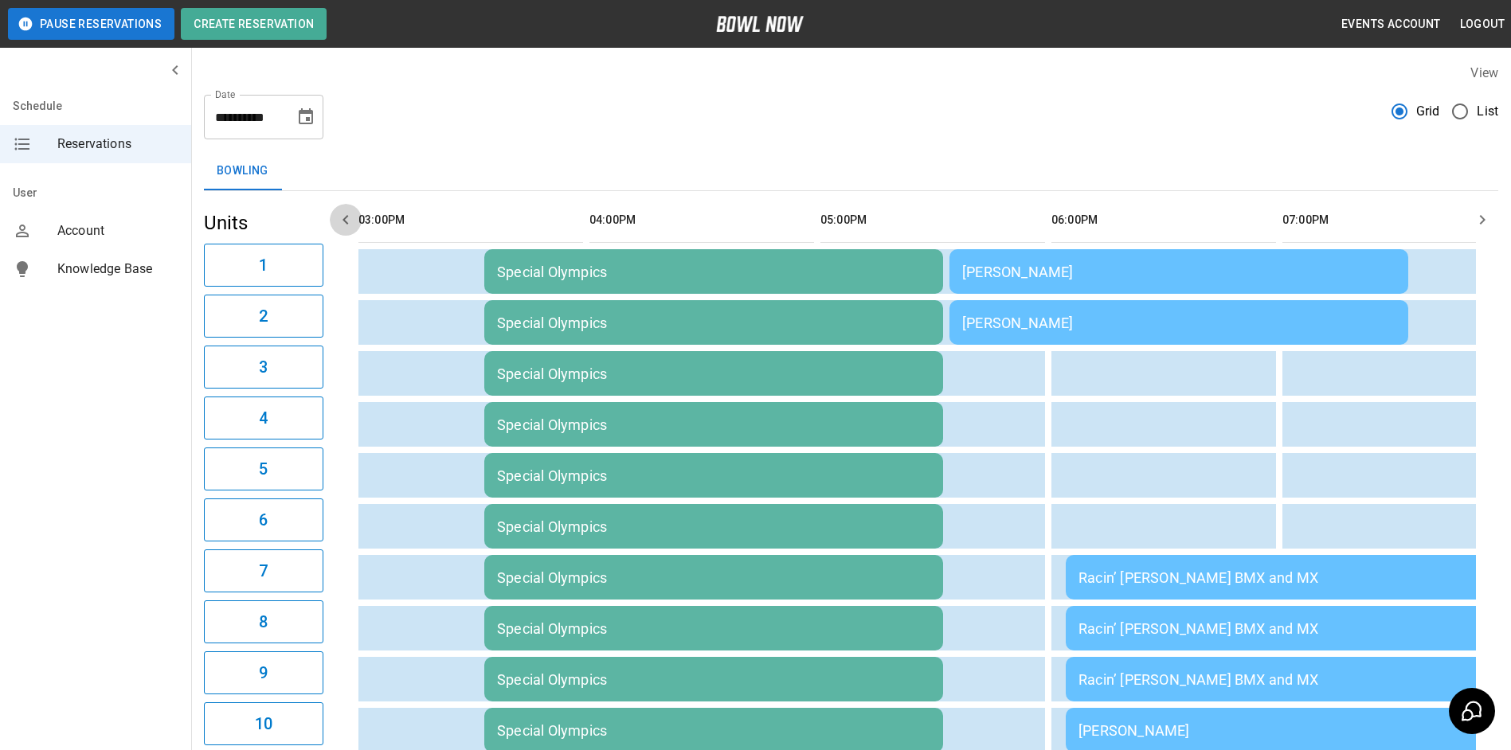
drag, startPoint x: 359, startPoint y: 217, endPoint x: 369, endPoint y: 218, distance: 9.7
click at [370, 222] on th "sticky table" at bounding box center [394, 220] width 52 height 45
click at [355, 229] on button "button" at bounding box center [346, 220] width 32 height 32
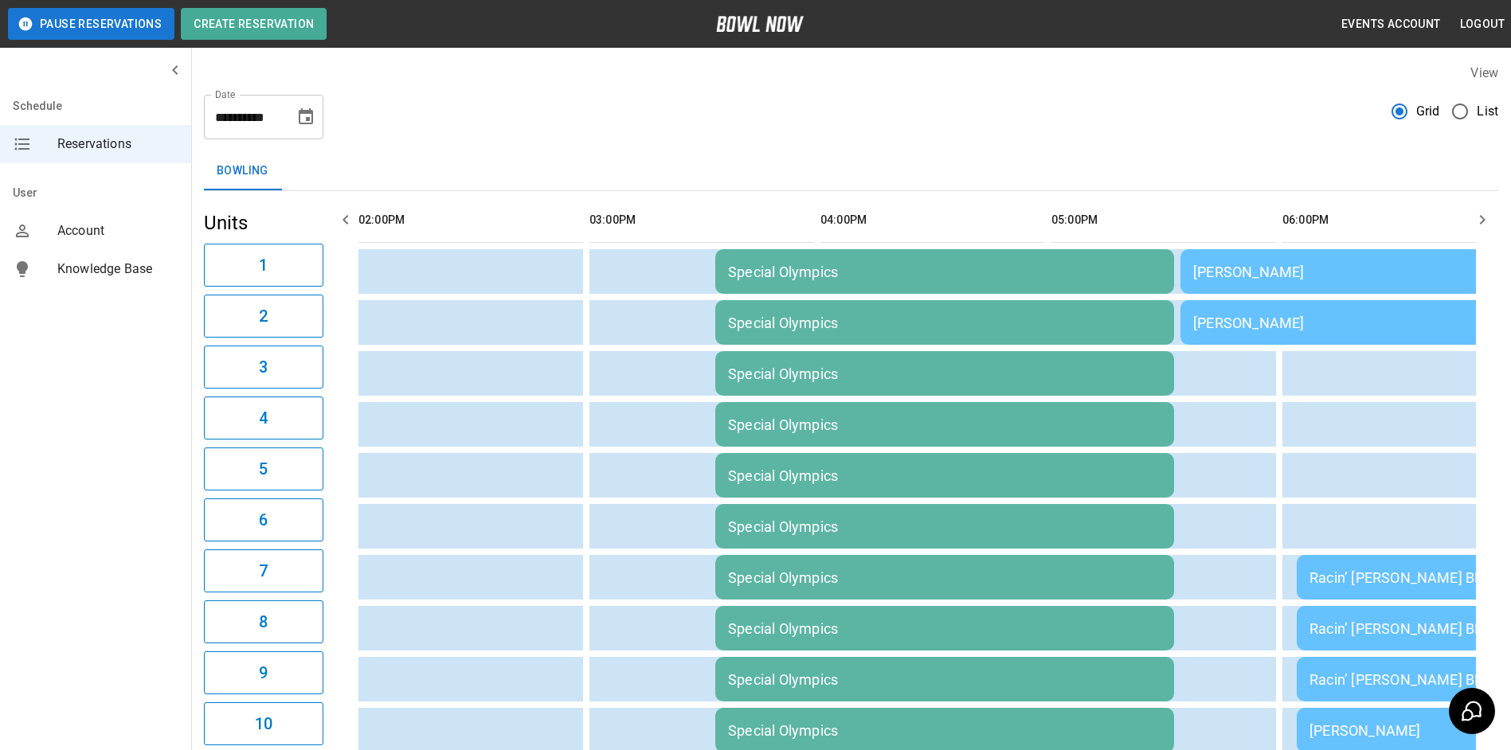
scroll to position [0, 1155]
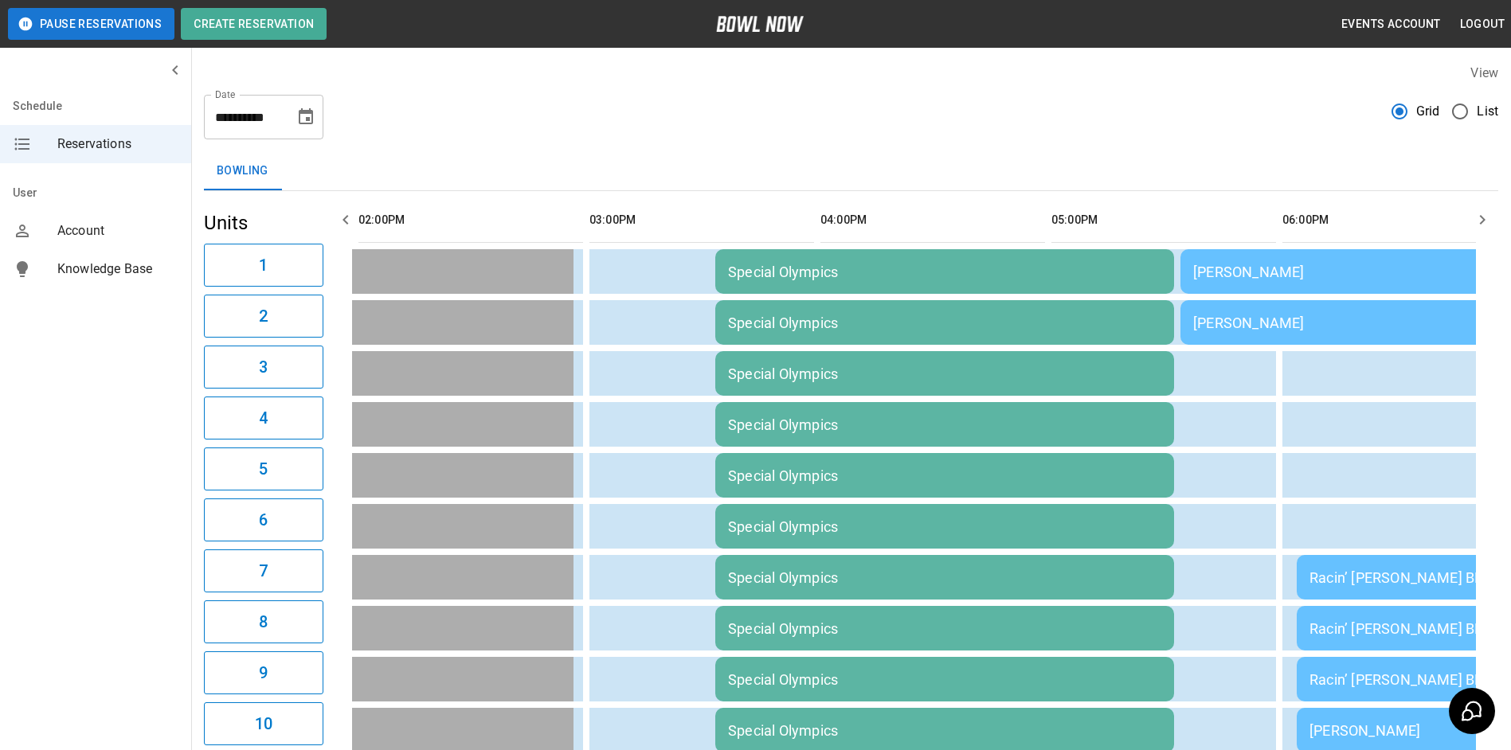
click at [355, 228] on icon "button" at bounding box center [345, 219] width 19 height 19
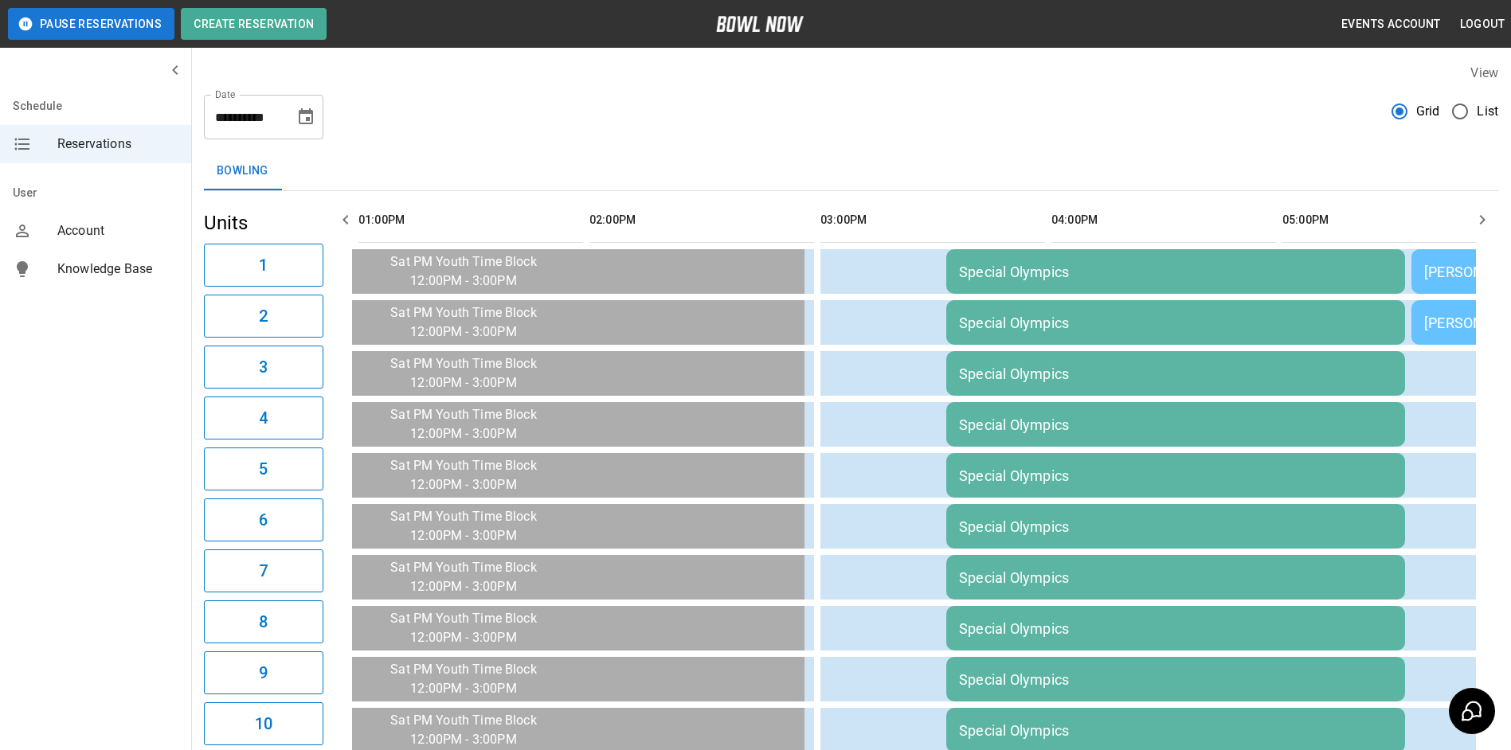
click at [355, 228] on icon "button" at bounding box center [345, 219] width 19 height 19
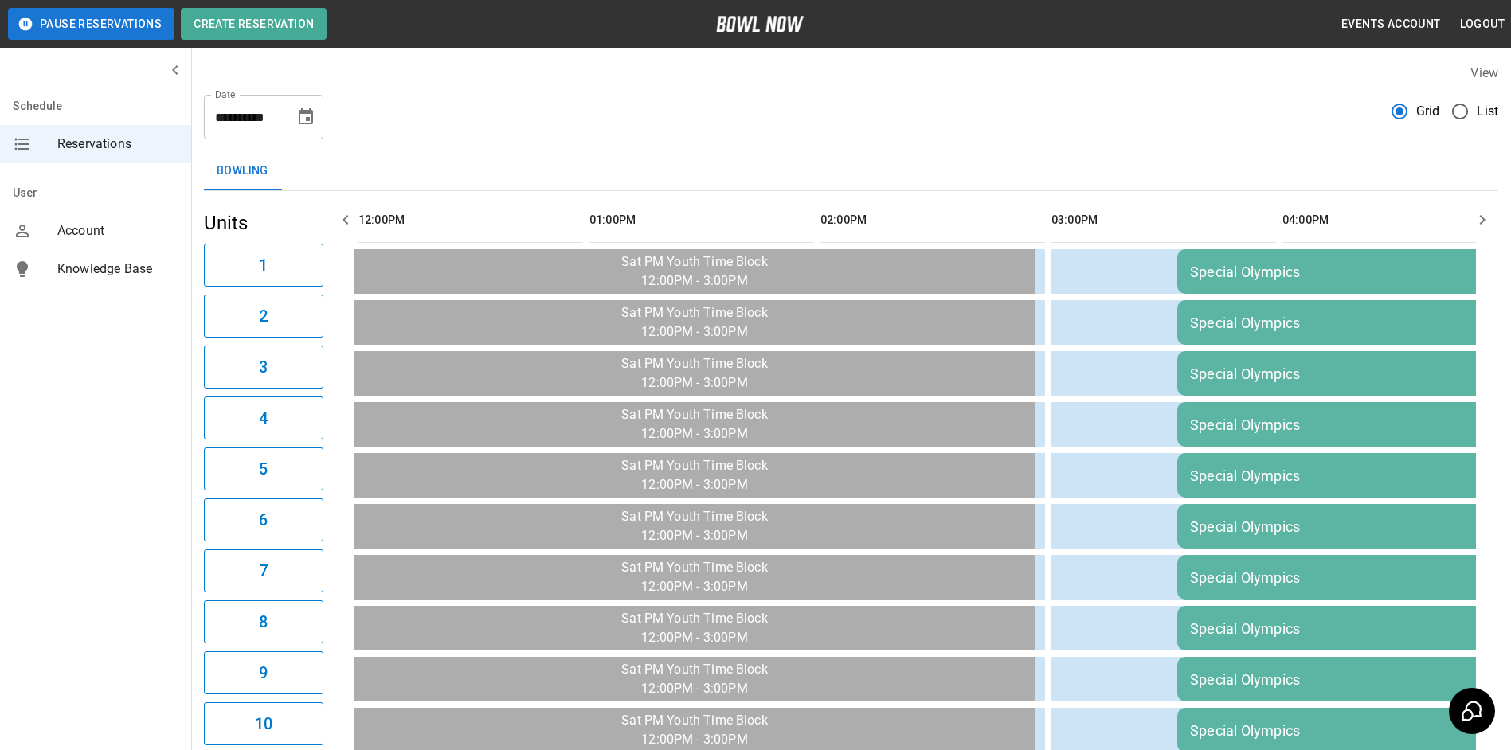
click at [355, 227] on icon "button" at bounding box center [345, 219] width 19 height 19
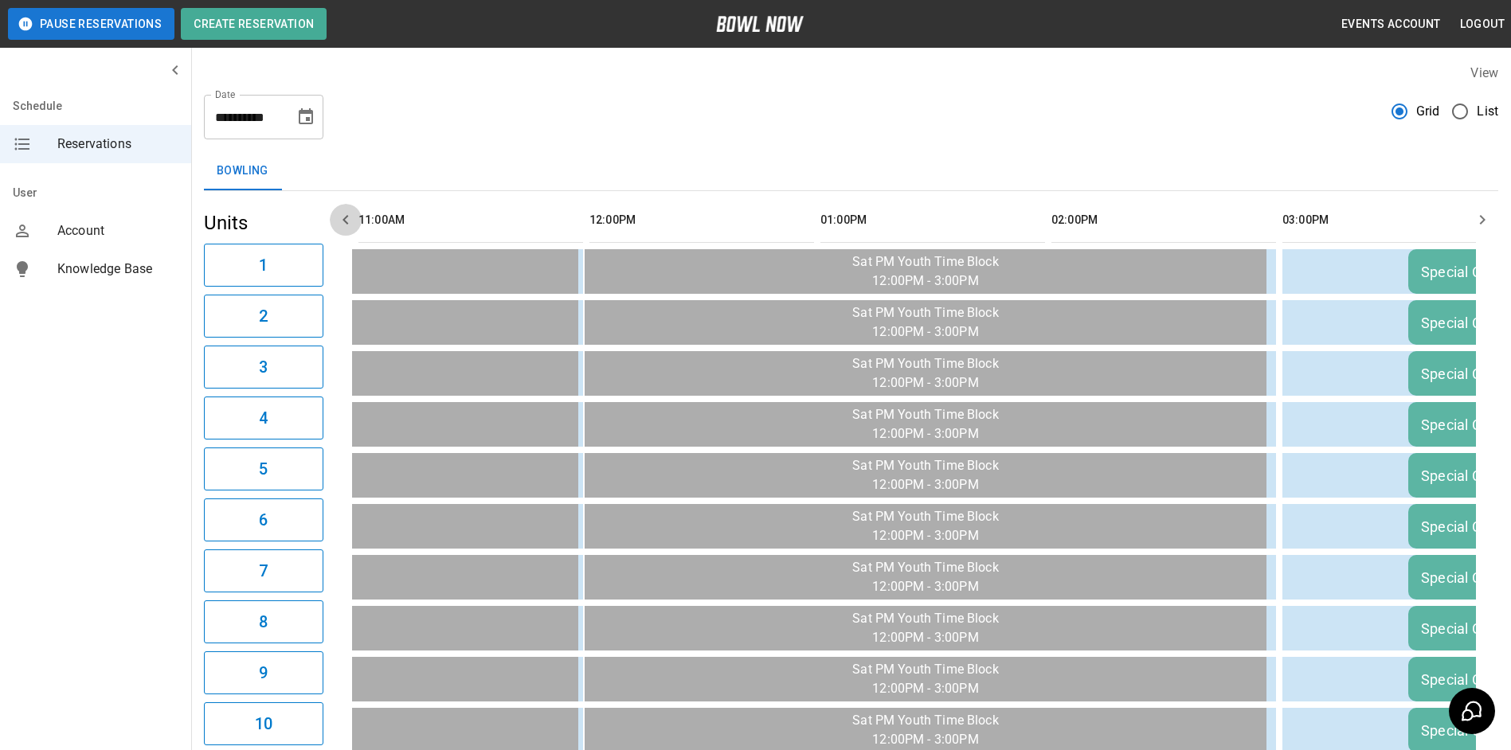
click at [355, 225] on icon "button" at bounding box center [345, 219] width 19 height 19
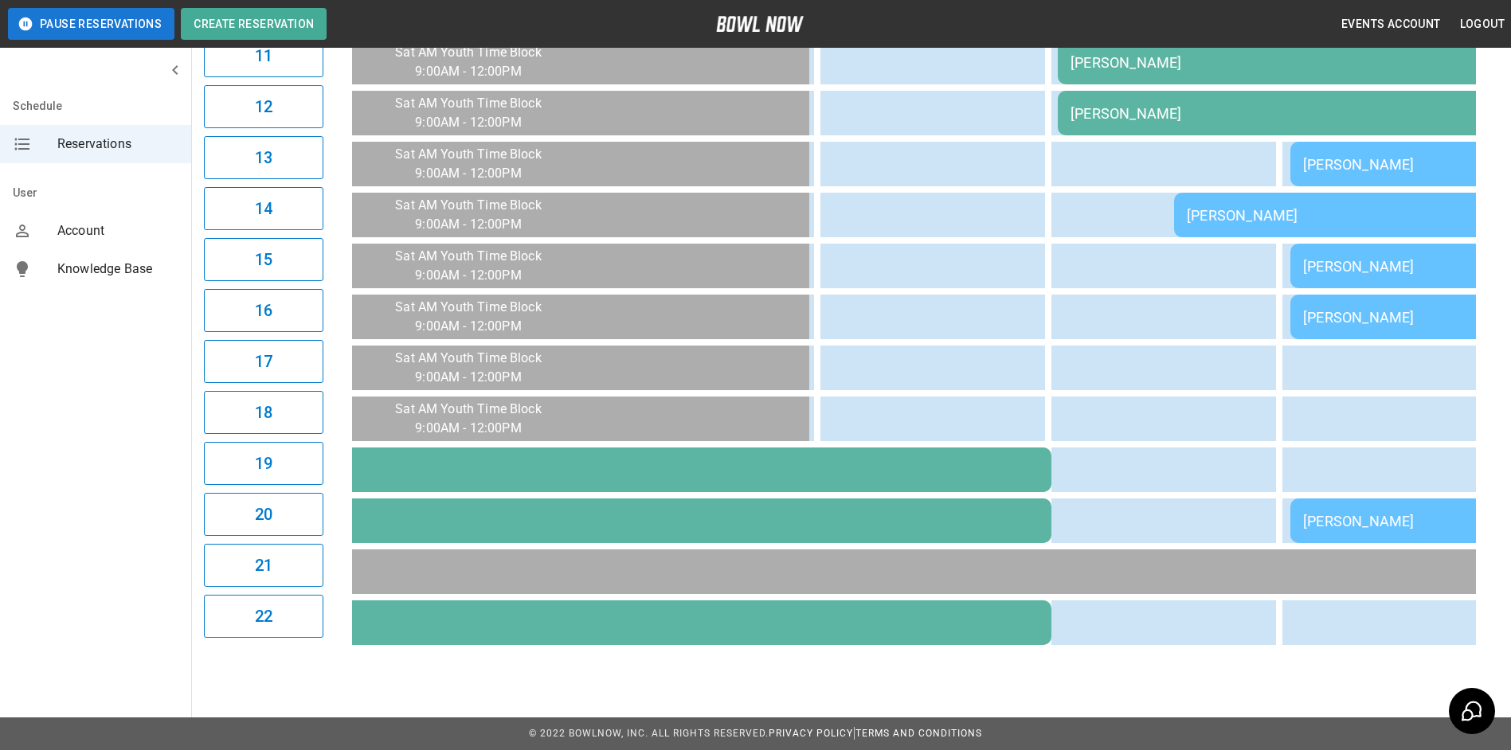
scroll to position [731, 0]
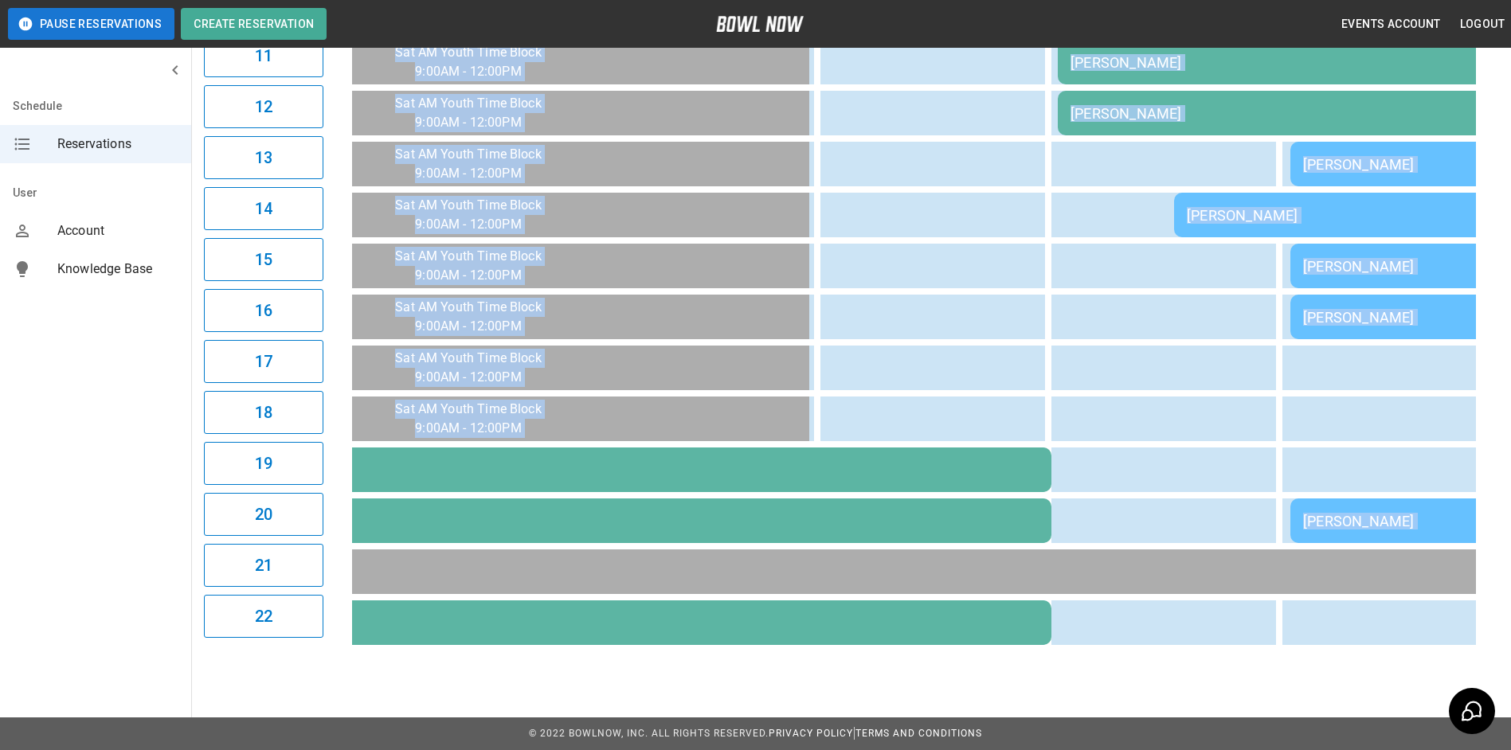
drag, startPoint x: 704, startPoint y: 652, endPoint x: 707, endPoint y: 635, distance: 17.0
drag, startPoint x: 707, startPoint y: 635, endPoint x: 722, endPoint y: 655, distance: 24.5
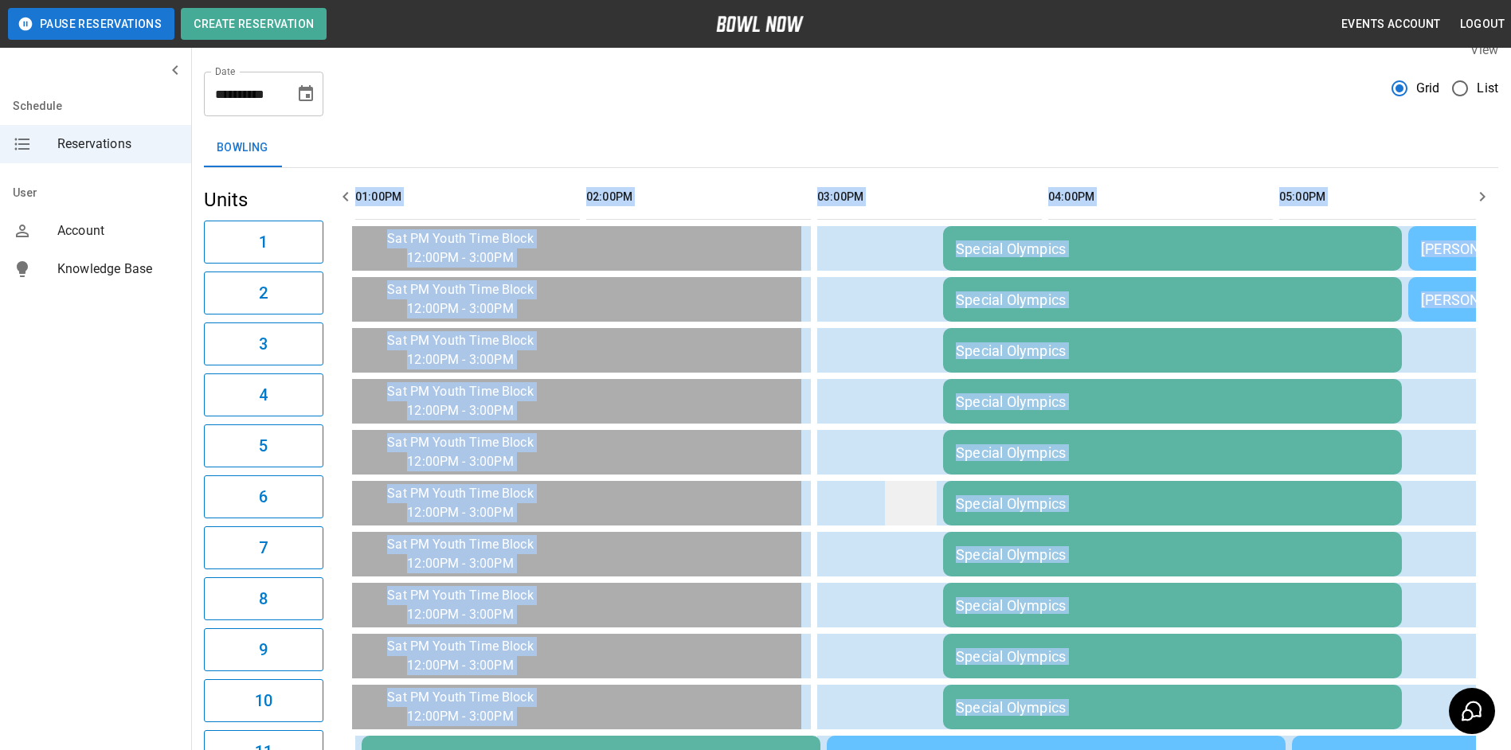
scroll to position [14, 0]
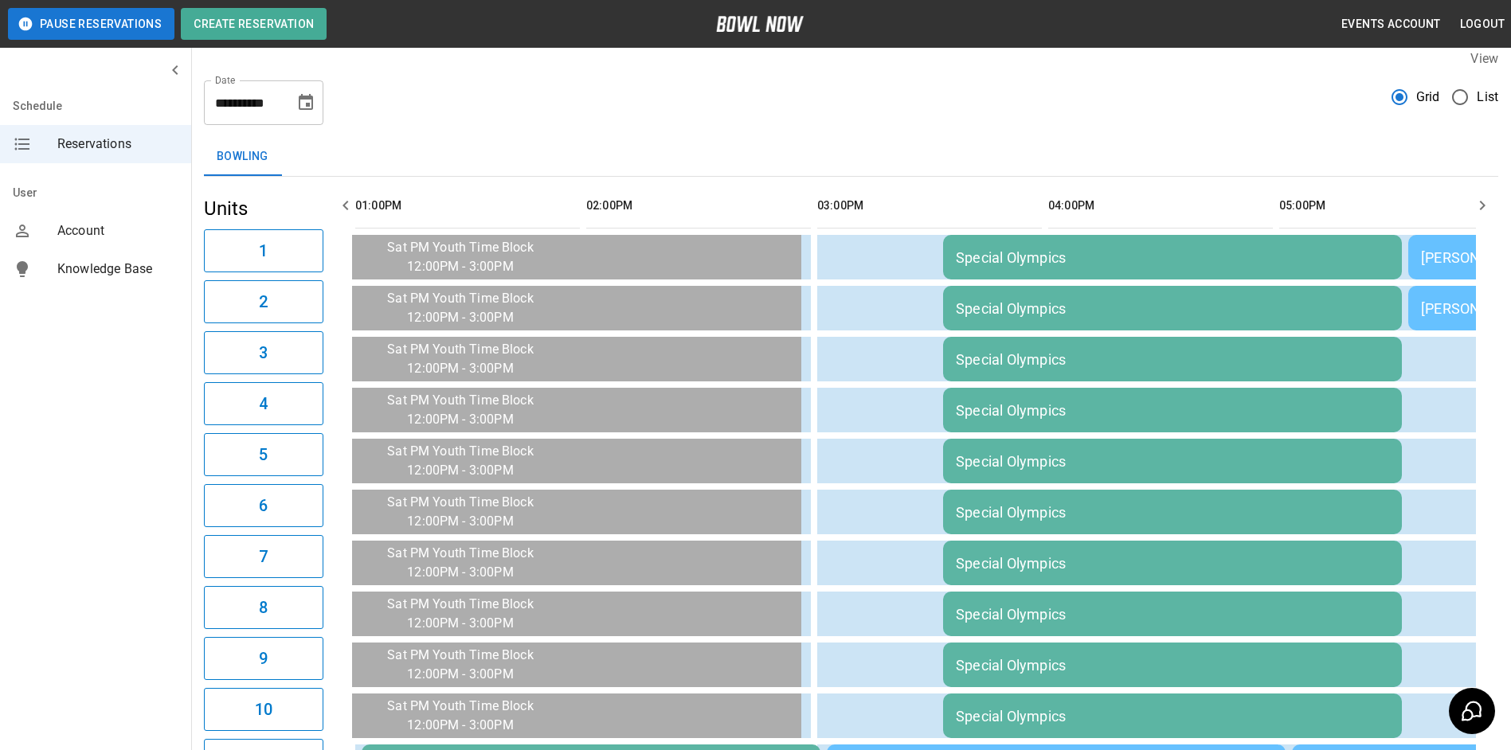
drag, startPoint x: 910, startPoint y: 146, endPoint x: 908, endPoint y: 154, distance: 8.1
click at [908, 146] on div "Bowling" at bounding box center [851, 157] width 1295 height 38
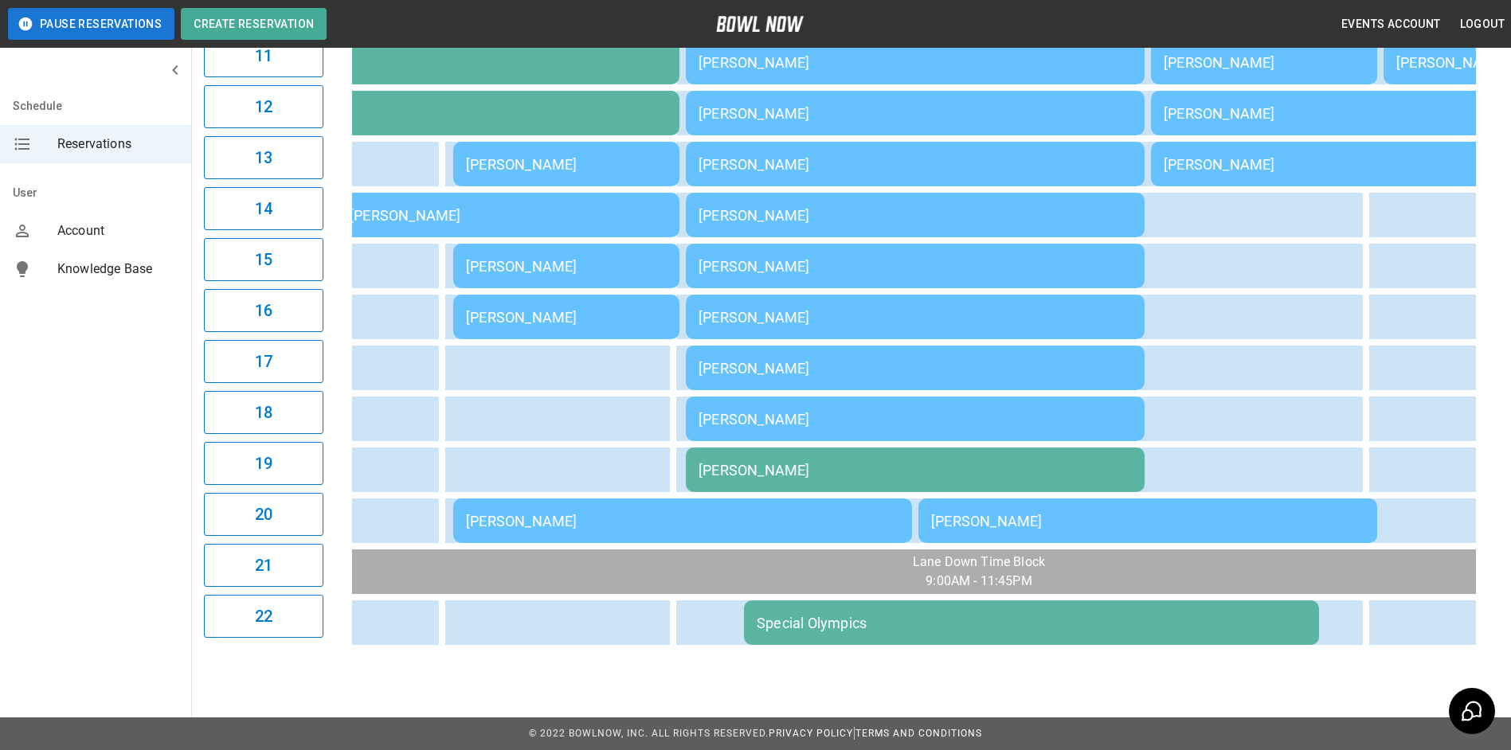
scroll to position [0, 1081]
